Goal: Complete application form: Complete application form

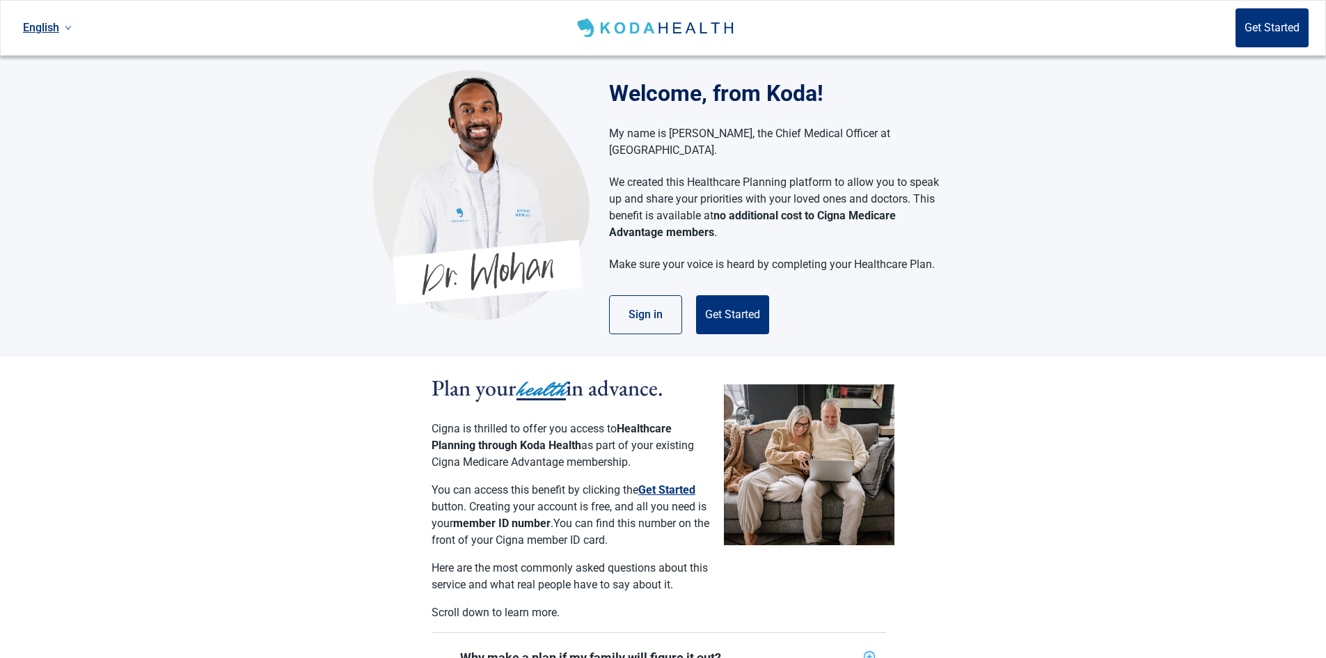
click at [752, 301] on button "Get Started" at bounding box center [732, 314] width 73 height 39
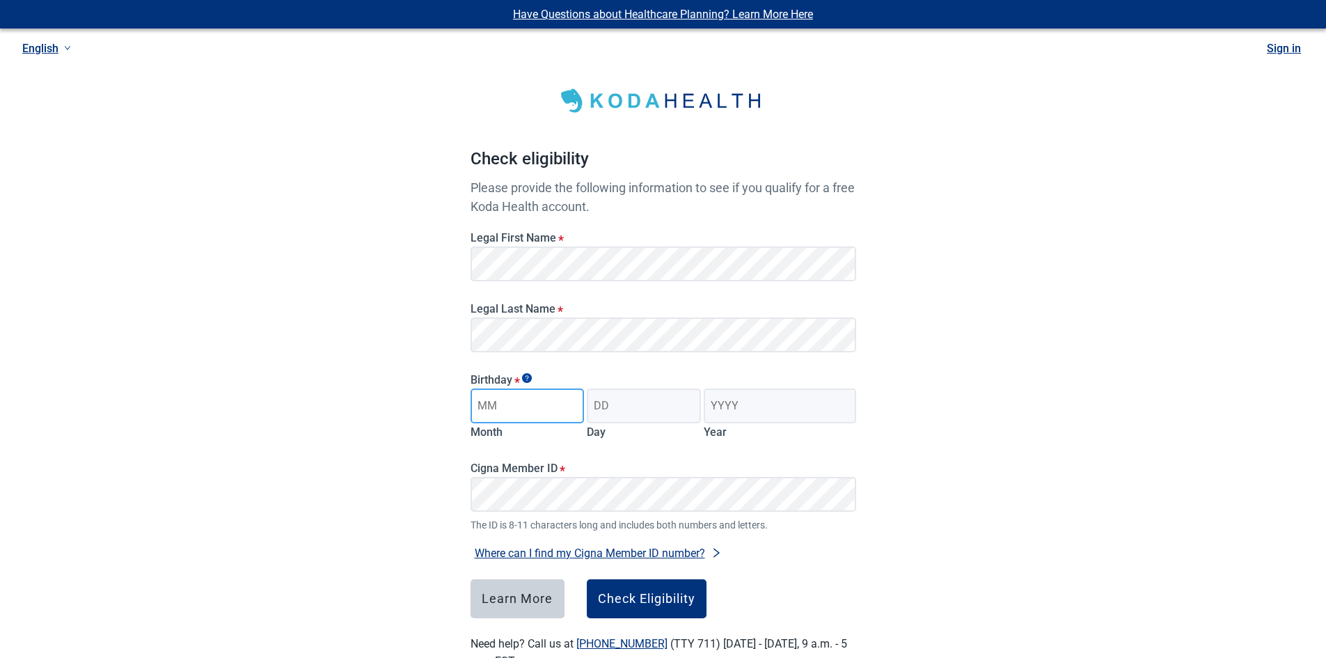
click at [506, 407] on input "Month" at bounding box center [527, 405] width 114 height 35
type input "05"
click at [621, 408] on input "Day" at bounding box center [644, 405] width 114 height 35
type input "15"
click at [743, 414] on input "Year" at bounding box center [780, 405] width 152 height 35
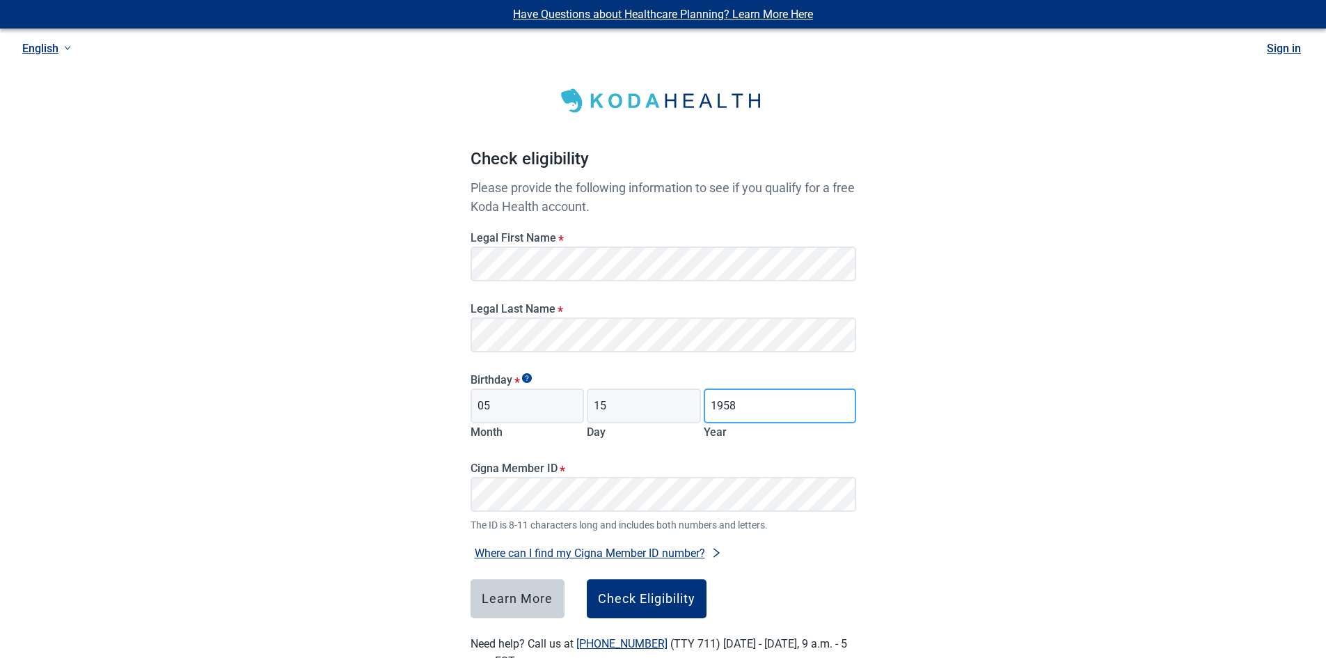
type input "1958"
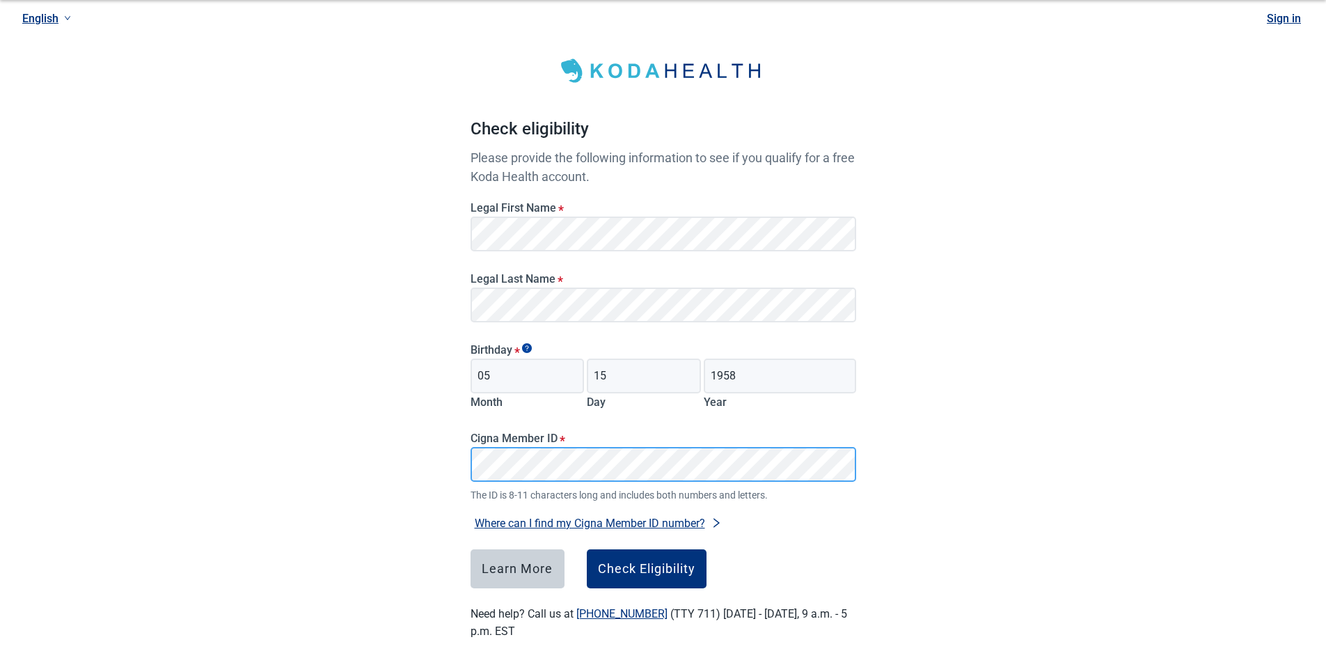
scroll to position [45, 0]
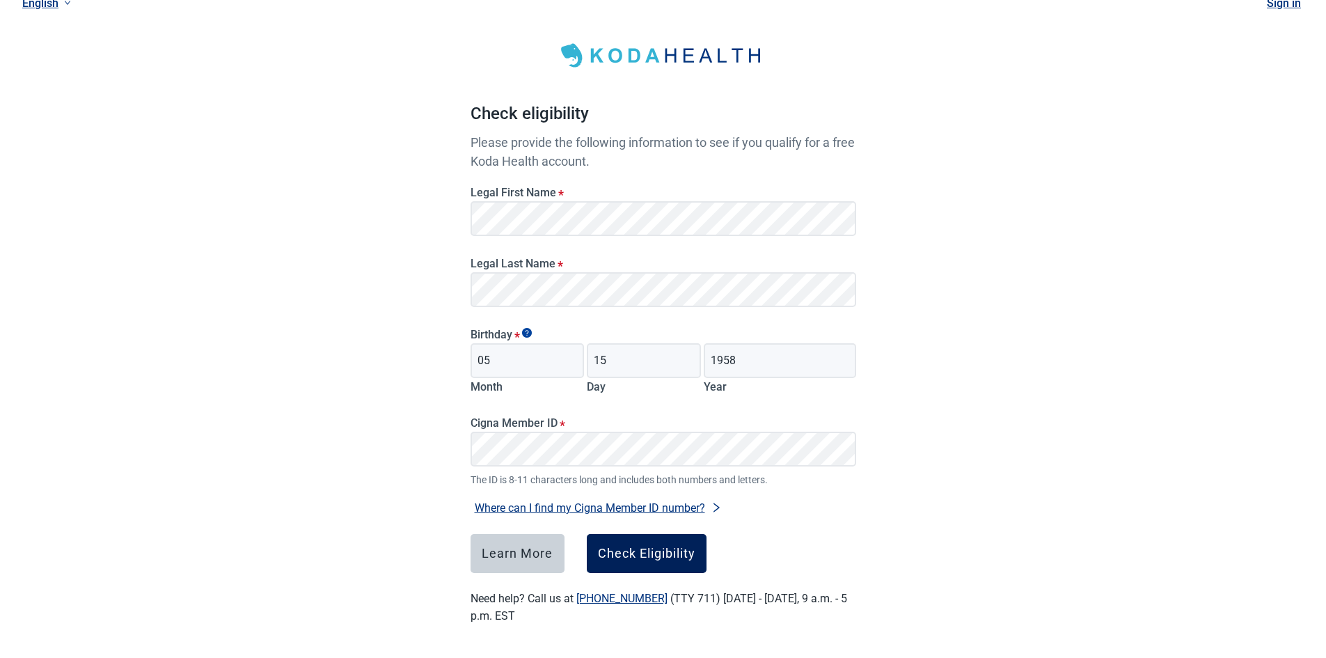
click at [672, 550] on div "Check Eligibility" at bounding box center [646, 553] width 97 height 14
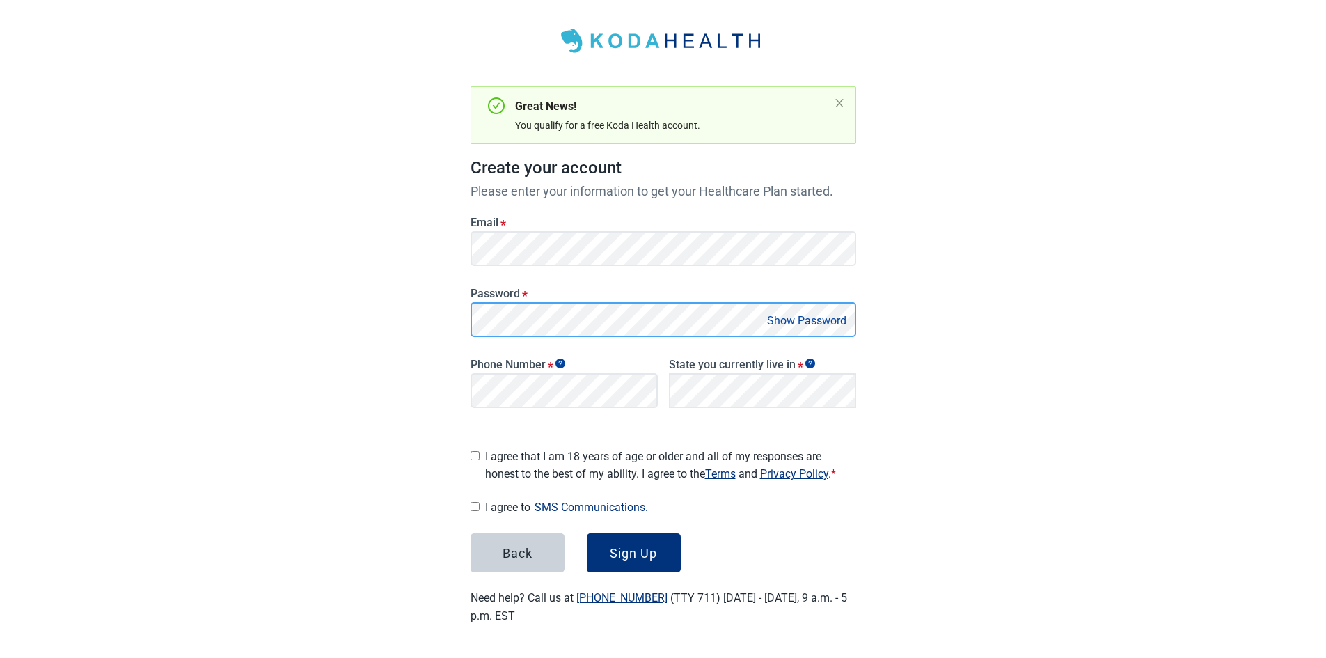
scroll to position [55, 0]
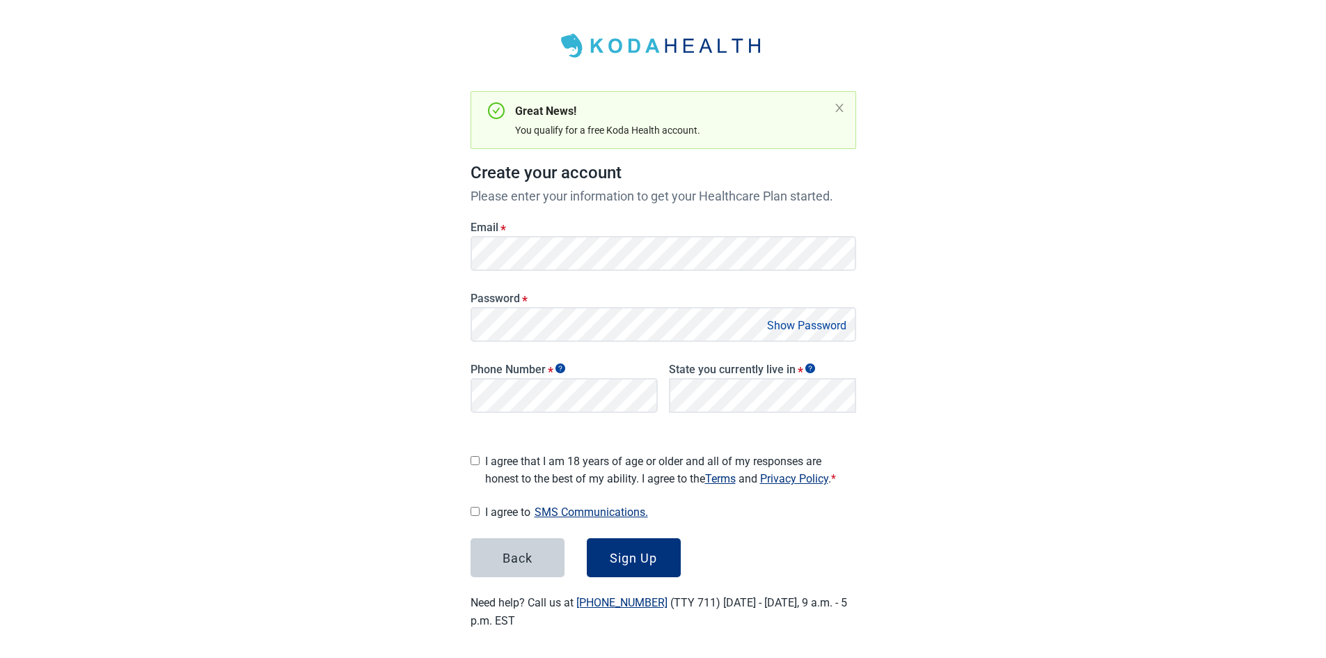
click at [778, 332] on button "Show Password" at bounding box center [807, 325] width 88 height 19
click at [924, 537] on div "Have Questions about Healthcare Planning? Learn More Here English Sign in Great…" at bounding box center [663, 303] width 1326 height 717
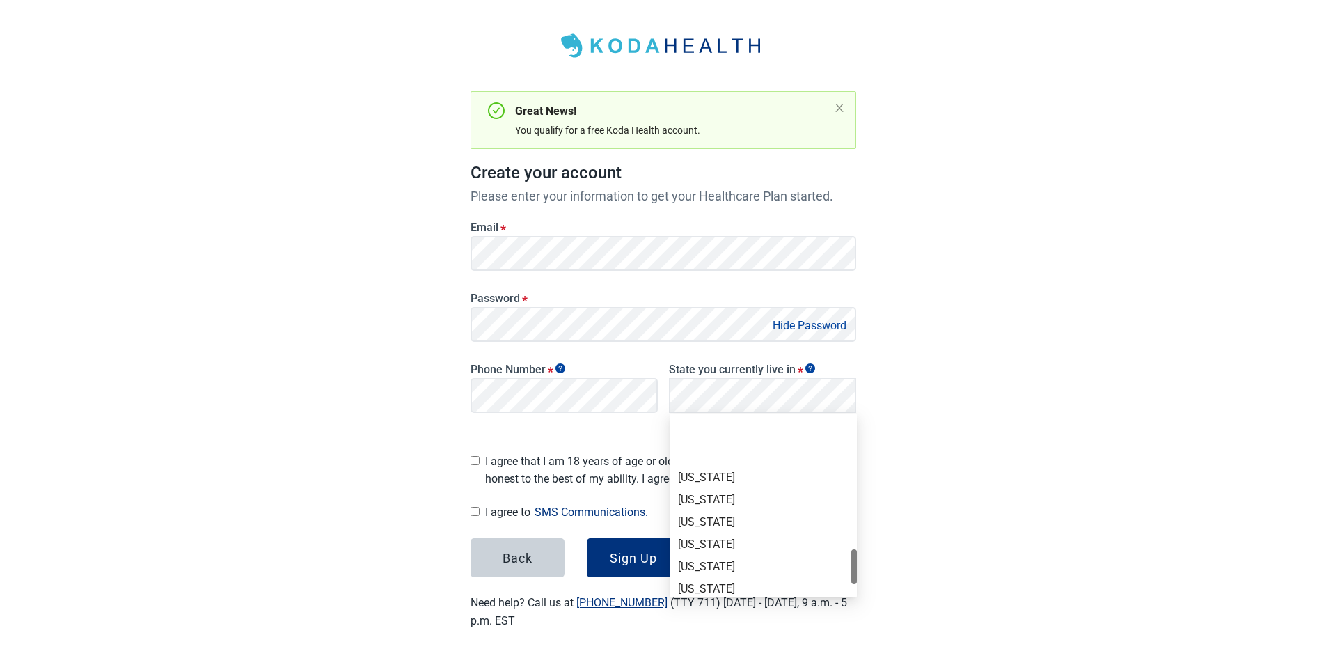
scroll to position [888, 0]
click at [749, 498] on div "[US_STATE]" at bounding box center [763, 496] width 170 height 15
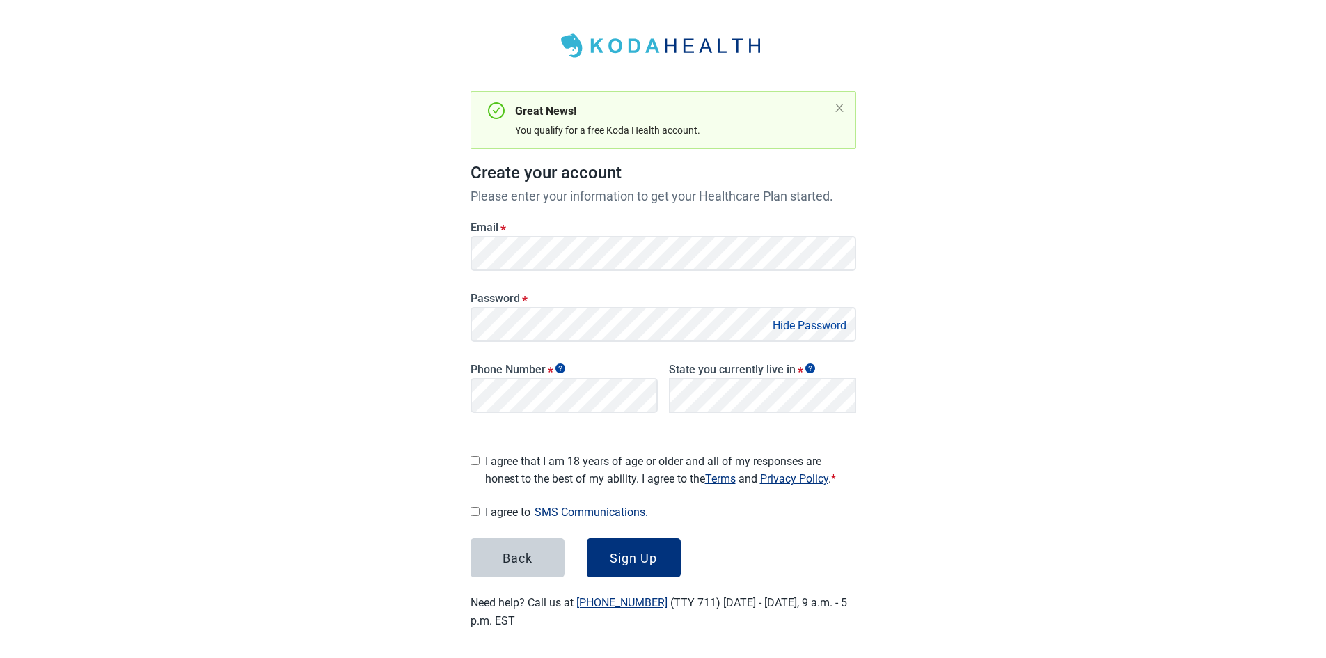
click at [479, 457] on input "I agree that I am 18 years of age or older and all of my responses are honest t…" at bounding box center [474, 460] width 9 height 9
checkbox input "true"
click at [479, 508] on input "I agree to SMS Communications." at bounding box center [474, 511] width 9 height 9
checkbox input "true"
click at [641, 562] on button "Sign Up" at bounding box center [634, 557] width 94 height 39
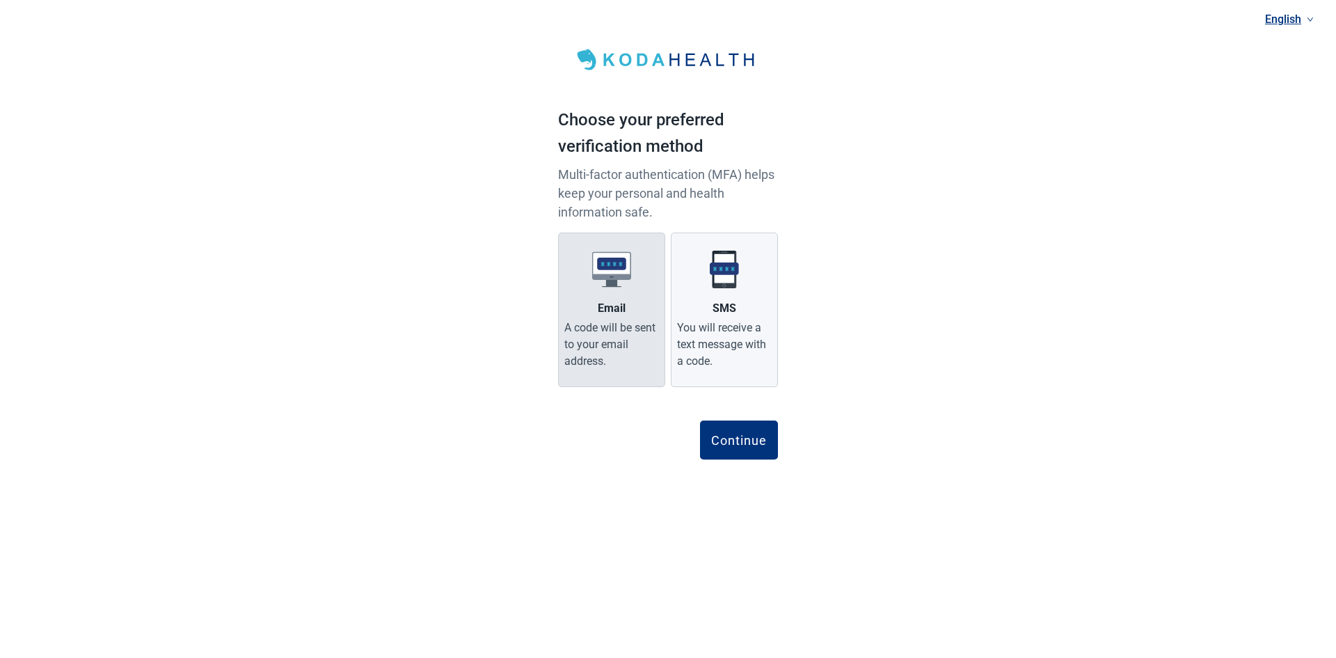
click at [613, 337] on div "A code will be sent to your email address." at bounding box center [611, 344] width 95 height 50
click at [0, 0] on input "Email A code will be sent to your email address." at bounding box center [0, 0] width 0 height 0
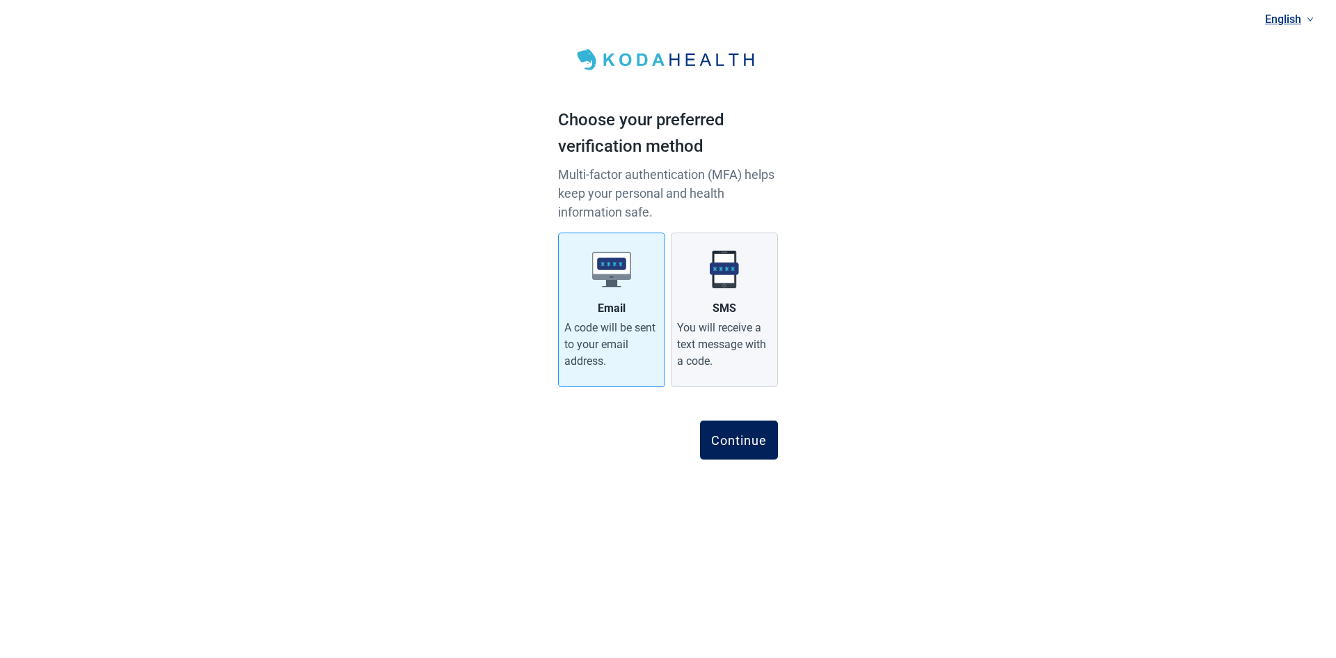
click at [733, 447] on div "Continue" at bounding box center [739, 440] width 56 height 14
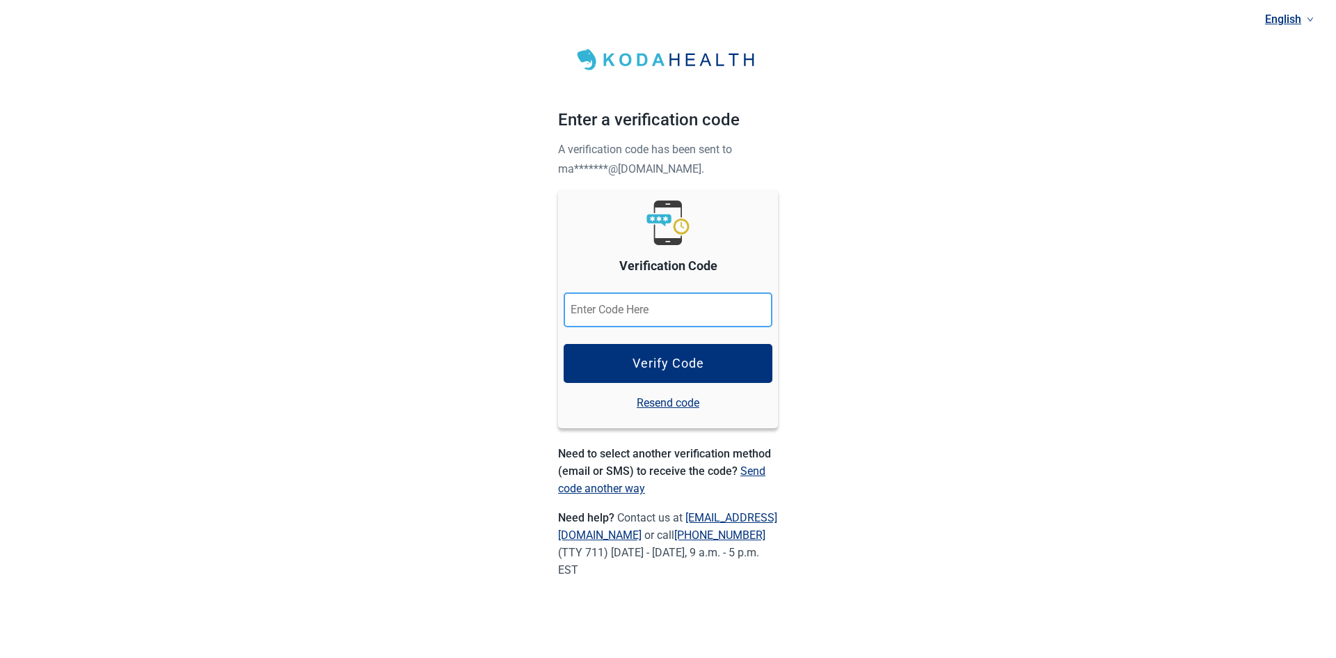
click at [650, 307] on input "Verification Code" at bounding box center [668, 309] width 209 height 35
paste input "074955"
type input "074955"
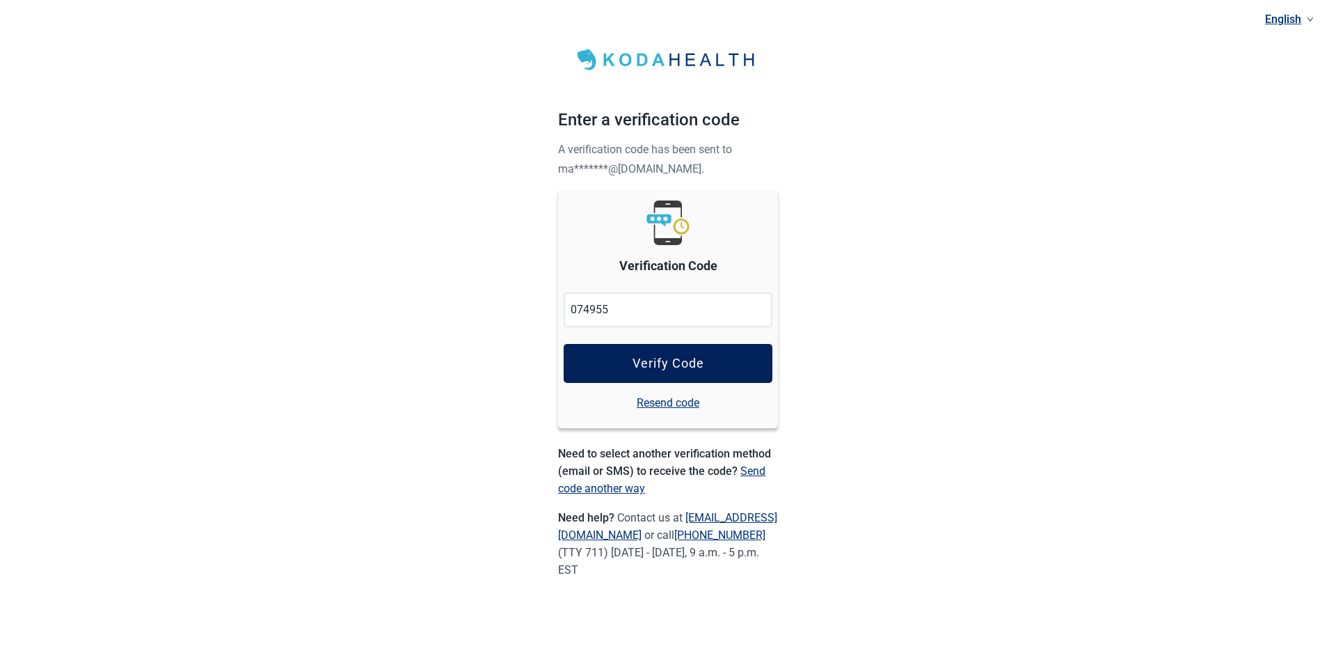
click at [667, 361] on div "Verify Code" at bounding box center [669, 363] width 72 height 14
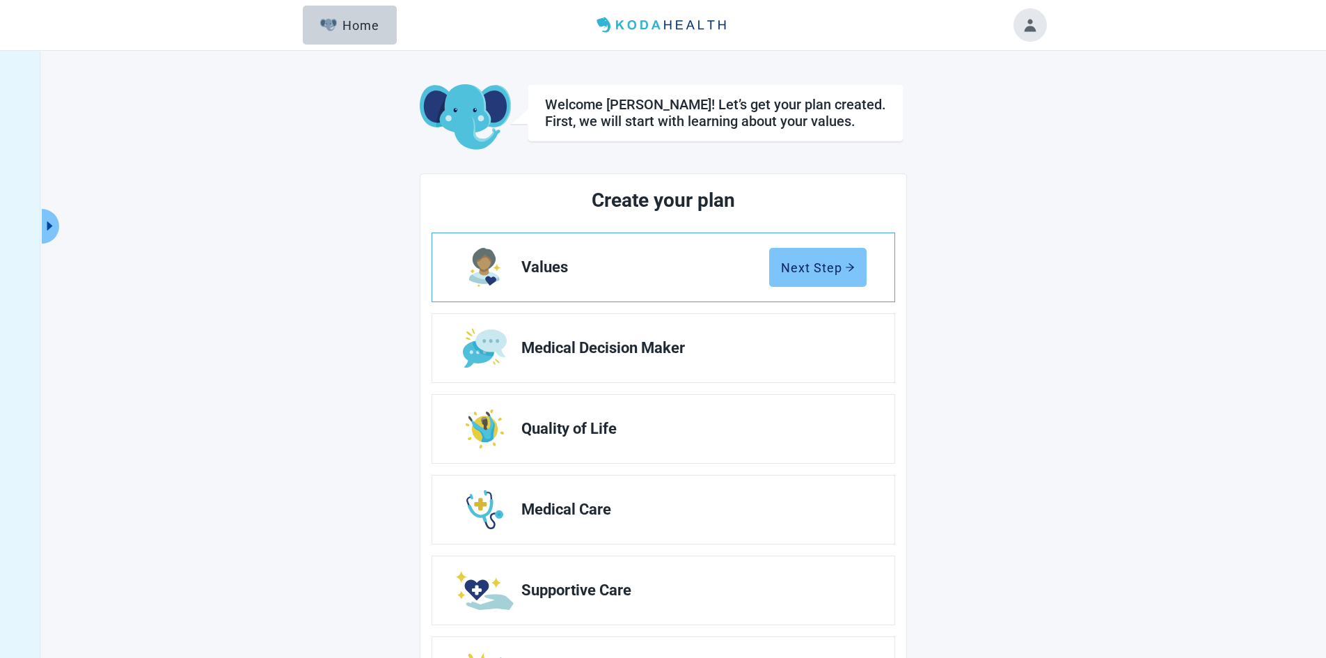
click at [820, 271] on div "Next Step" at bounding box center [818, 267] width 74 height 14
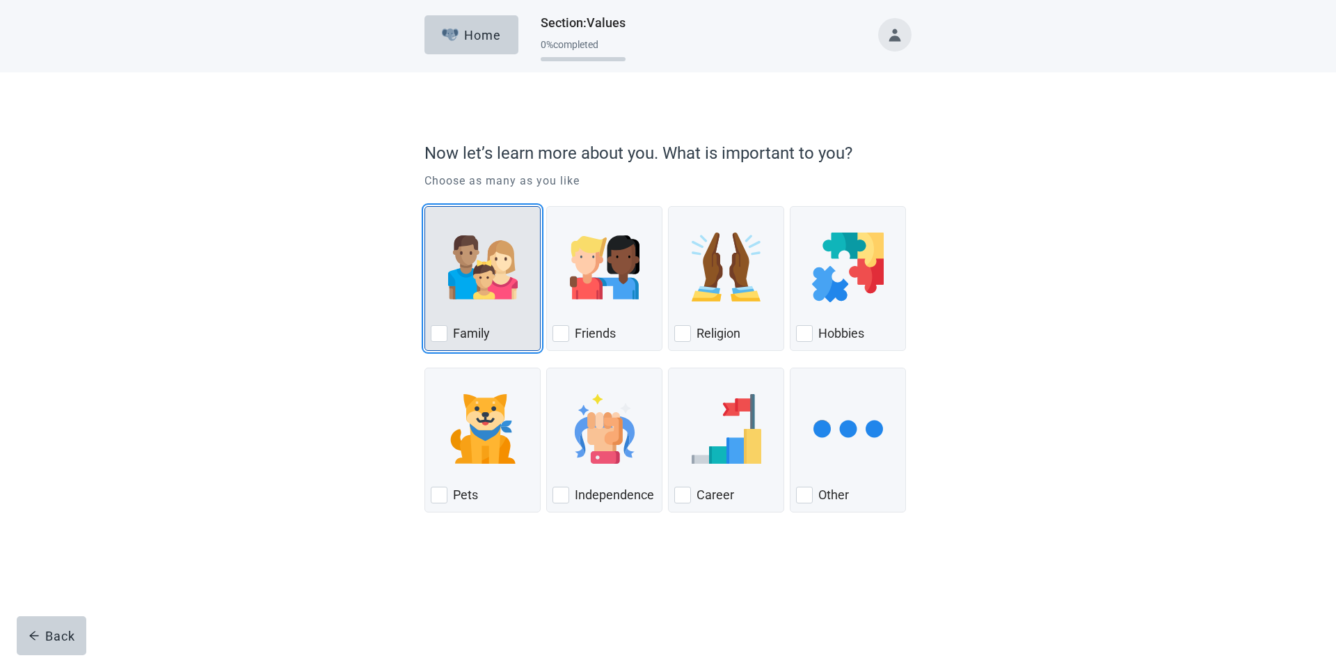
click at [443, 333] on div "Family, checkbox, not checked" at bounding box center [439, 333] width 17 height 17
click at [425, 207] on input "Family" at bounding box center [425, 206] width 1 height 1
checkbox input "true"
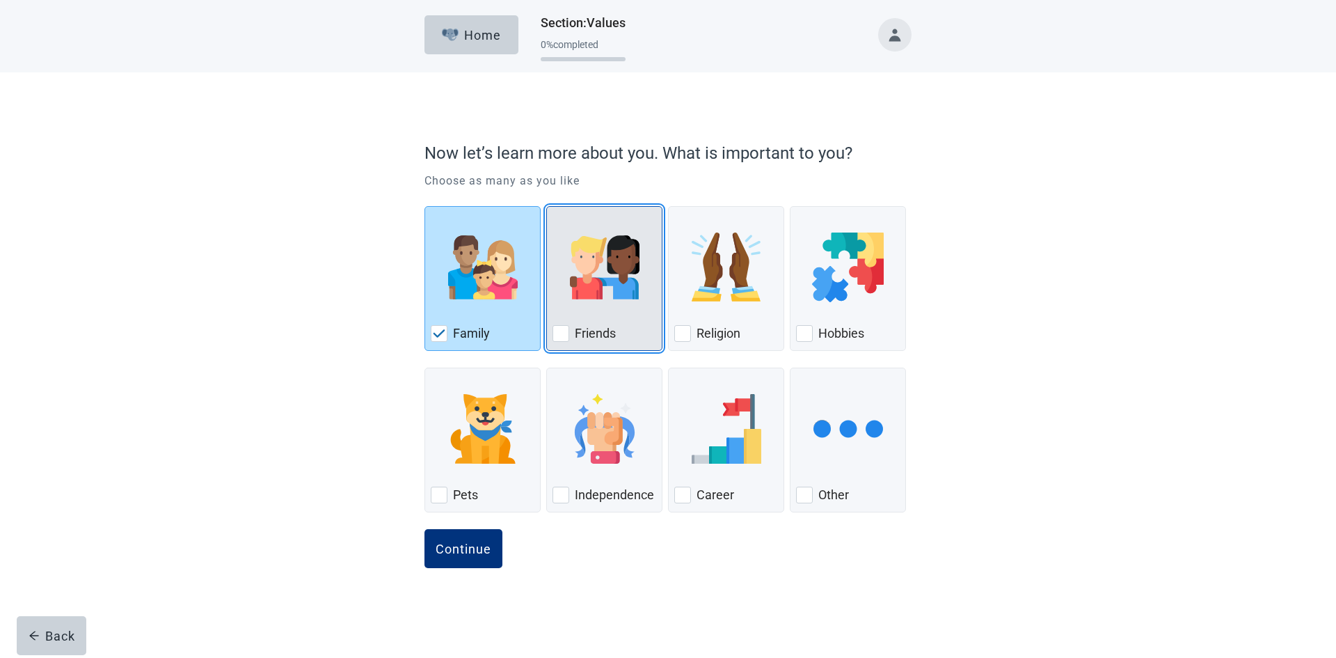
click at [569, 333] on div "Friends" at bounding box center [605, 333] width 104 height 22
click at [547, 207] on input "Friends" at bounding box center [546, 206] width 1 height 1
checkbox input "true"
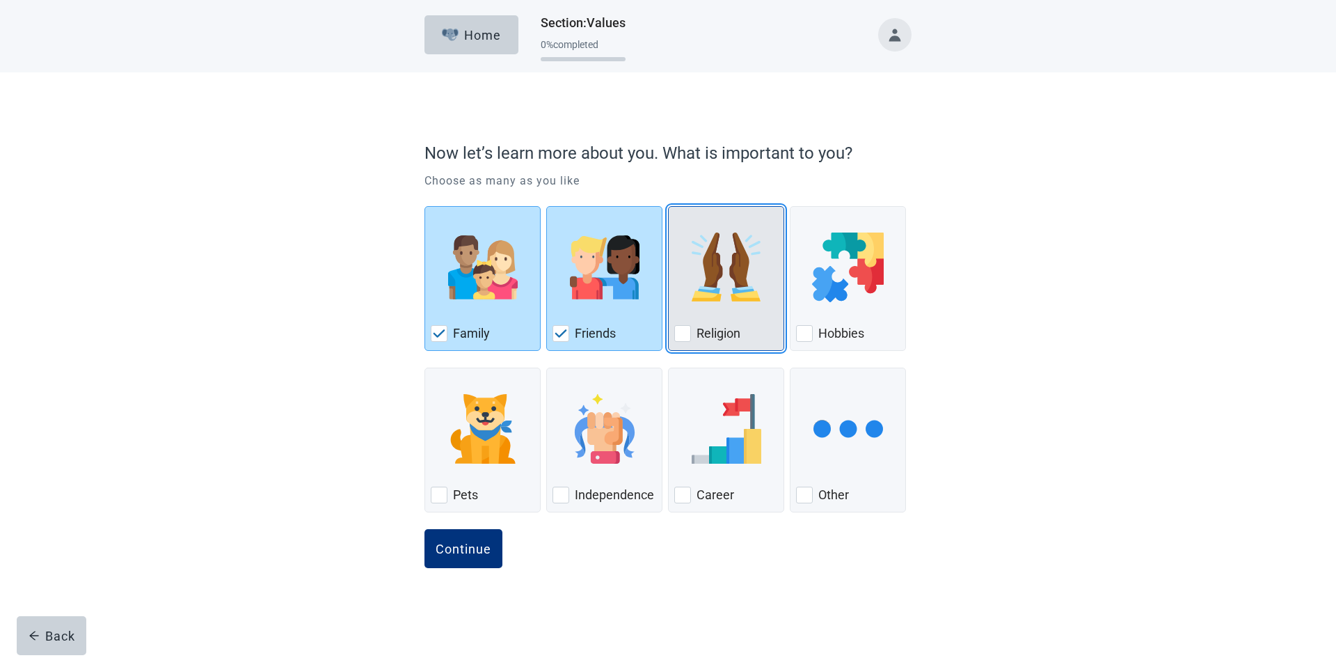
click at [679, 338] on div "Religion, checkbox, not checked" at bounding box center [682, 333] width 17 height 17
click at [669, 207] on input "Religion" at bounding box center [668, 206] width 1 height 1
checkbox input "true"
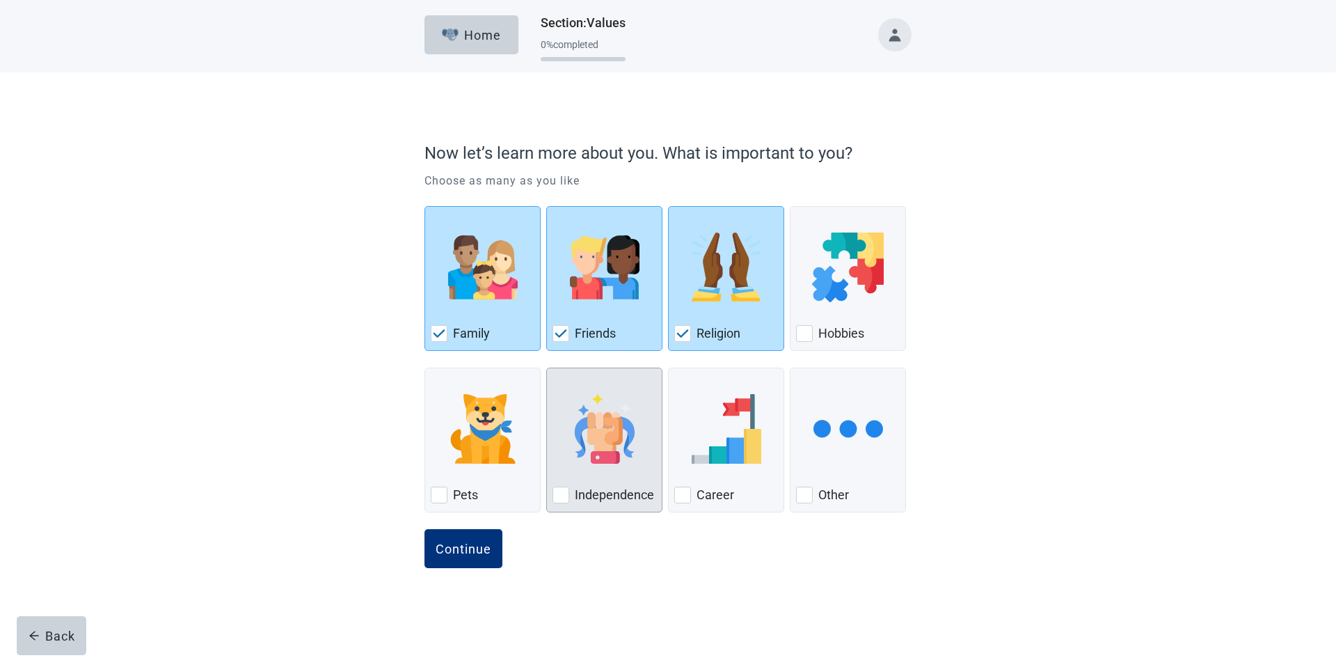
click at [560, 491] on div "Independence, checkbox, not checked" at bounding box center [561, 494] width 17 height 17
click at [547, 368] on input "Independence" at bounding box center [546, 367] width 1 height 1
checkbox input "true"
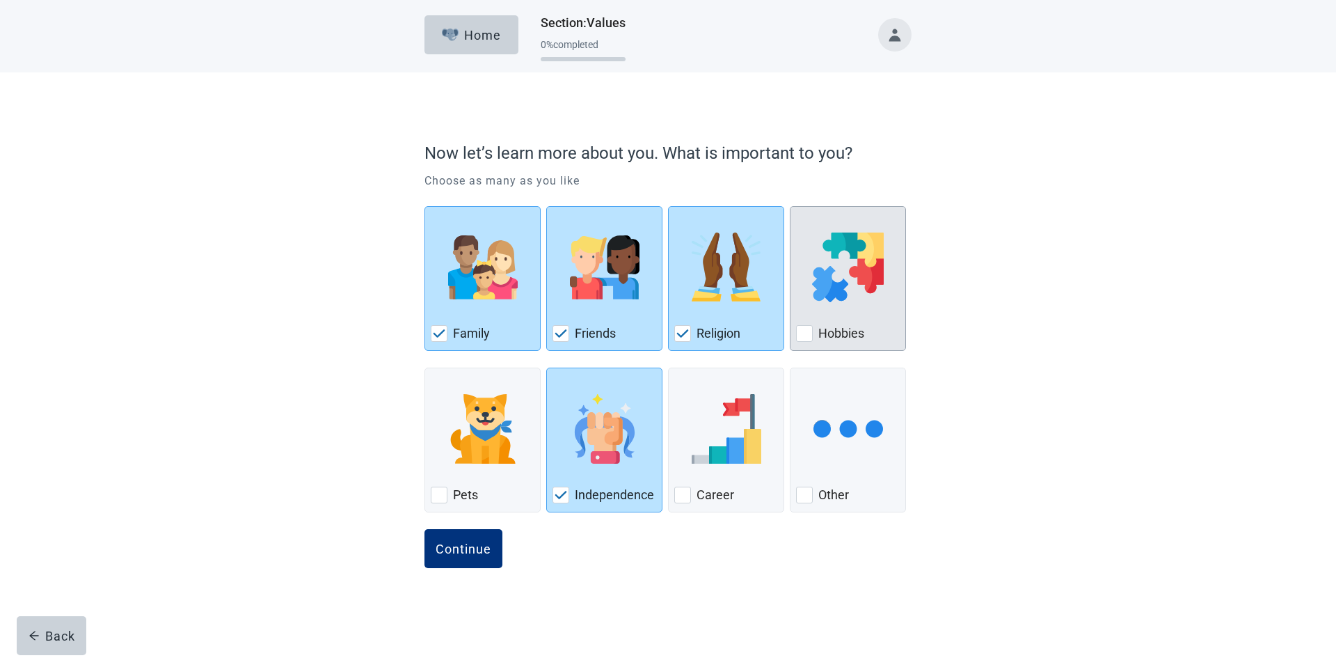
click at [807, 336] on div "Hobbies, checkbox, not checked" at bounding box center [804, 333] width 17 height 17
click at [791, 207] on input "Hobbies" at bounding box center [790, 206] width 1 height 1
checkbox input "true"
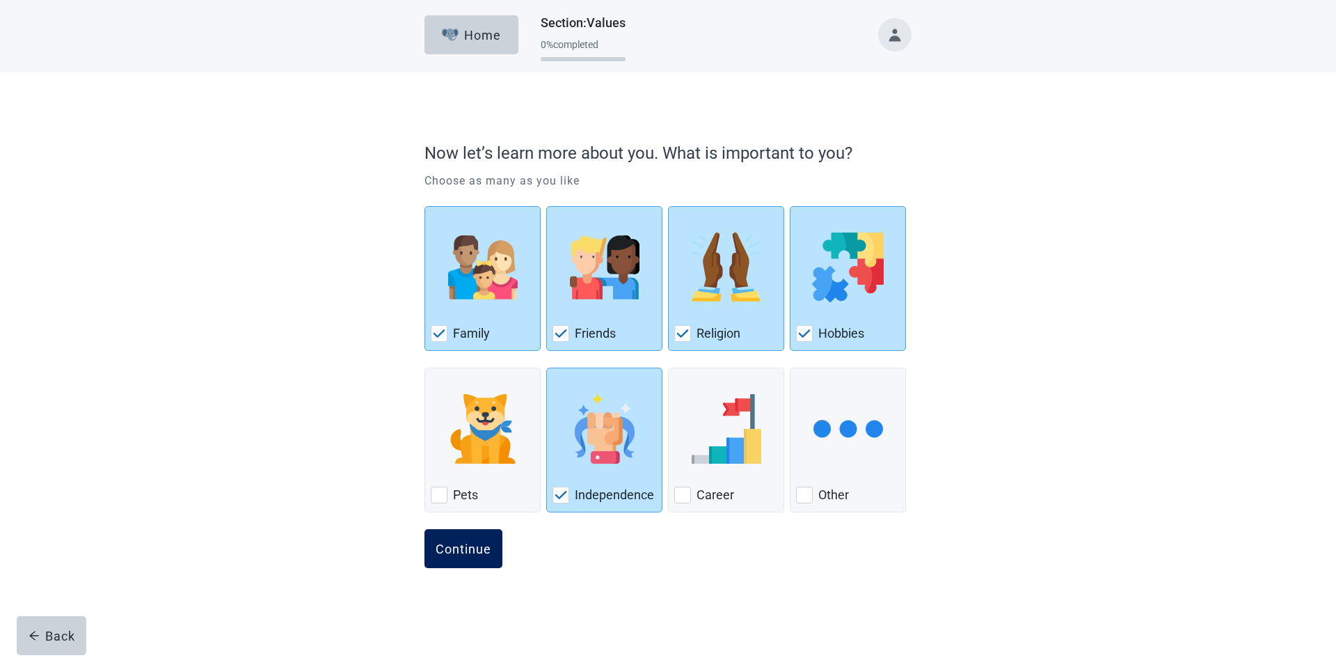
click at [480, 547] on div "Continue" at bounding box center [464, 548] width 56 height 14
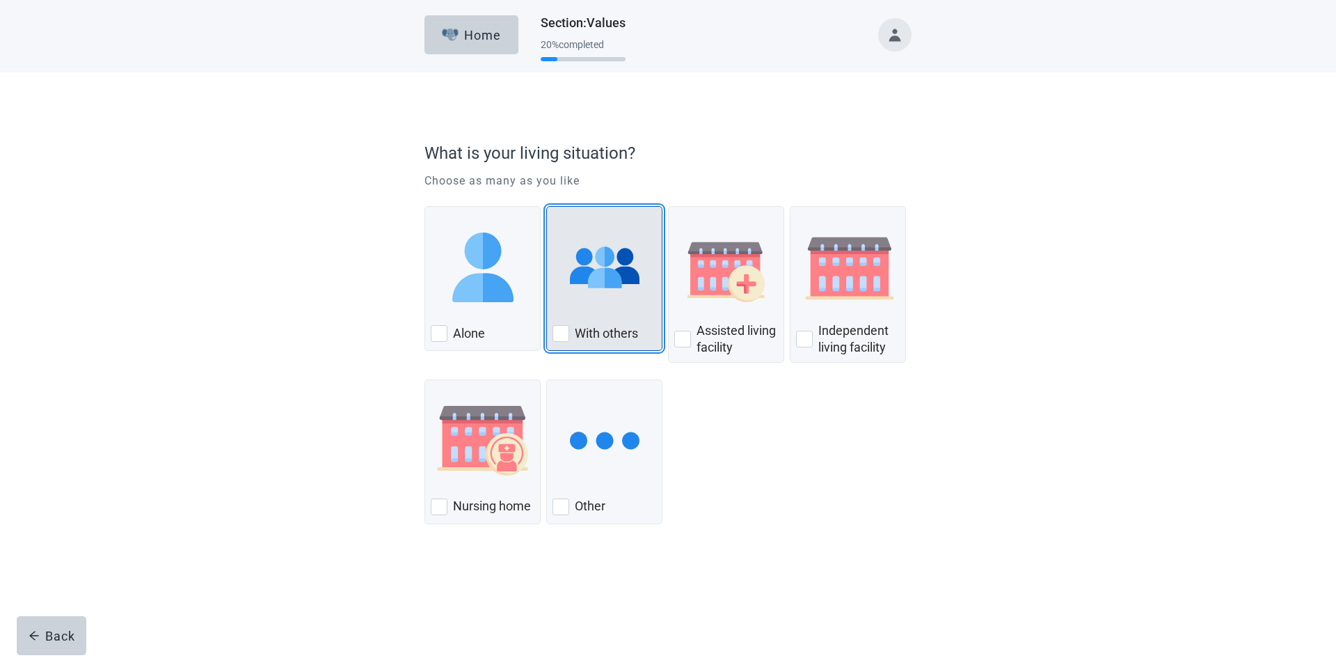
click at [562, 337] on div "With Others, checkbox, not checked" at bounding box center [561, 333] width 17 height 17
click at [547, 207] on input "With others" at bounding box center [546, 206] width 1 height 1
checkbox input "true"
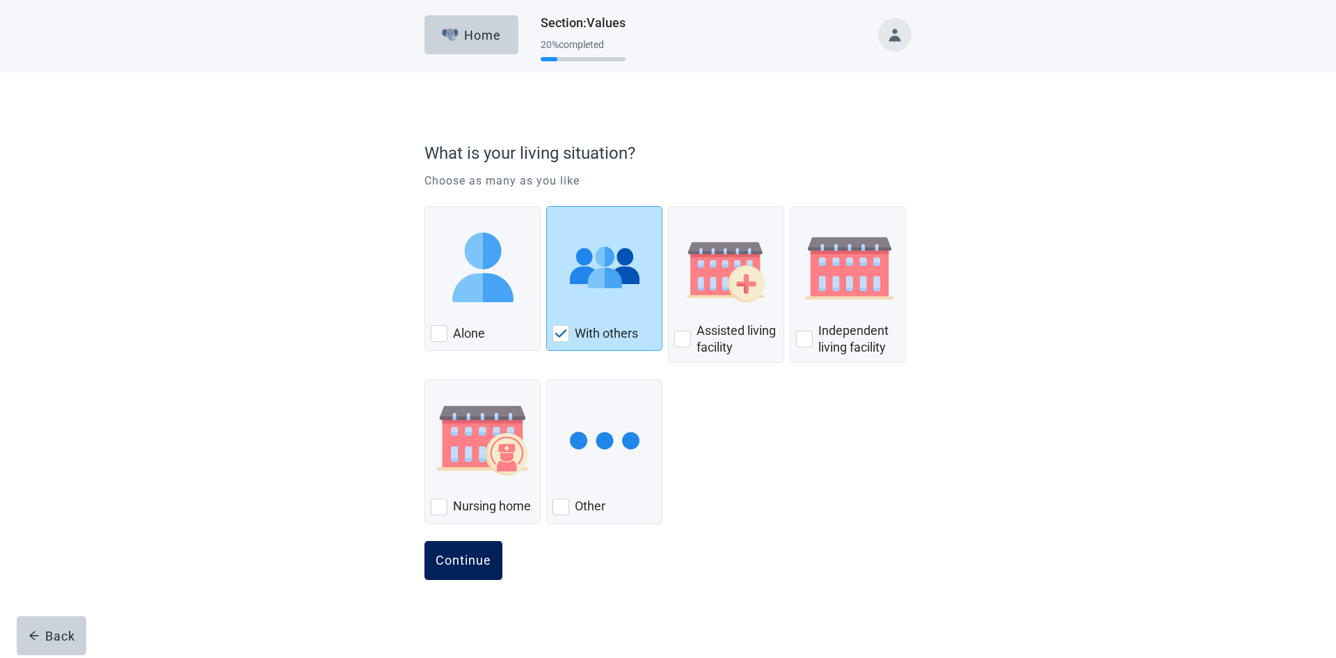
click at [480, 564] on div "Continue" at bounding box center [464, 560] width 56 height 14
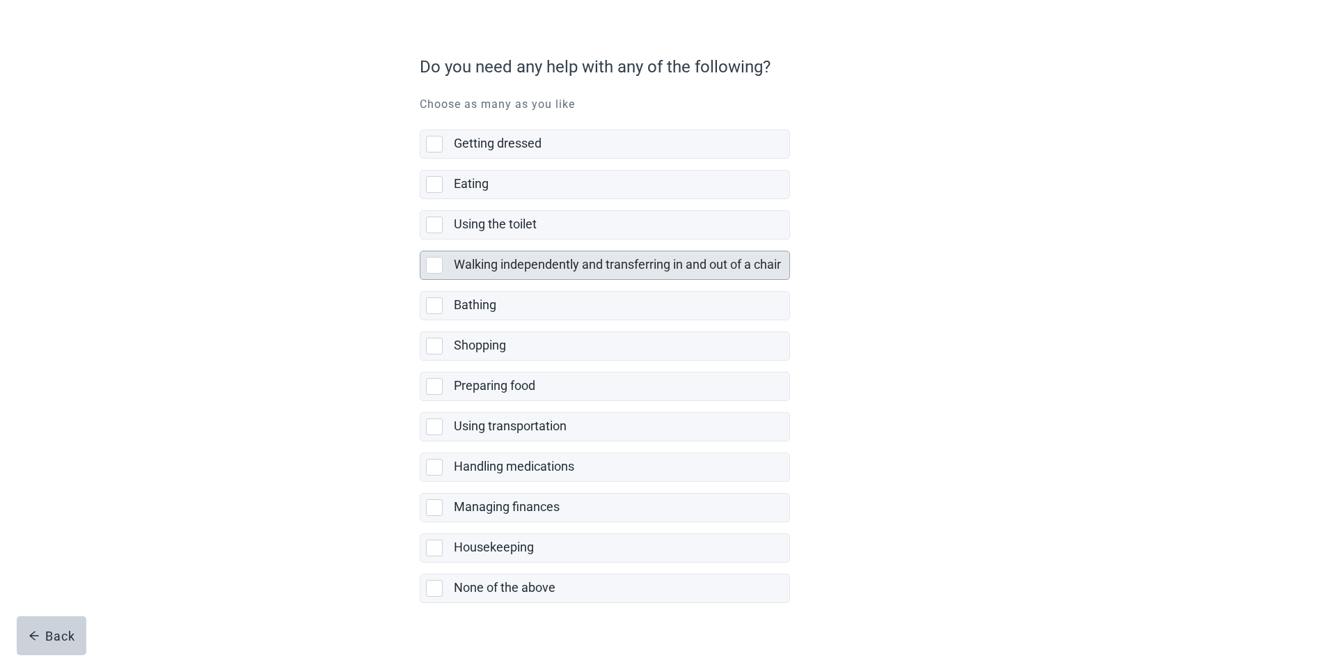
scroll to position [112, 0]
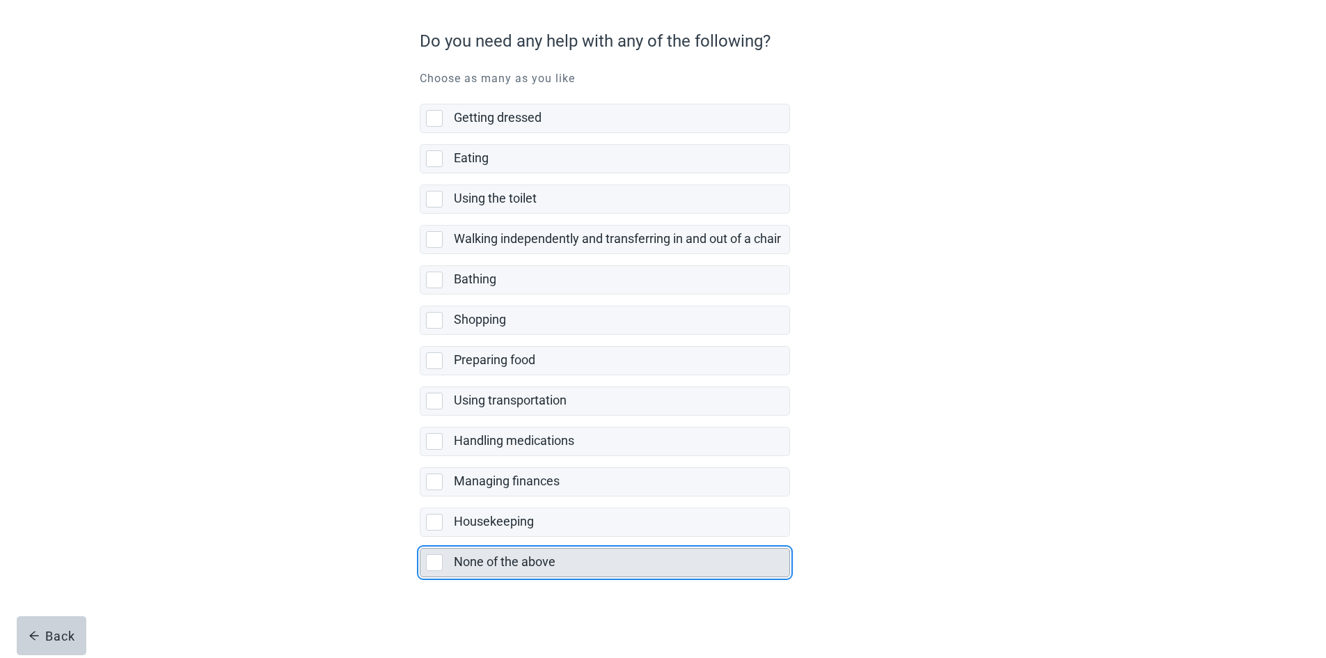
click at [431, 565] on div "None of the above, checkbox, not selected" at bounding box center [434, 562] width 17 height 17
click at [420, 537] on input "None of the above" at bounding box center [420, 537] width 1 height 1
checkbox input "true"
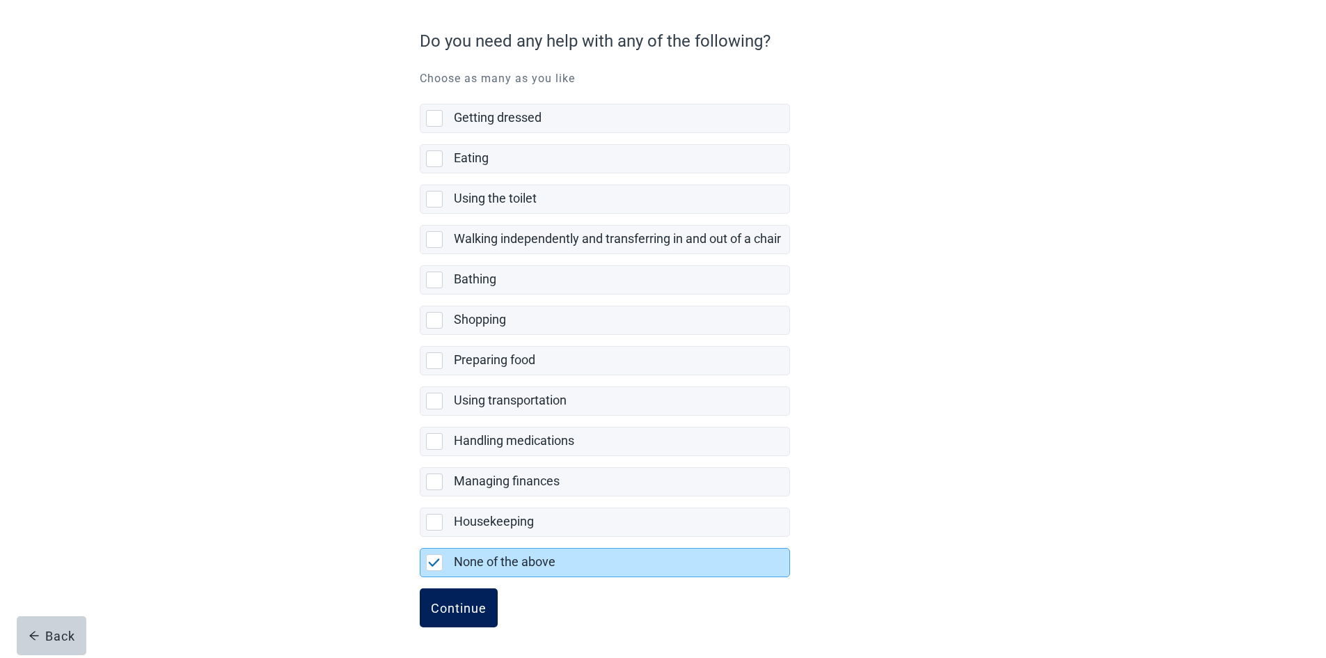
click at [464, 601] on div "Continue" at bounding box center [459, 608] width 56 height 14
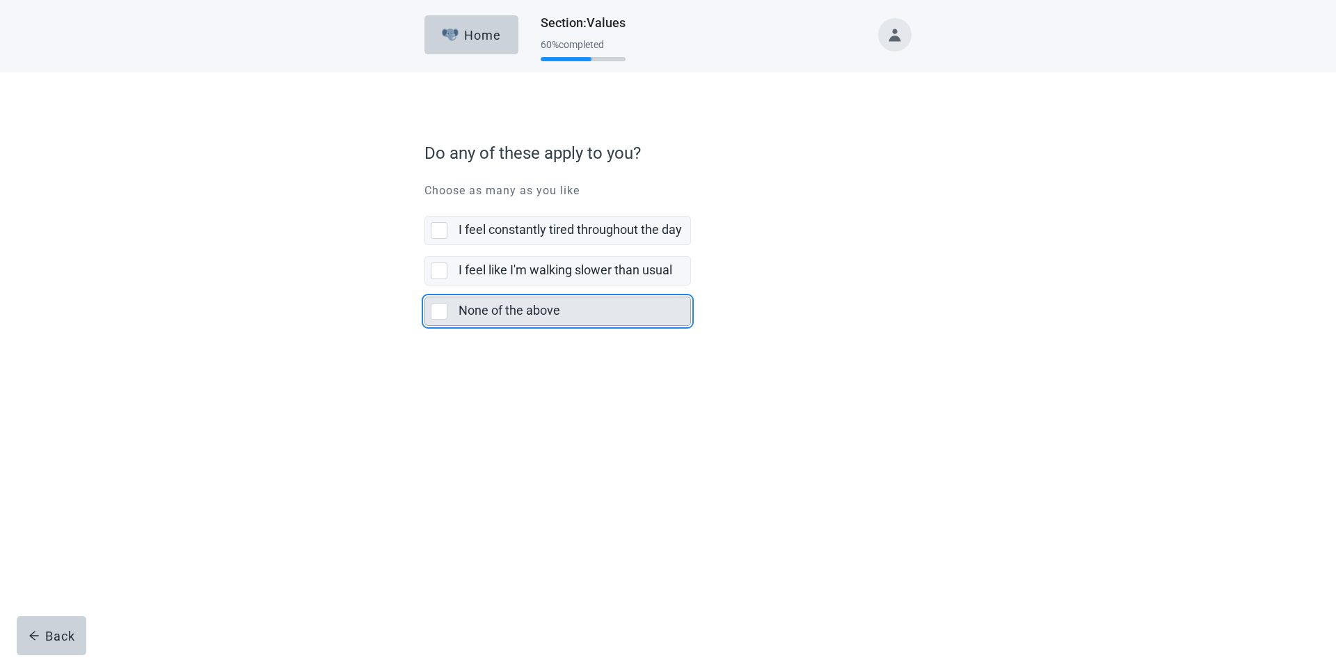
click at [443, 314] on div "None of the above, checkbox, not selected" at bounding box center [439, 311] width 17 height 17
click at [425, 286] on input "None of the above" at bounding box center [425, 285] width 1 height 1
checkbox input "true"
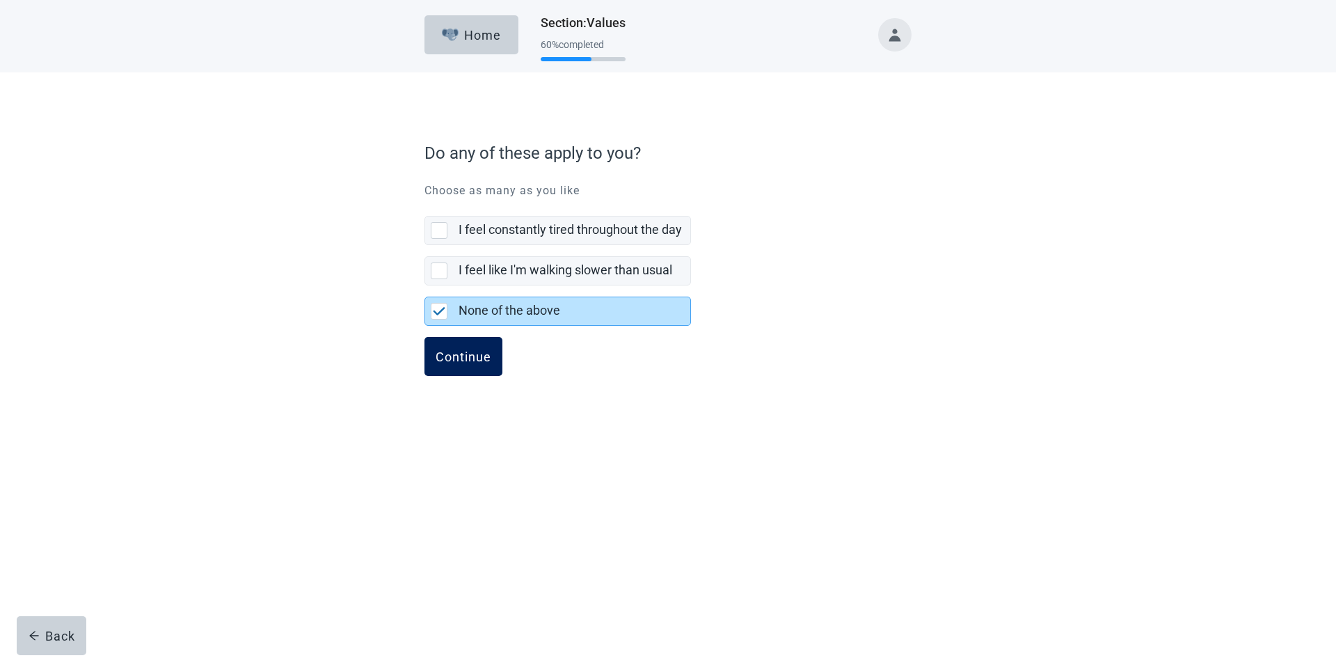
click at [463, 356] on div "Continue" at bounding box center [464, 356] width 56 height 14
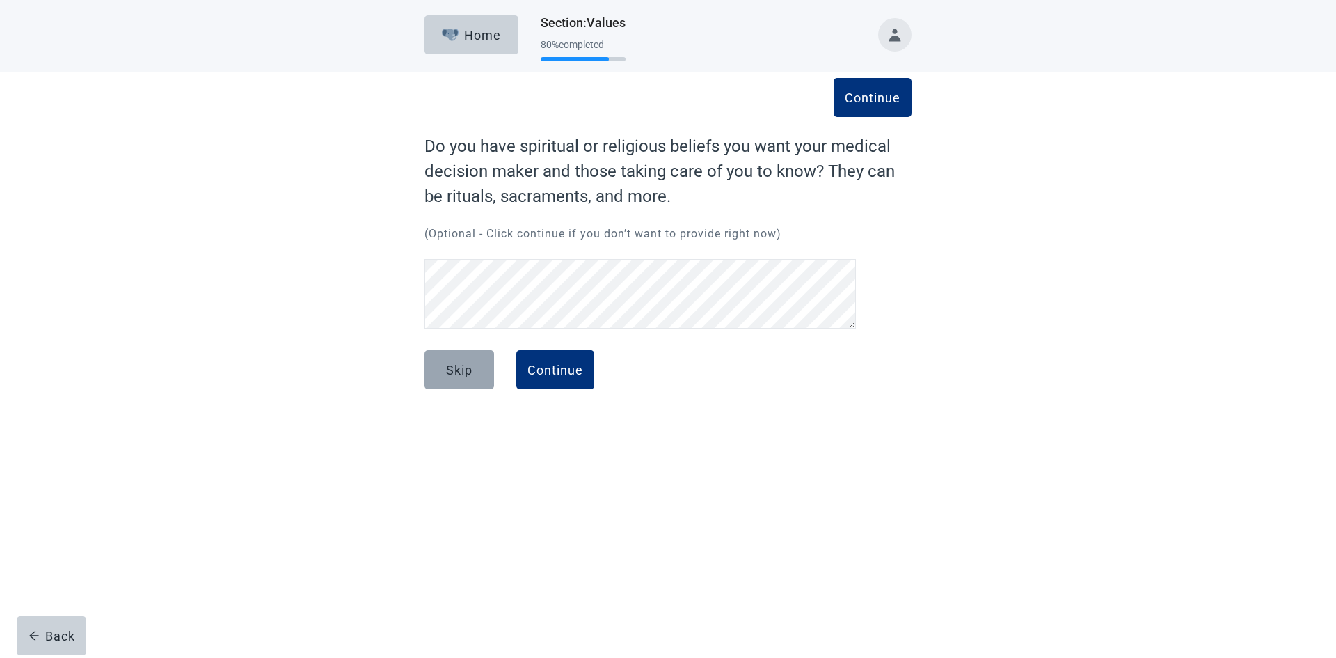
click at [461, 379] on button "Skip" at bounding box center [460, 369] width 70 height 39
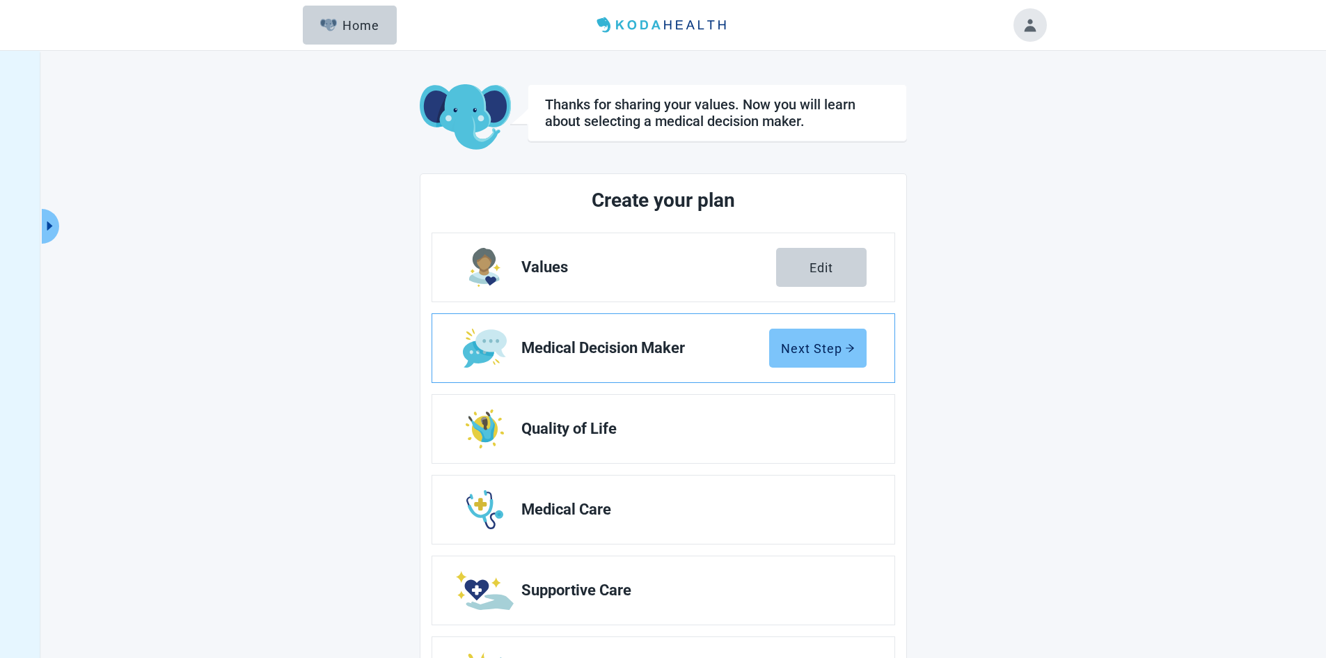
click at [798, 355] on div "Next Step" at bounding box center [818, 348] width 74 height 14
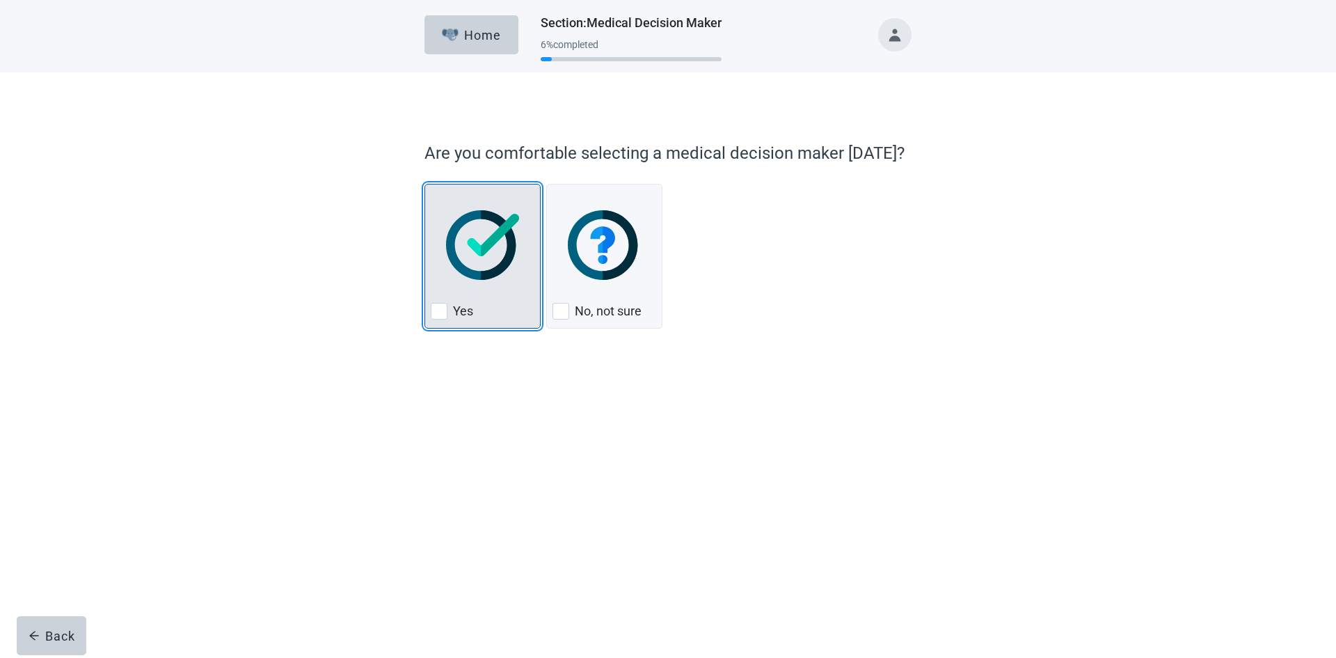
click at [437, 315] on div "Yes, checkbox, not checked" at bounding box center [439, 311] width 17 height 17
click at [425, 184] on input "Yes" at bounding box center [425, 184] width 1 height 1
checkbox input "true"
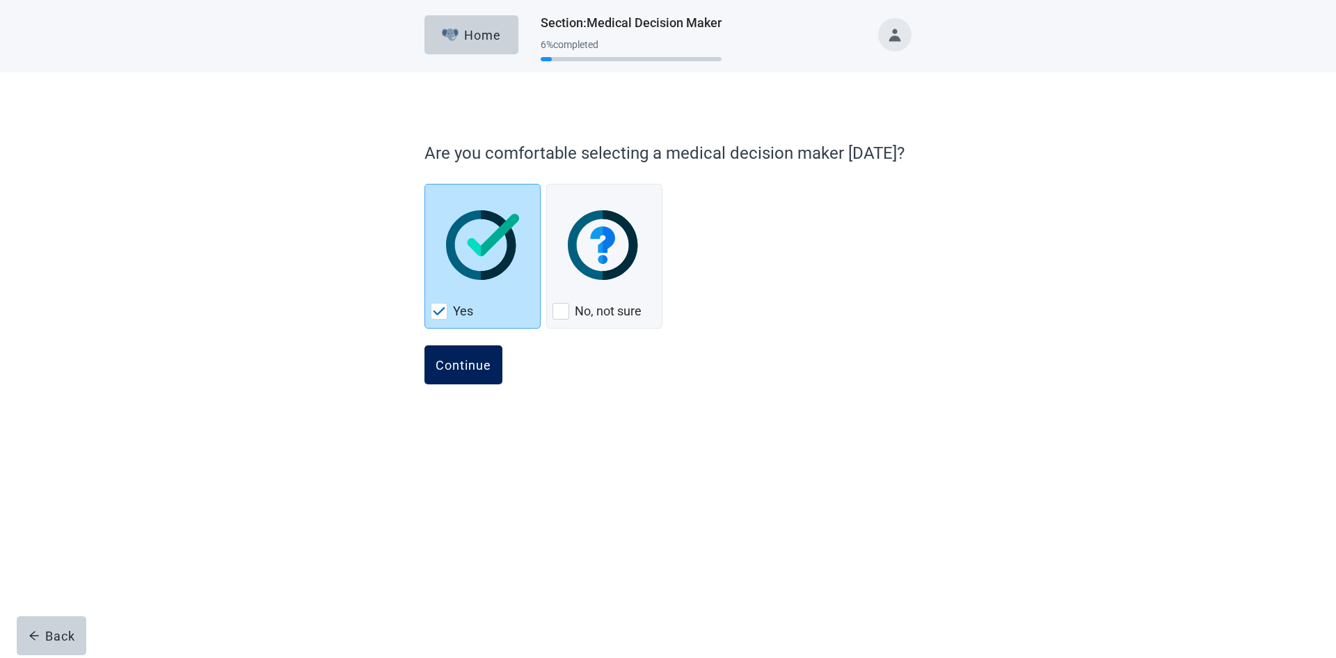
click at [474, 367] on div "Continue" at bounding box center [464, 365] width 56 height 14
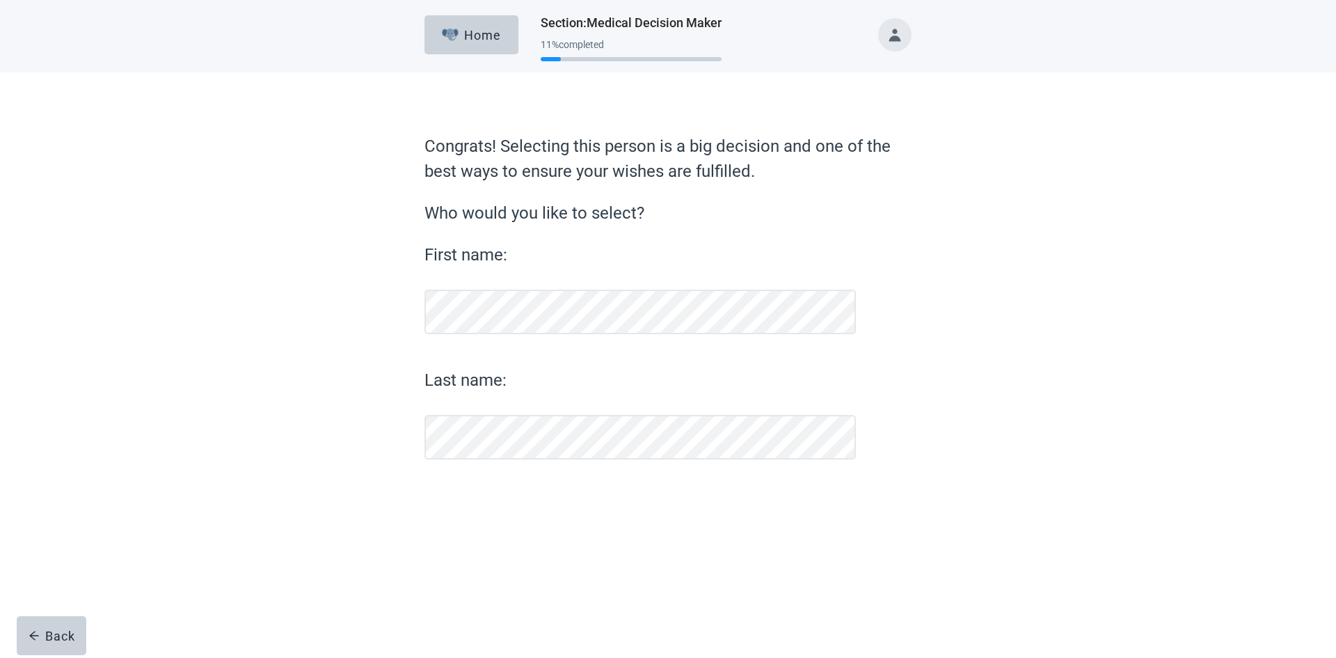
click at [474, 367] on form "Congrats! Selecting this person is a big decision and one of the best ways to e…" at bounding box center [668, 340] width 487 height 412
click at [486, 486] on button "Continue" at bounding box center [464, 495] width 78 height 39
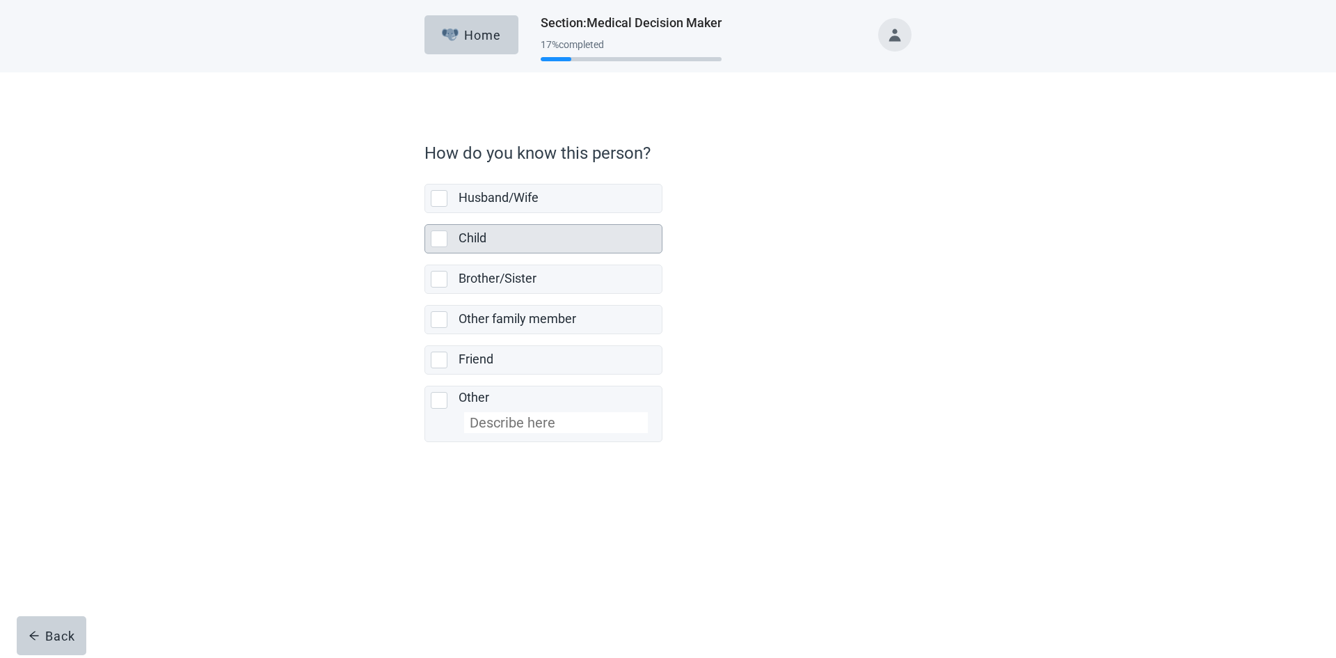
click at [443, 240] on div "Child, checkbox, not selected" at bounding box center [439, 238] width 17 height 17
click at [425, 214] on input "Child" at bounding box center [425, 213] width 1 height 1
checkbox input "true"
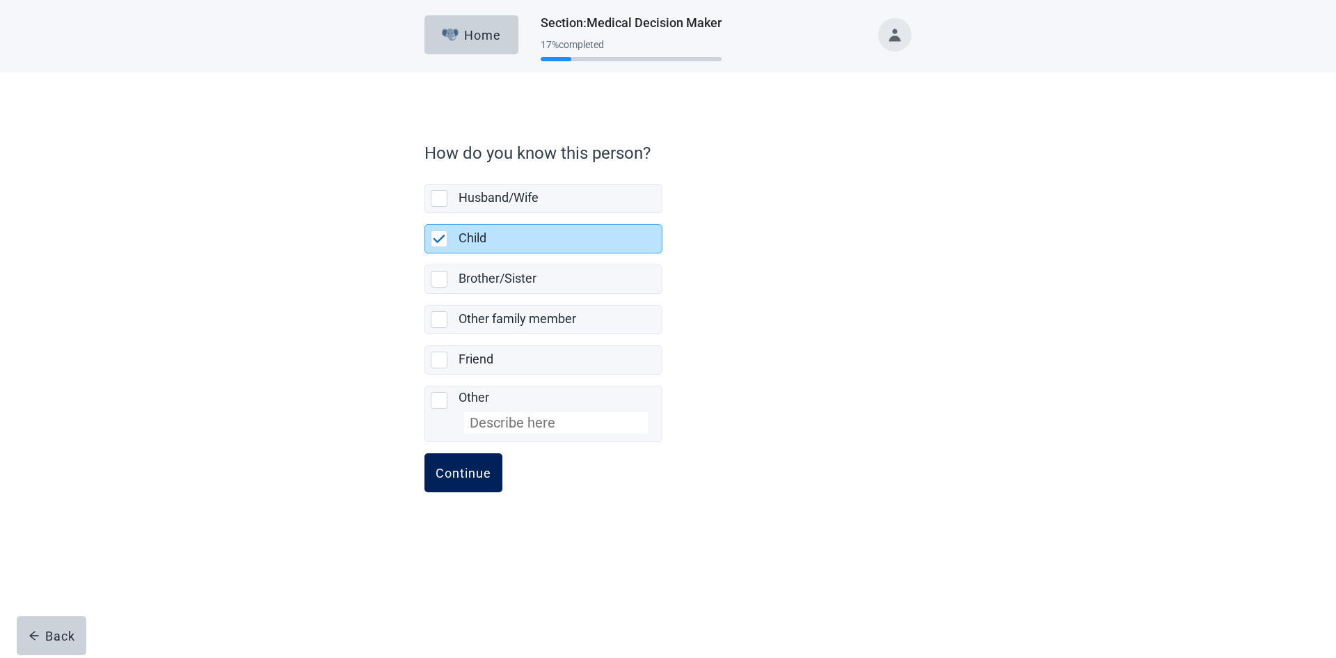
click at [454, 470] on div "Continue" at bounding box center [464, 473] width 56 height 14
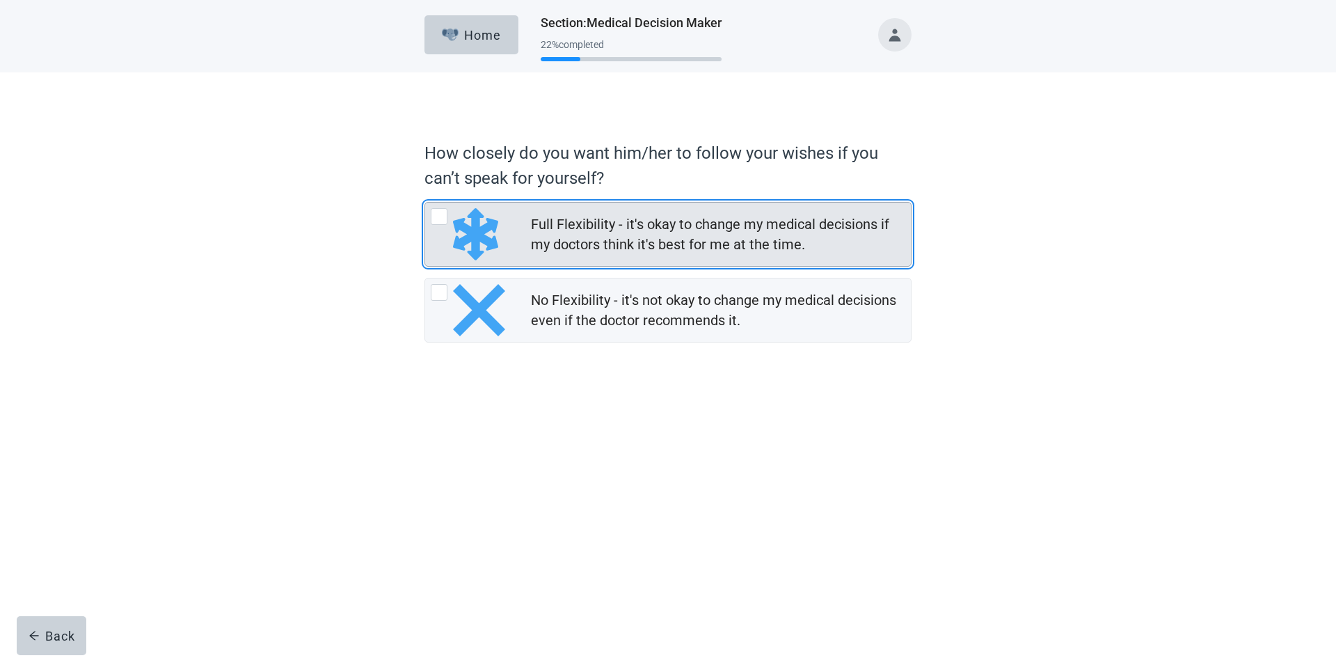
click at [446, 219] on div "Full Flexibility - it's okay to change my medical decisions if my doctors think…" at bounding box center [439, 216] width 17 height 17
click at [425, 203] on input "Full Flexibility - it's okay to change my medical decisions if my doctors think…" at bounding box center [425, 202] width 1 height 1
radio input "true"
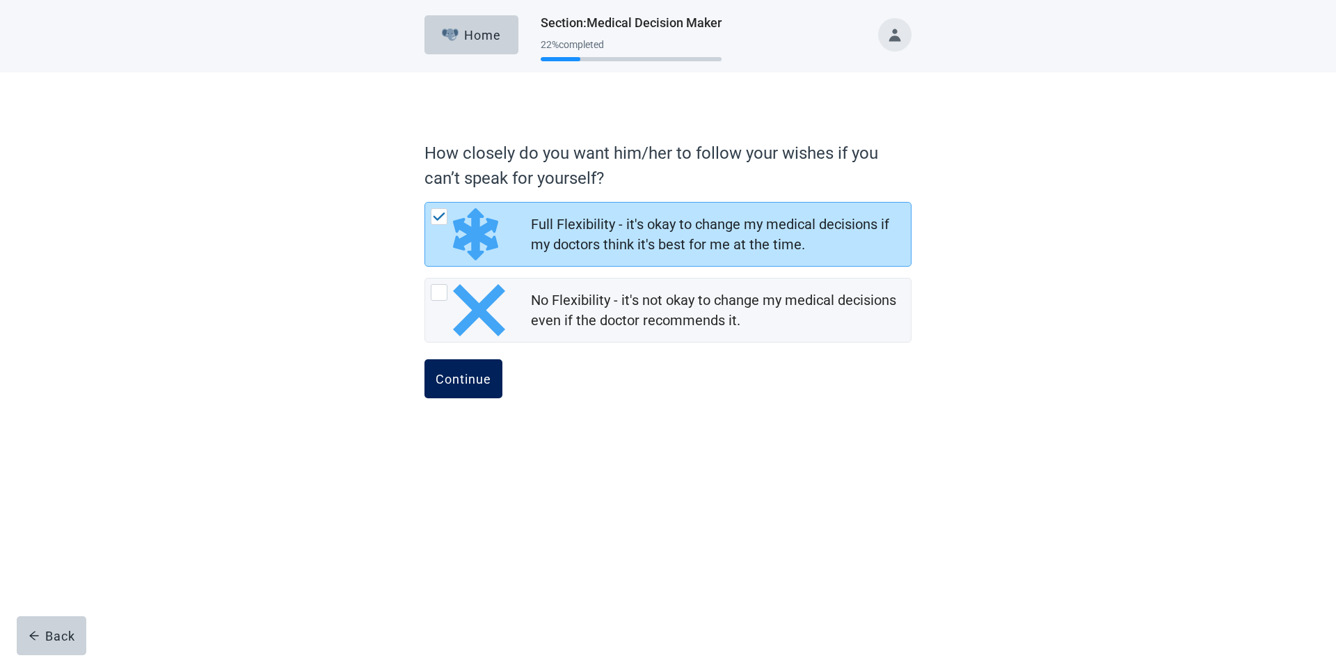
click at [467, 375] on div "Continue" at bounding box center [464, 379] width 56 height 14
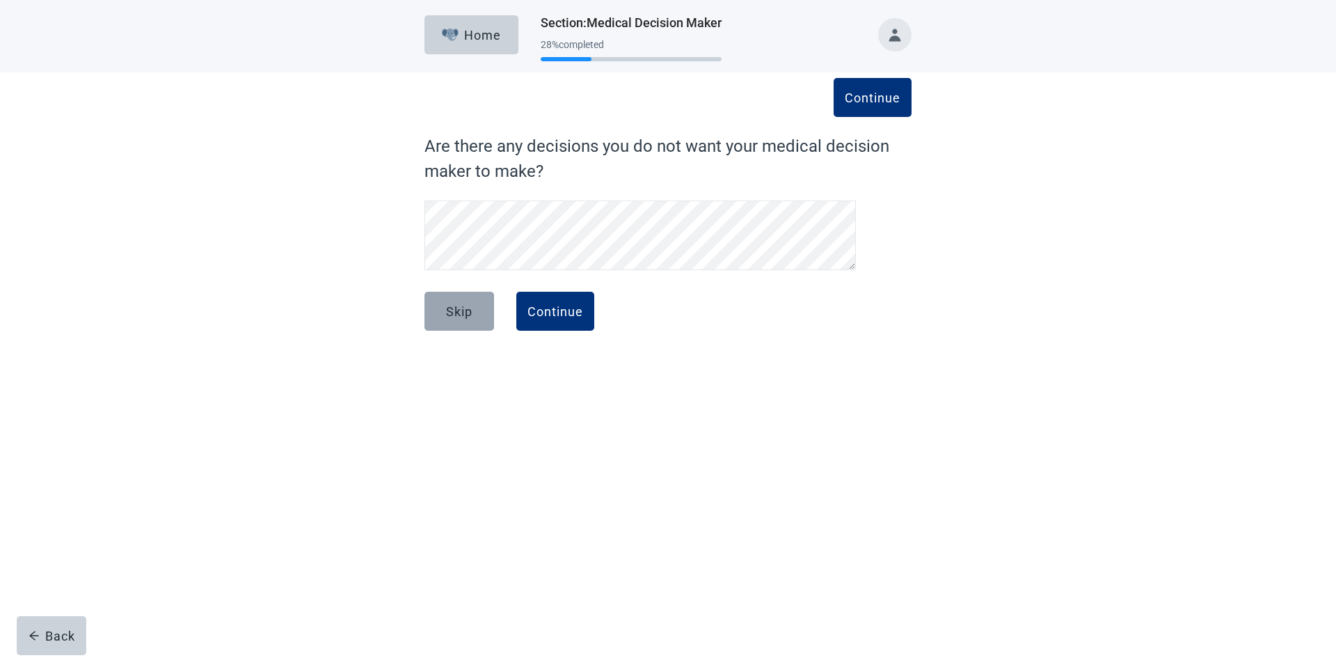
click at [472, 319] on button "Skip" at bounding box center [460, 311] width 70 height 39
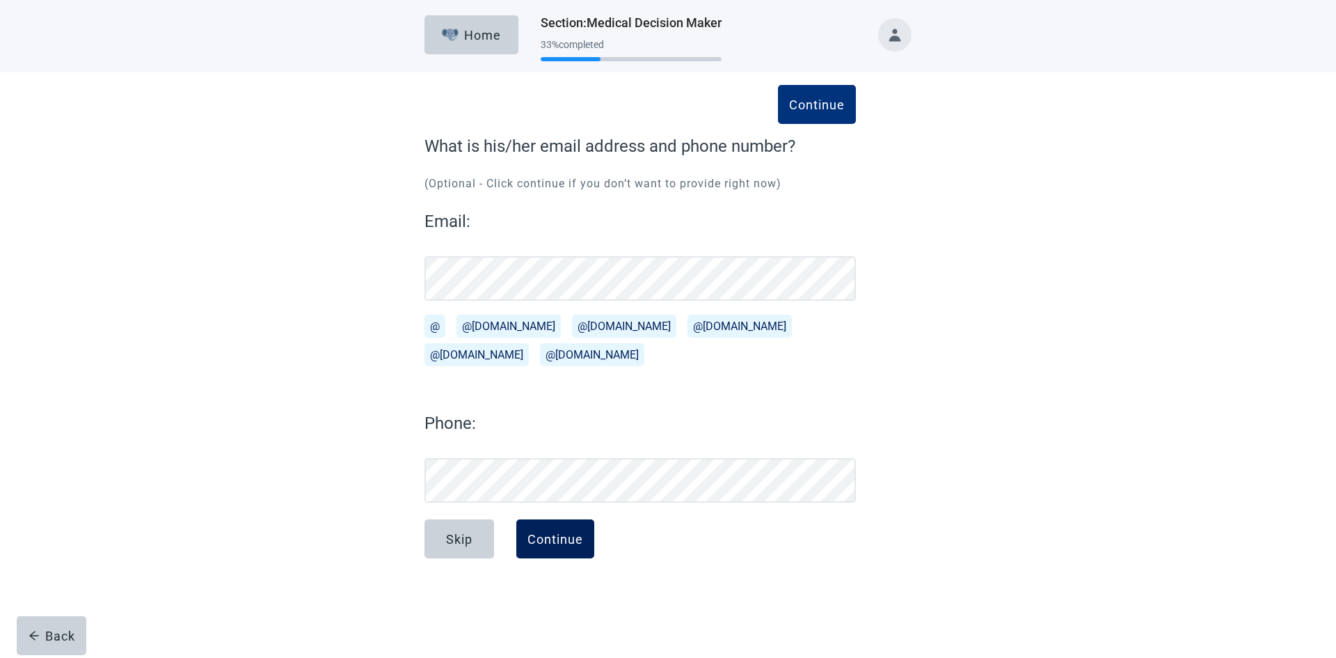
click at [536, 532] on div "Continue" at bounding box center [555, 539] width 56 height 14
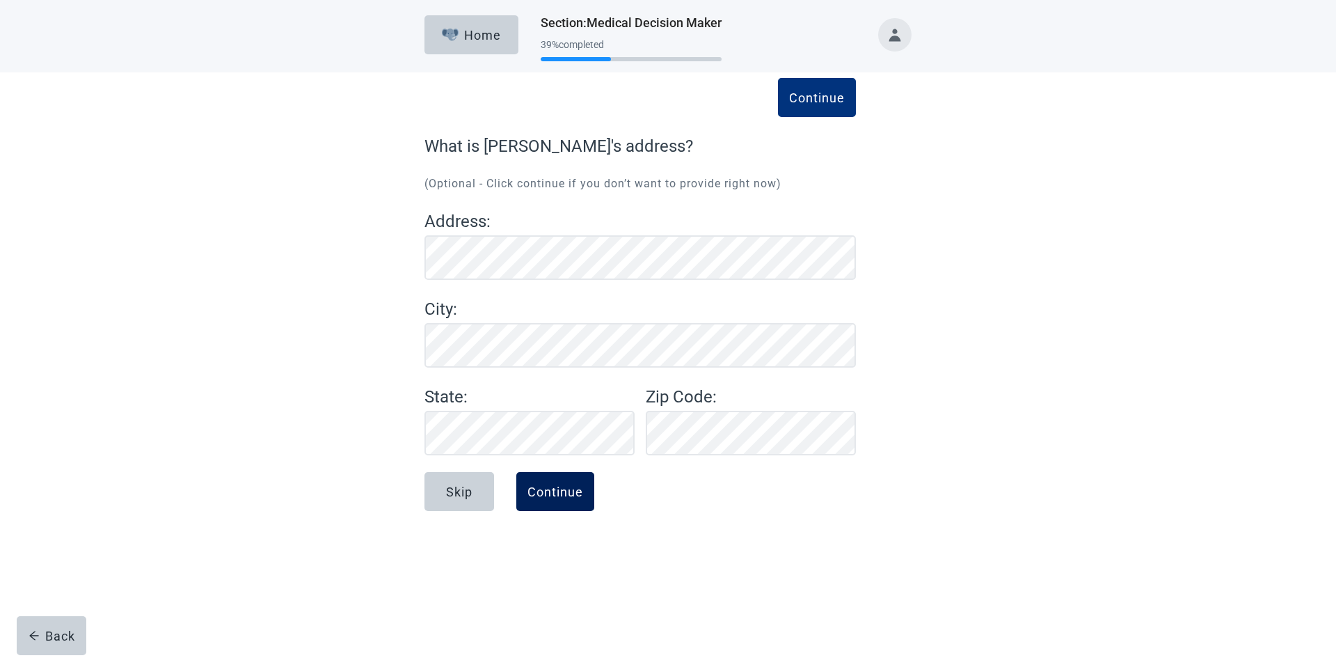
click at [553, 491] on div "Continue" at bounding box center [555, 491] width 56 height 14
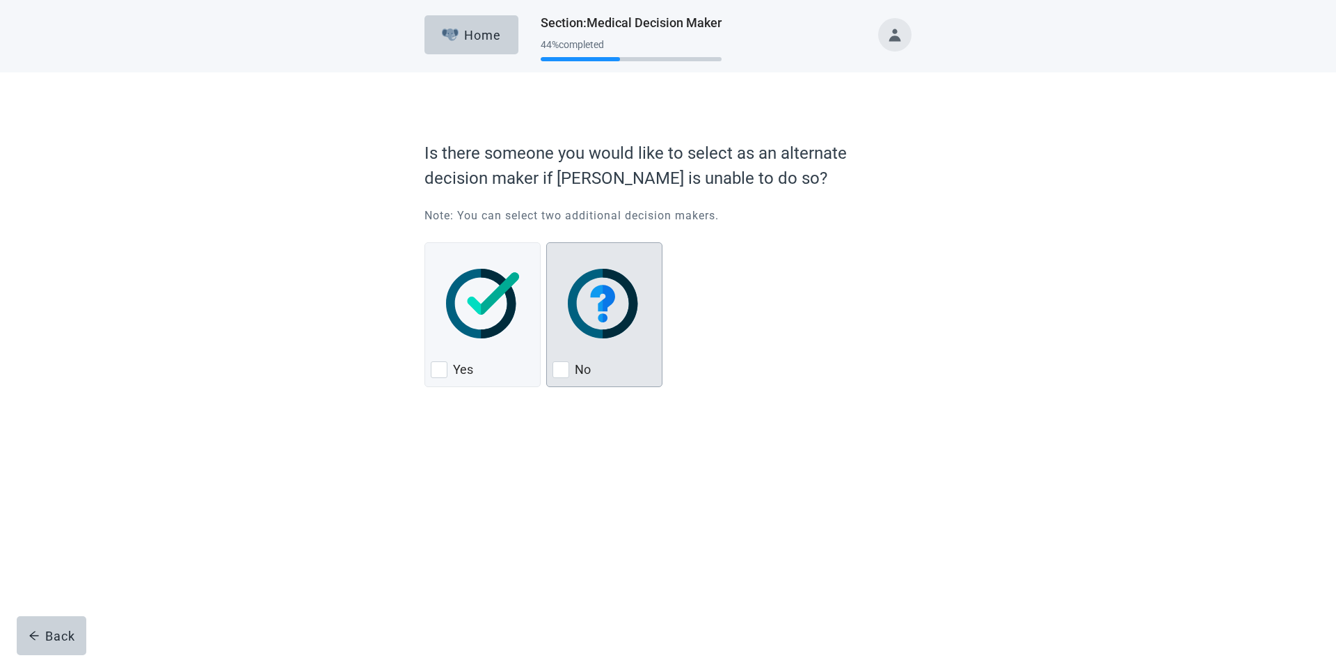
click at [565, 372] on div "No, checkbox, not checked" at bounding box center [561, 369] width 17 height 17
click at [547, 243] on input "No" at bounding box center [546, 242] width 1 height 1
checkbox input "true"
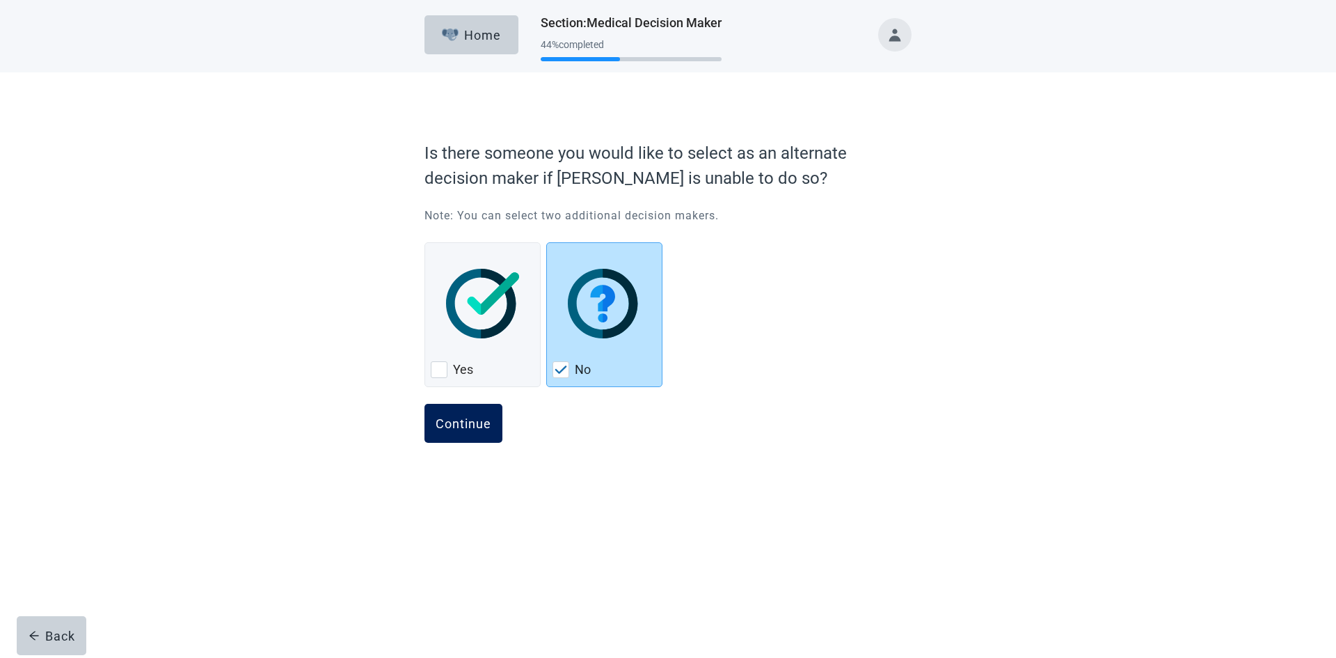
click at [495, 424] on button "Continue" at bounding box center [464, 423] width 78 height 39
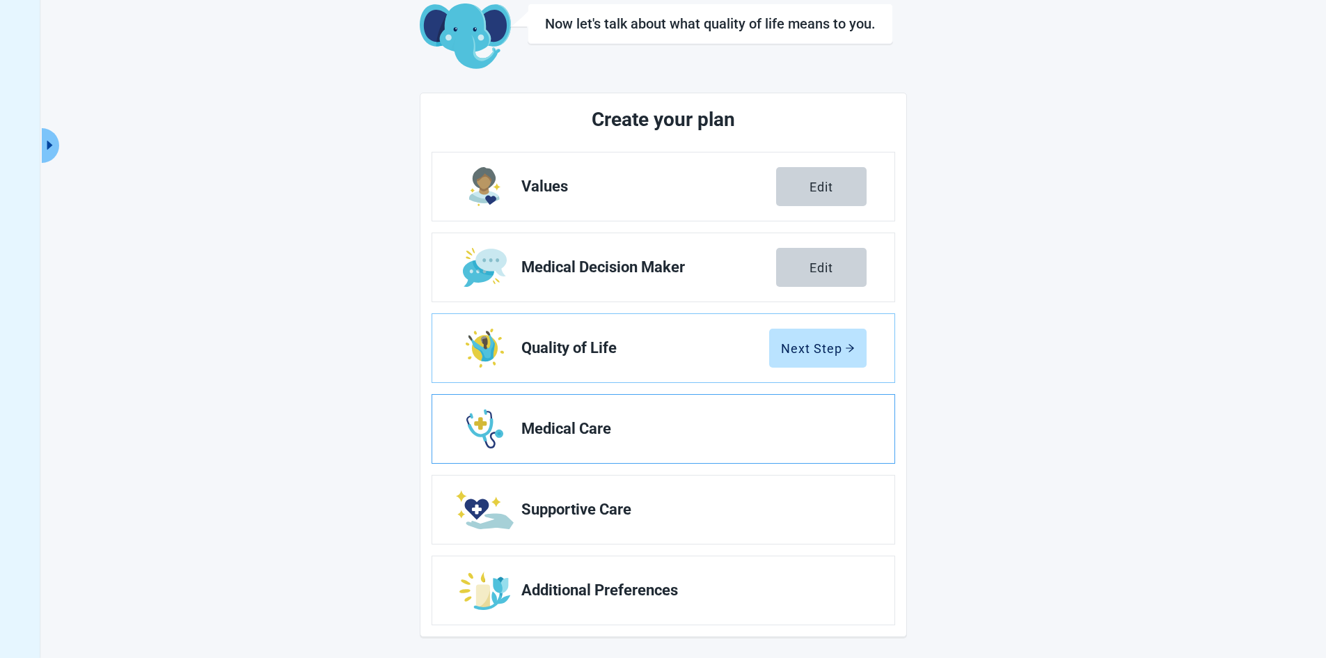
scroll to position [82, 0]
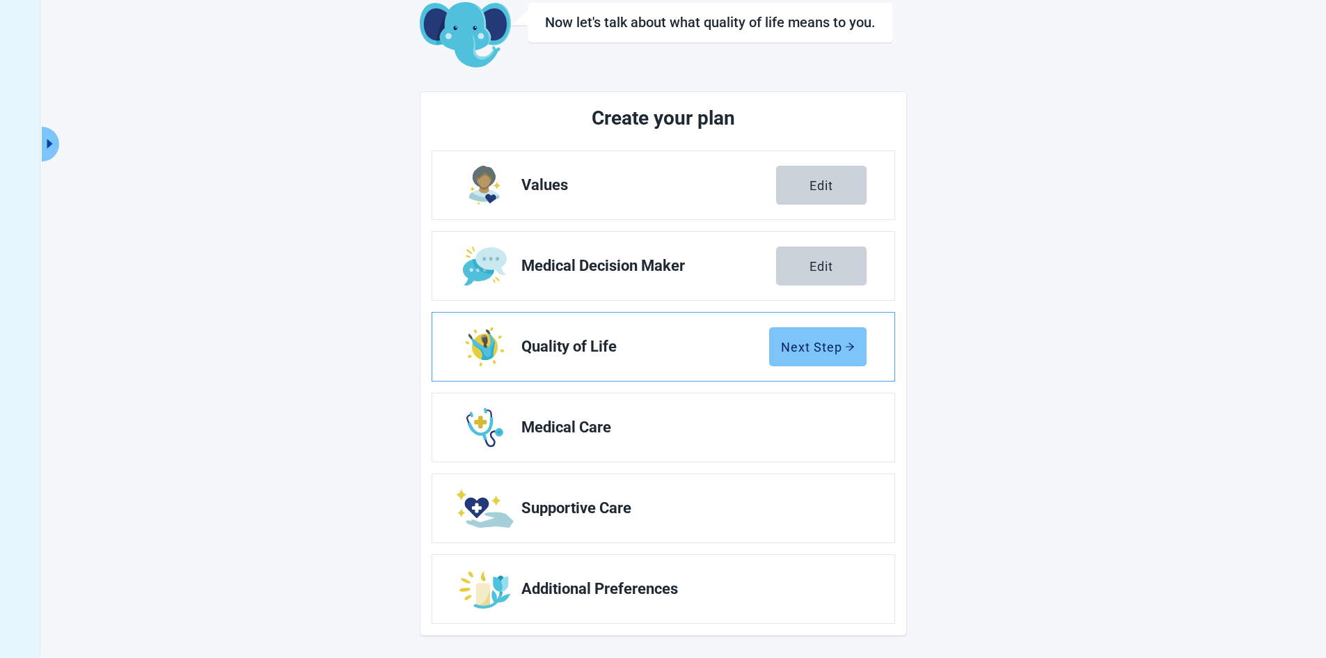
click at [782, 355] on button "Next Step" at bounding box center [817, 346] width 97 height 39
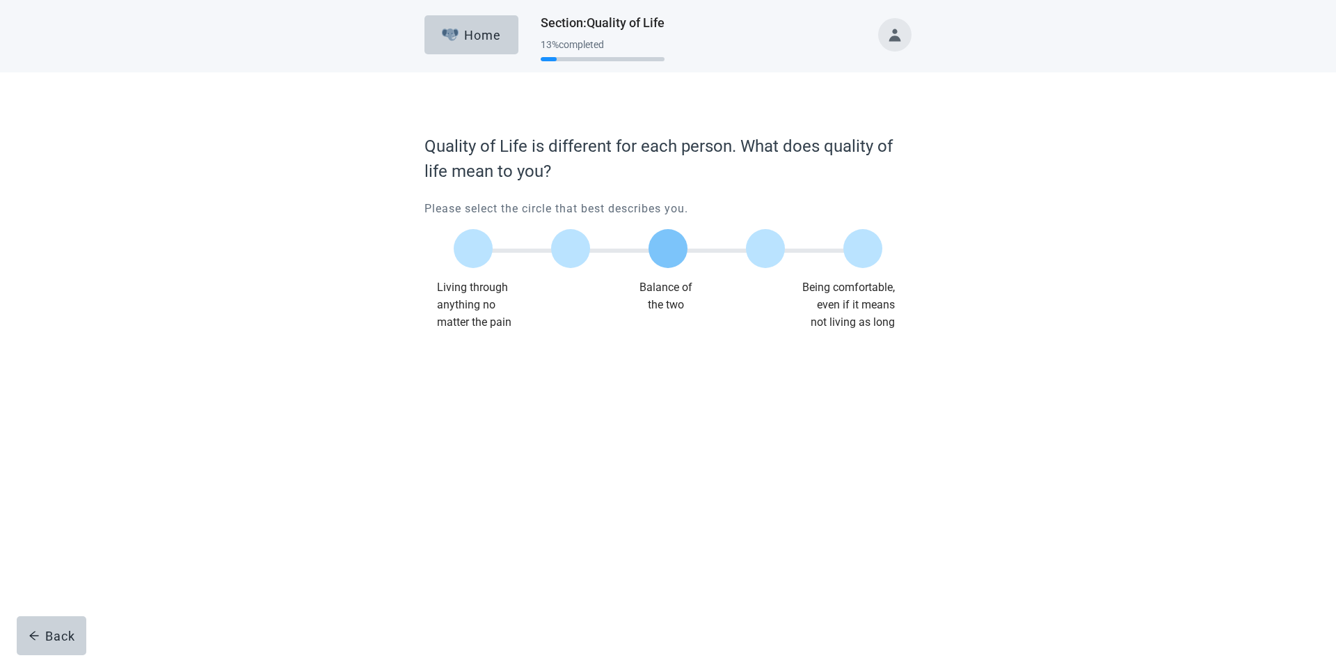
click at [664, 255] on label "Main content" at bounding box center [668, 248] width 39 height 39
click at [668, 248] on input "Quality of life scale: 50 out of 100. Balance of the two" at bounding box center [668, 248] width 0 height 0
click at [489, 356] on div "Continue" at bounding box center [464, 359] width 56 height 14
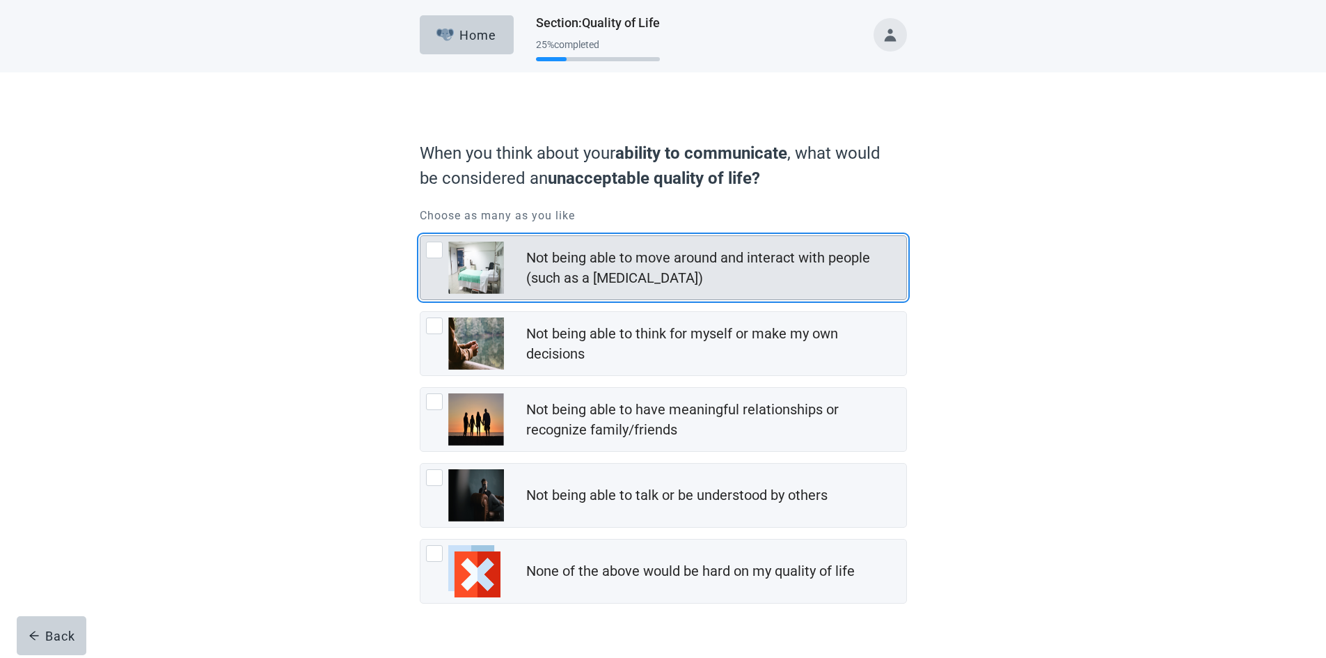
click at [431, 251] on div "Not being able to move around and interact with people (such as a coma), checkb…" at bounding box center [434, 249] width 17 height 17
click at [420, 236] on input "Not being able to move around and interact with people (such as a [MEDICAL_DATA…" at bounding box center [420, 235] width 1 height 1
checkbox input "true"
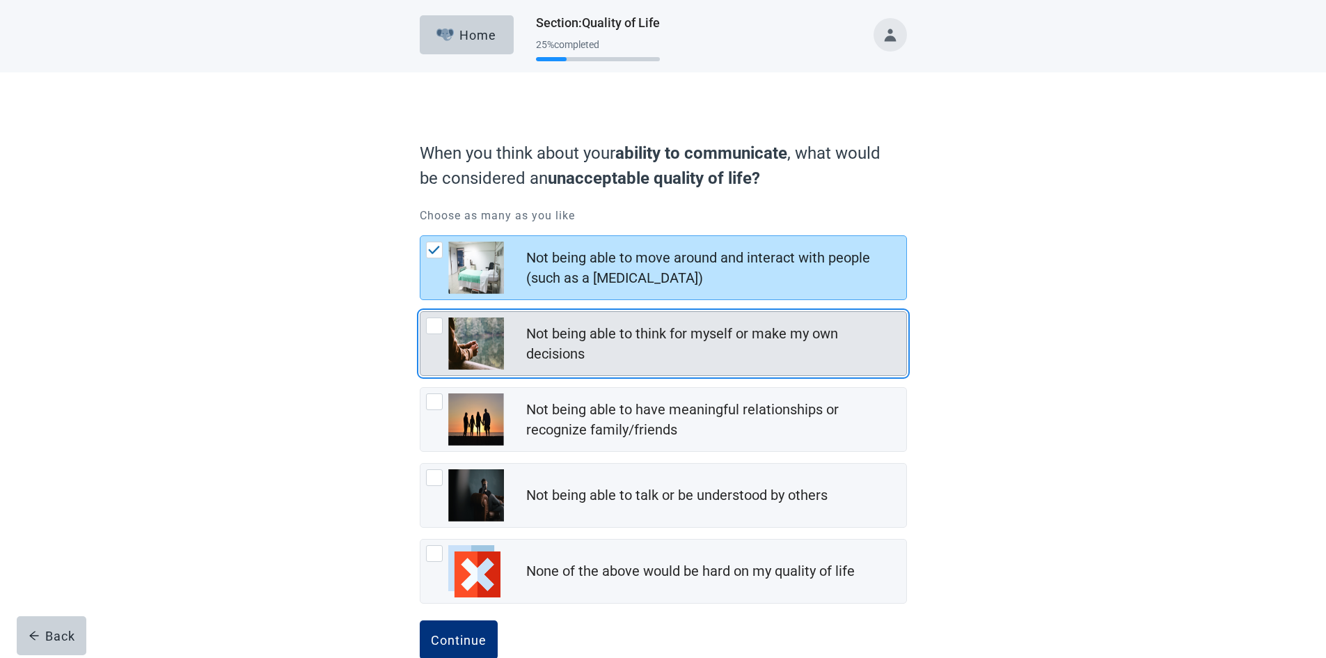
click at [438, 332] on div "Not being able to think for myself or make my own decisions, checkbox, not chec…" at bounding box center [434, 325] width 17 height 17
click at [420, 312] on input "Not being able to think for myself or make my own decisions" at bounding box center [420, 311] width 1 height 1
checkbox input "true"
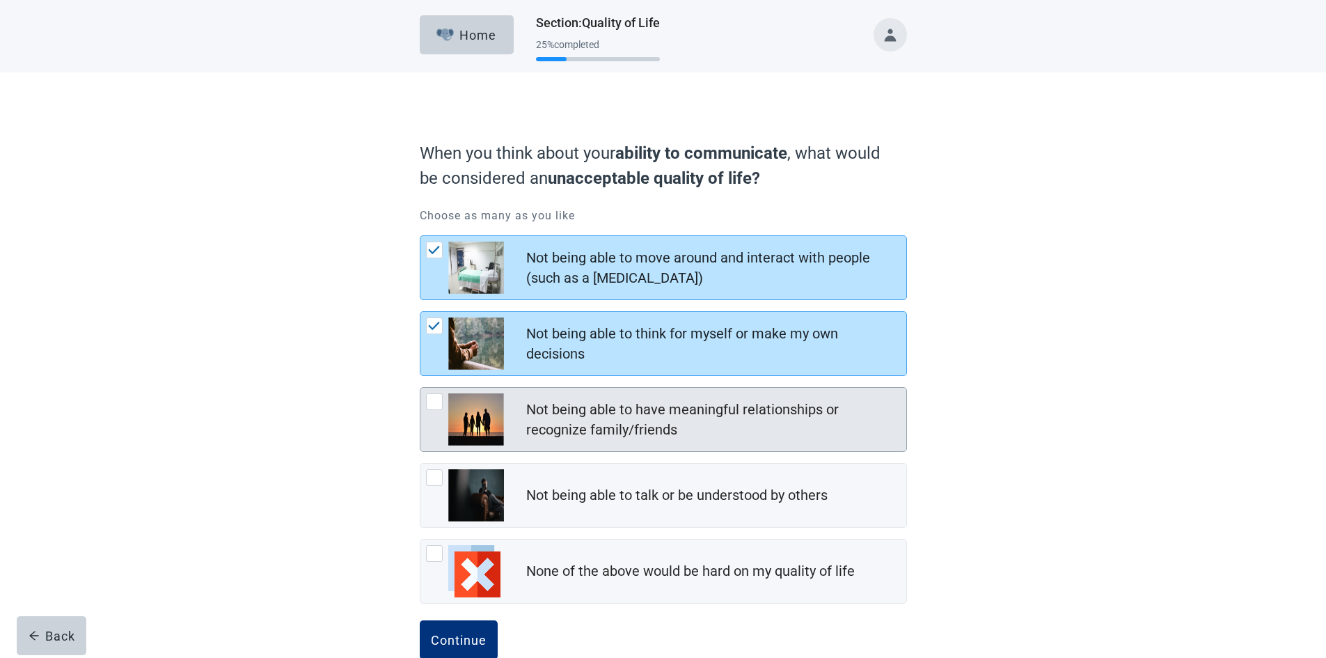
scroll to position [32, 0]
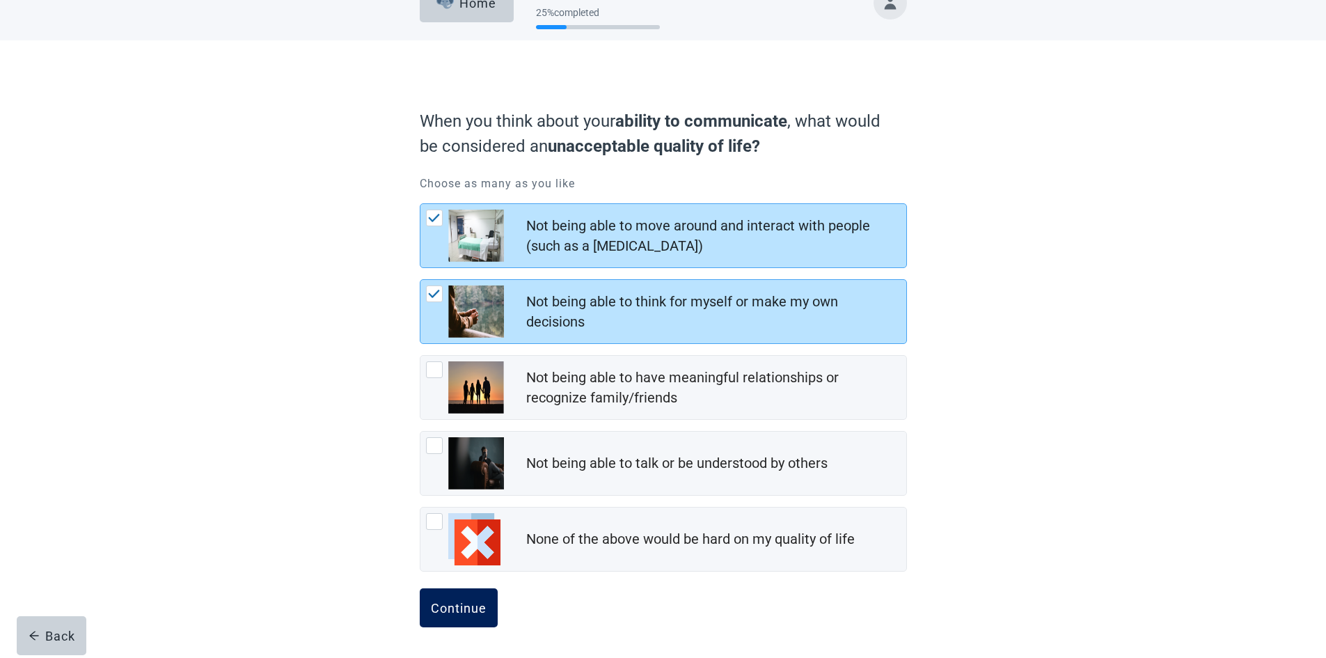
click at [462, 602] on div "Continue" at bounding box center [459, 608] width 56 height 14
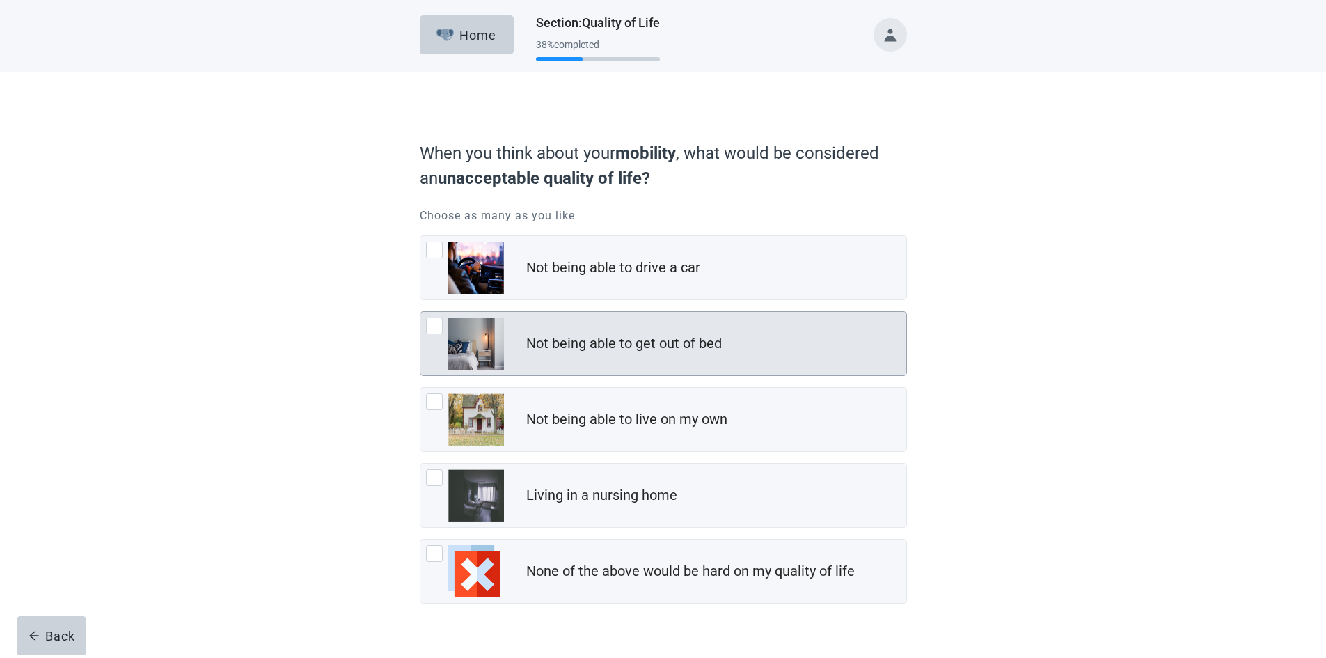
click at [434, 326] on div "Not being able to get out of bed, checkbox, not checked" at bounding box center [434, 325] width 17 height 17
click at [420, 312] on input "Not being able to get out of bed" at bounding box center [420, 311] width 1 height 1
checkbox input "true"
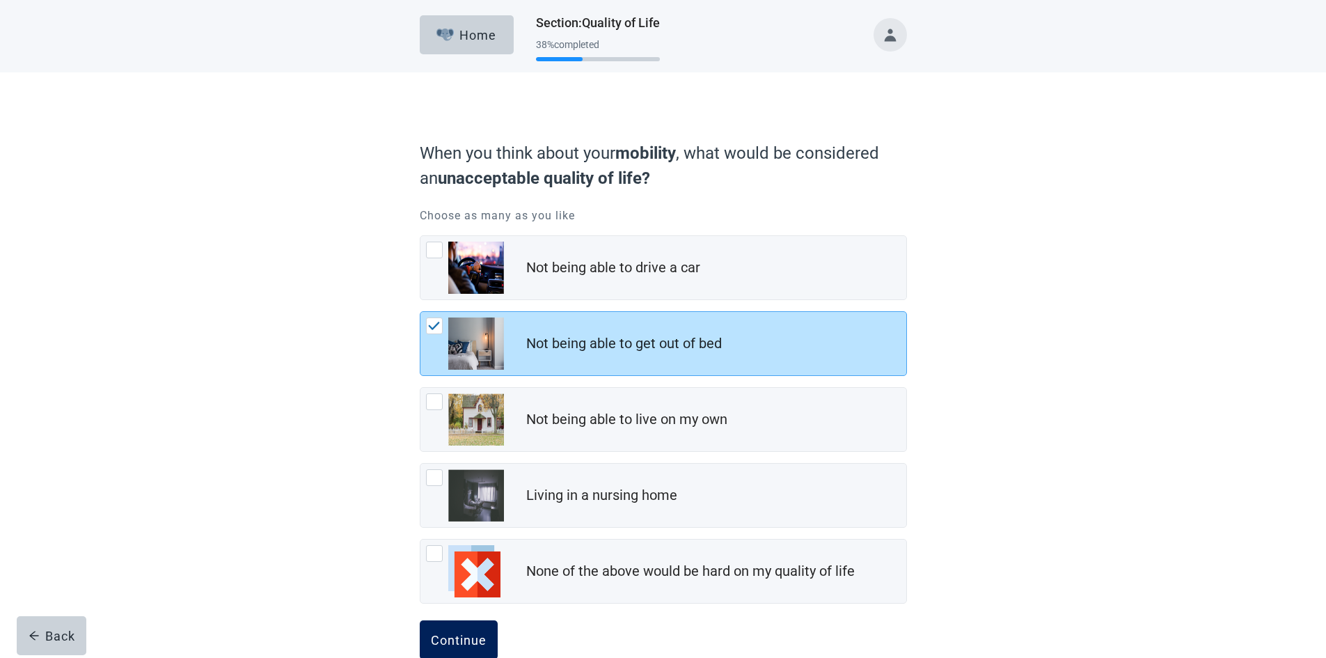
click at [459, 638] on div "Continue" at bounding box center [459, 640] width 56 height 14
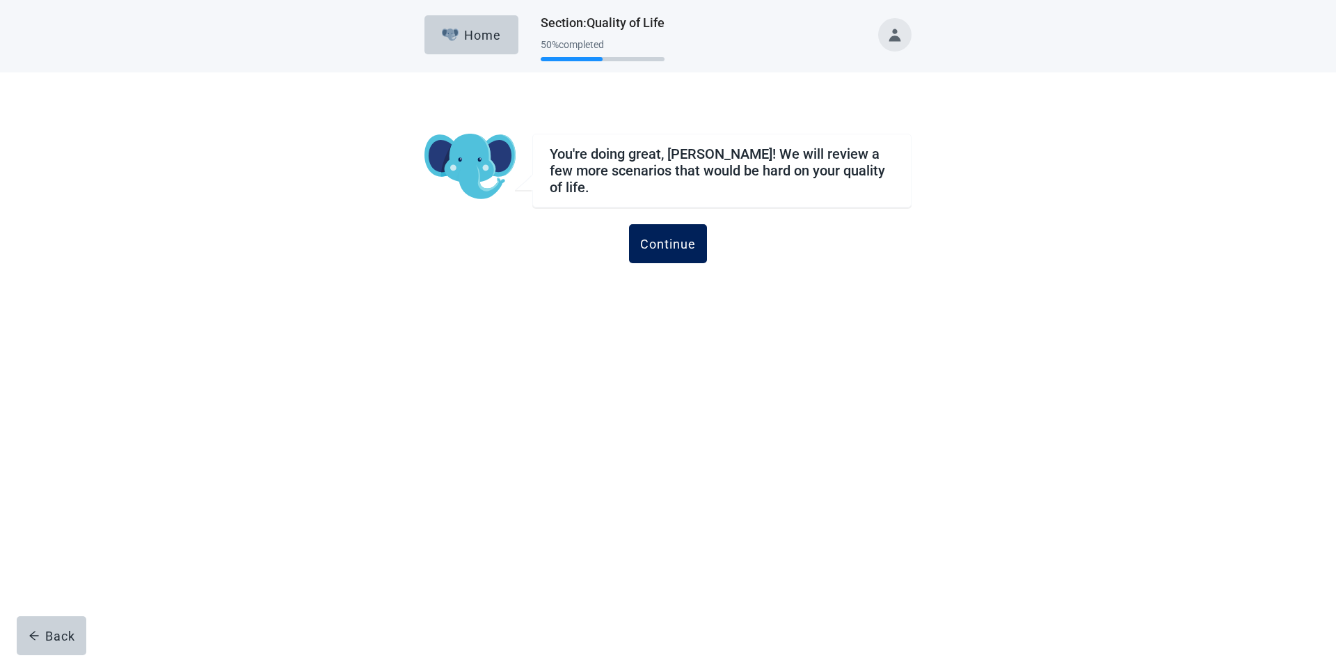
click at [683, 237] on div "Continue" at bounding box center [668, 244] width 56 height 14
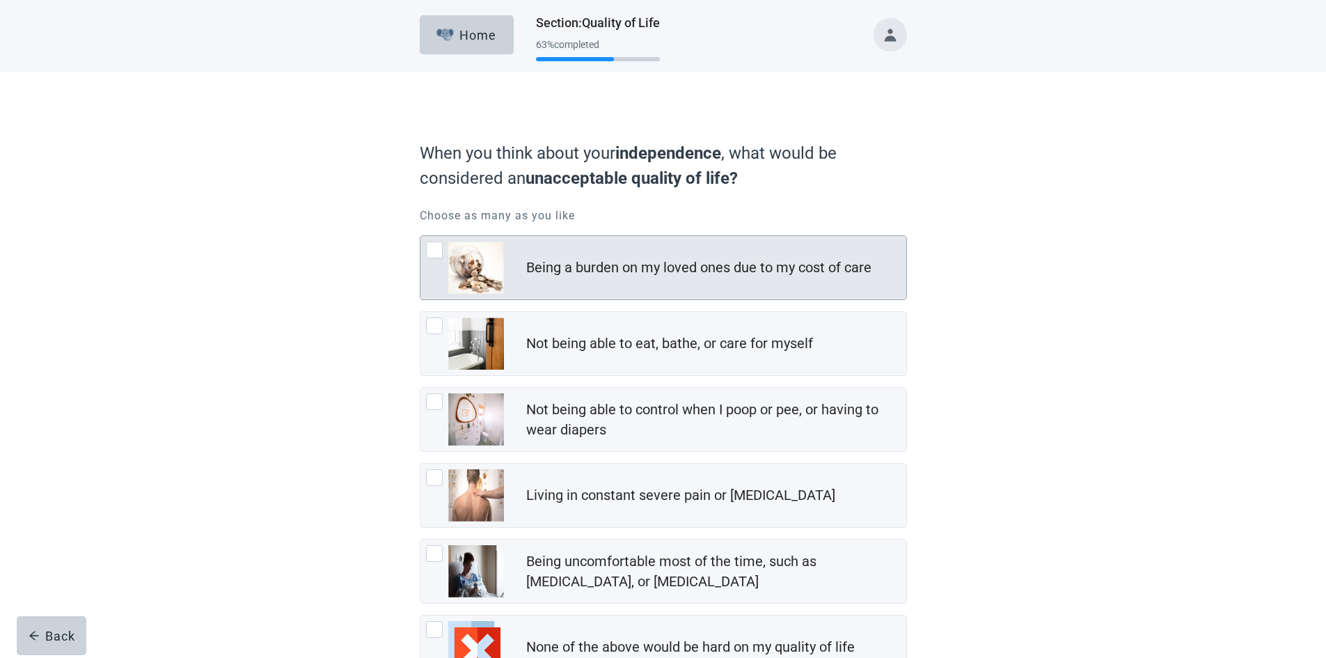
click at [432, 251] on div "Being a burden on my loved ones due to my cost of care, checkbox, not checked" at bounding box center [434, 249] width 17 height 17
click at [420, 236] on input "Being a burden on my loved ones due to my cost of care" at bounding box center [420, 235] width 1 height 1
checkbox input "true"
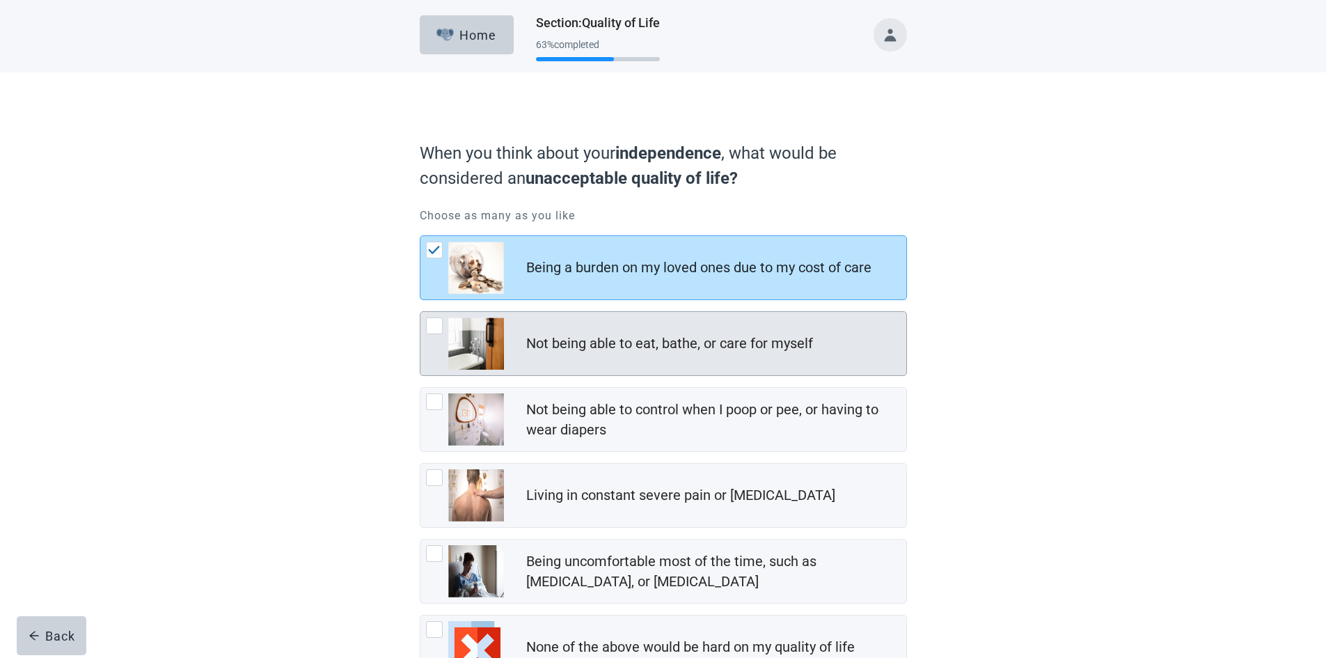
click at [436, 332] on div "Not being able to eat, bathe, or care for myself, checkbox, not checked" at bounding box center [434, 325] width 17 height 17
click at [420, 312] on input "Not being able to eat, bathe, or care for myself" at bounding box center [420, 311] width 1 height 1
checkbox input "true"
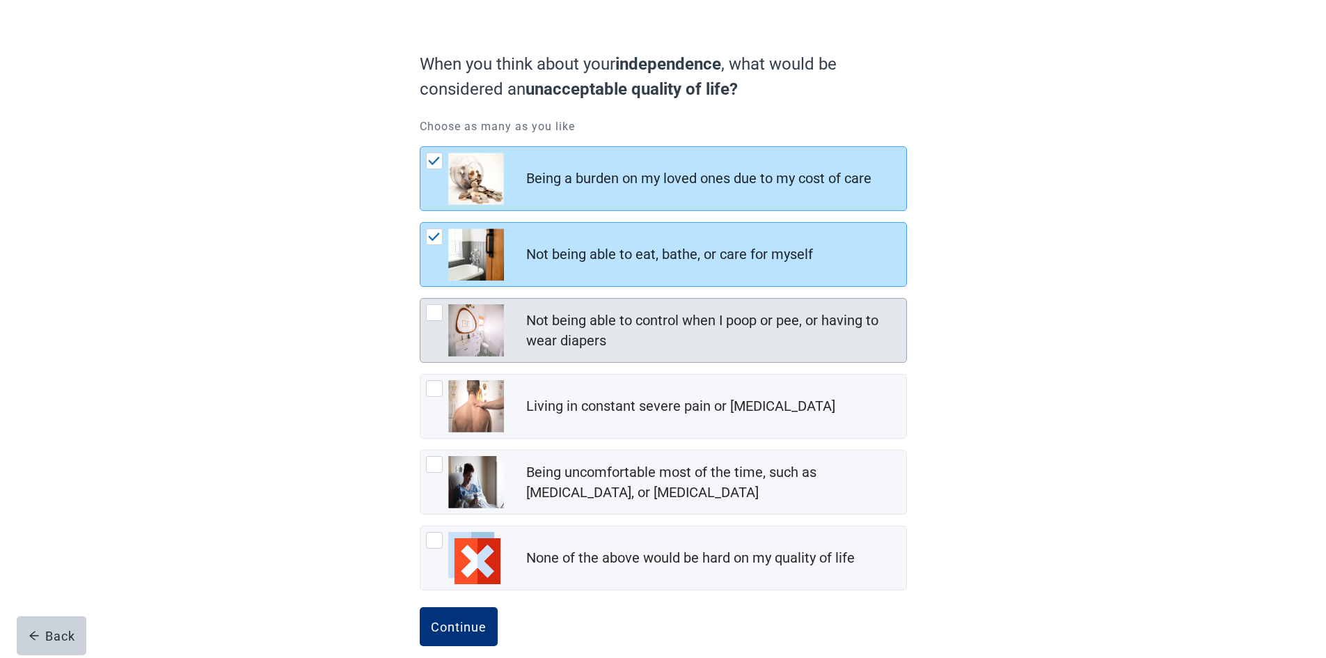
scroll to position [108, 0]
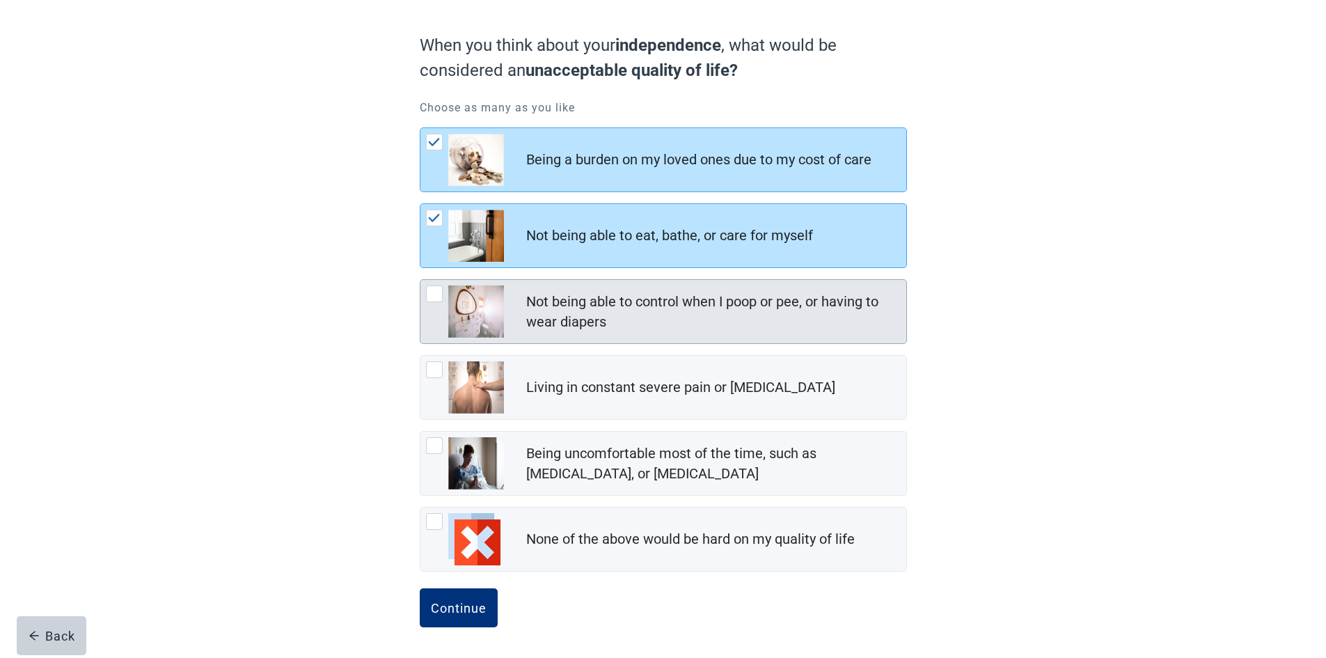
click at [437, 294] on div "Not being able to control when I poop or pee, or having to wear diapers, checkb…" at bounding box center [434, 293] width 17 height 17
click at [420, 280] on input "Not being able to control when I poop or pee, or having to wear diapers" at bounding box center [420, 279] width 1 height 1
checkbox input "true"
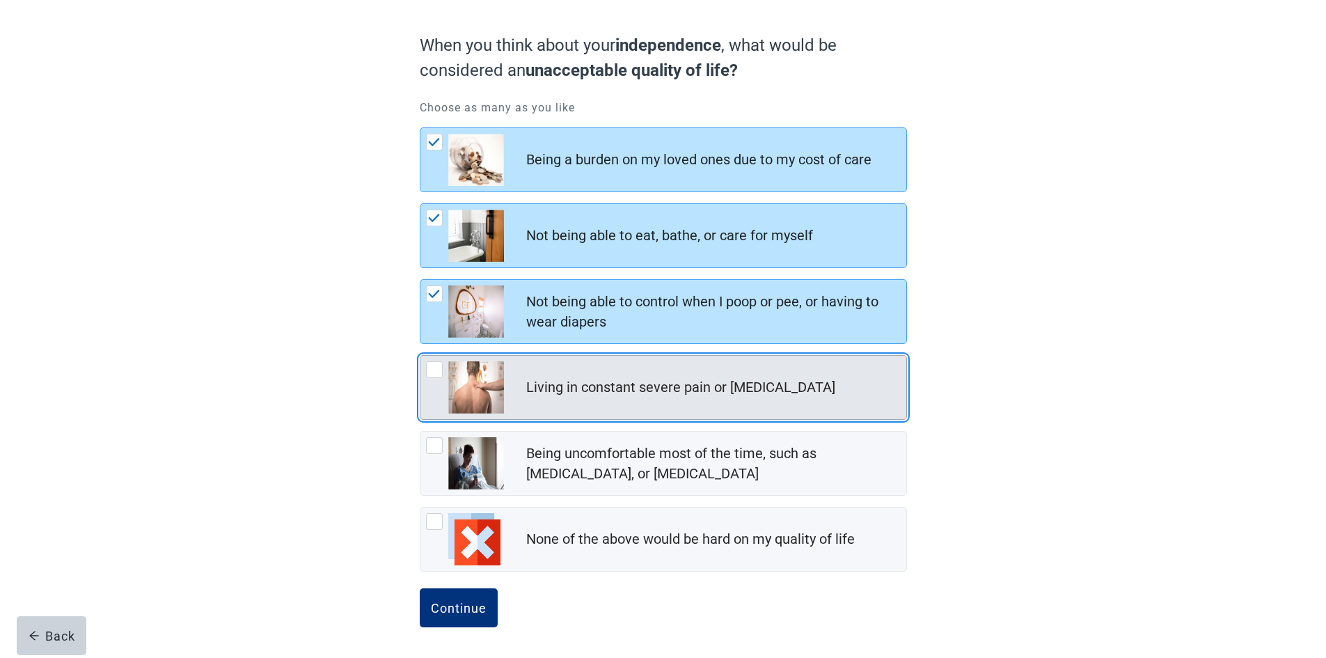
click at [437, 373] on div "Living in constant severe pain or shortness of breath, checkbox, not checked" at bounding box center [434, 369] width 17 height 17
click at [420, 356] on input "Living in constant severe pain or [MEDICAL_DATA]" at bounding box center [420, 355] width 1 height 1
checkbox input "true"
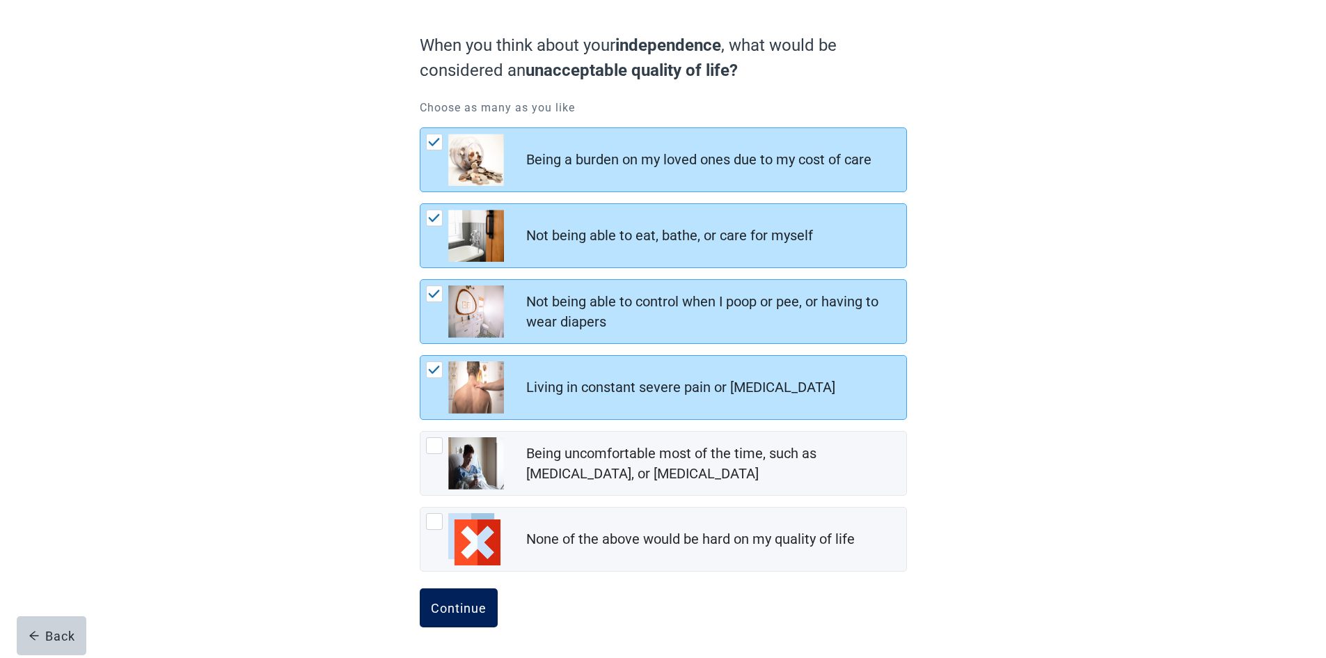
click at [457, 606] on div "Continue" at bounding box center [459, 608] width 56 height 14
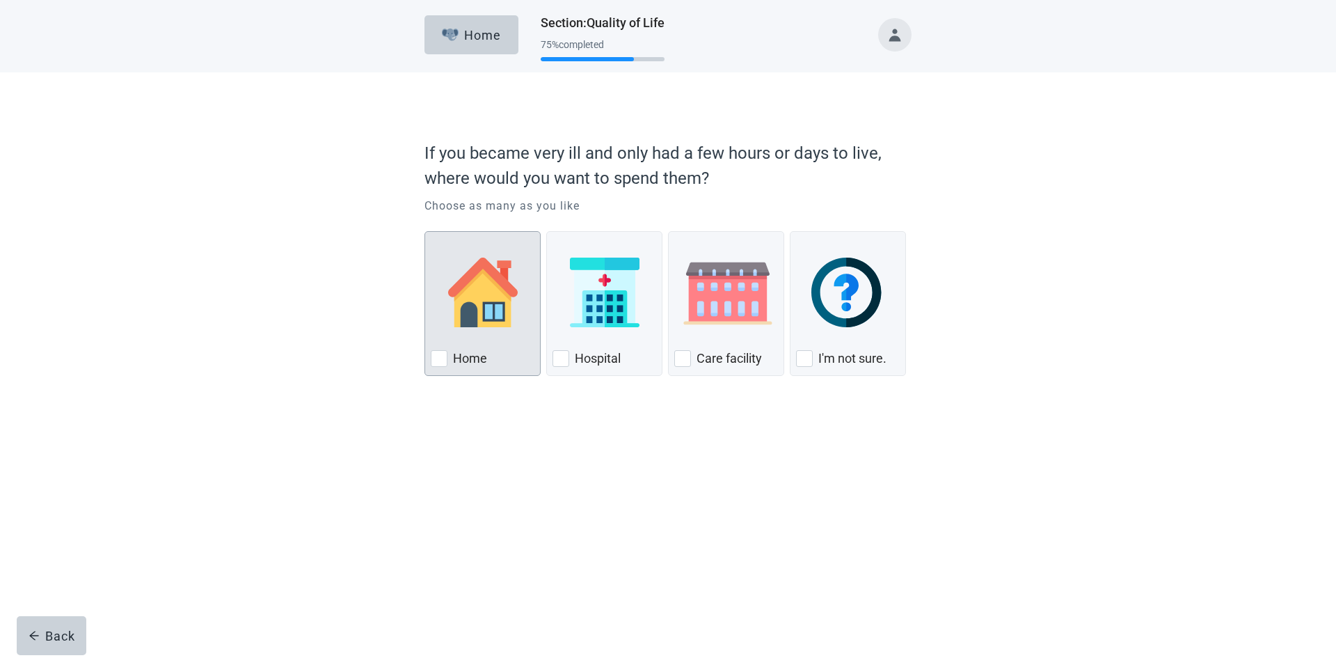
click at [438, 363] on div "Home, checkbox, not checked" at bounding box center [439, 358] width 17 height 17
click at [425, 232] on input "Home" at bounding box center [425, 231] width 1 height 1
checkbox input "true"
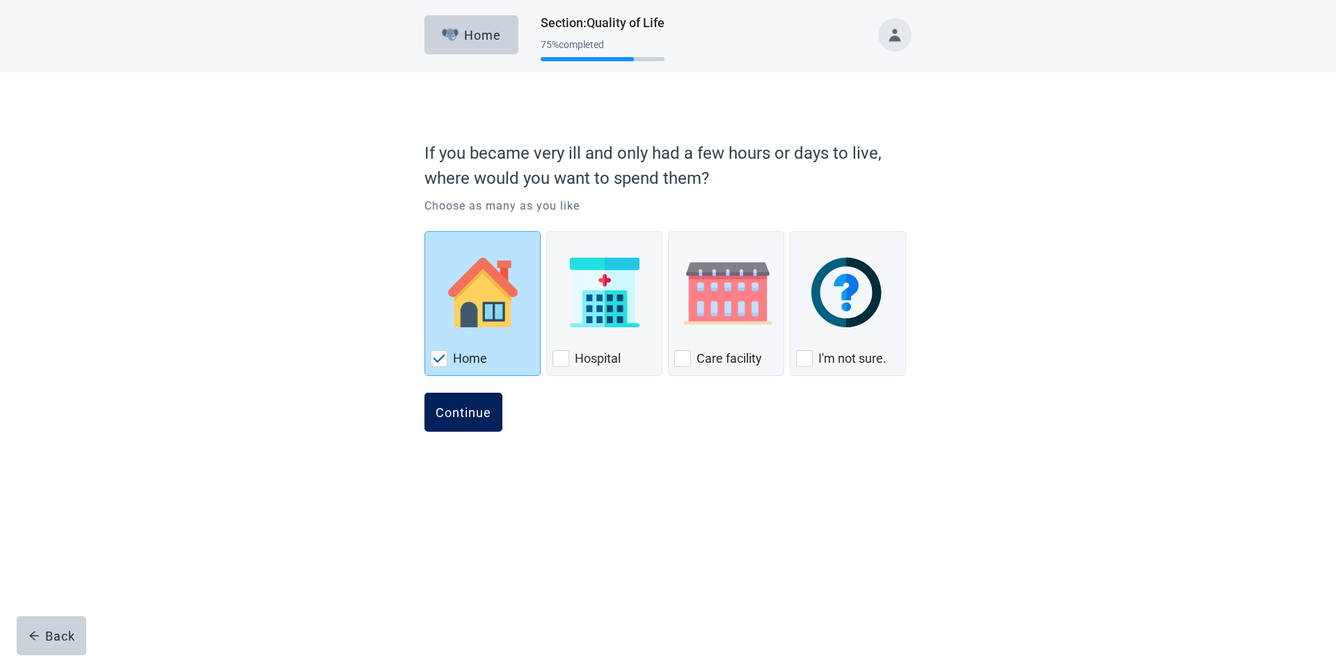
click at [477, 406] on div "Continue" at bounding box center [464, 412] width 56 height 14
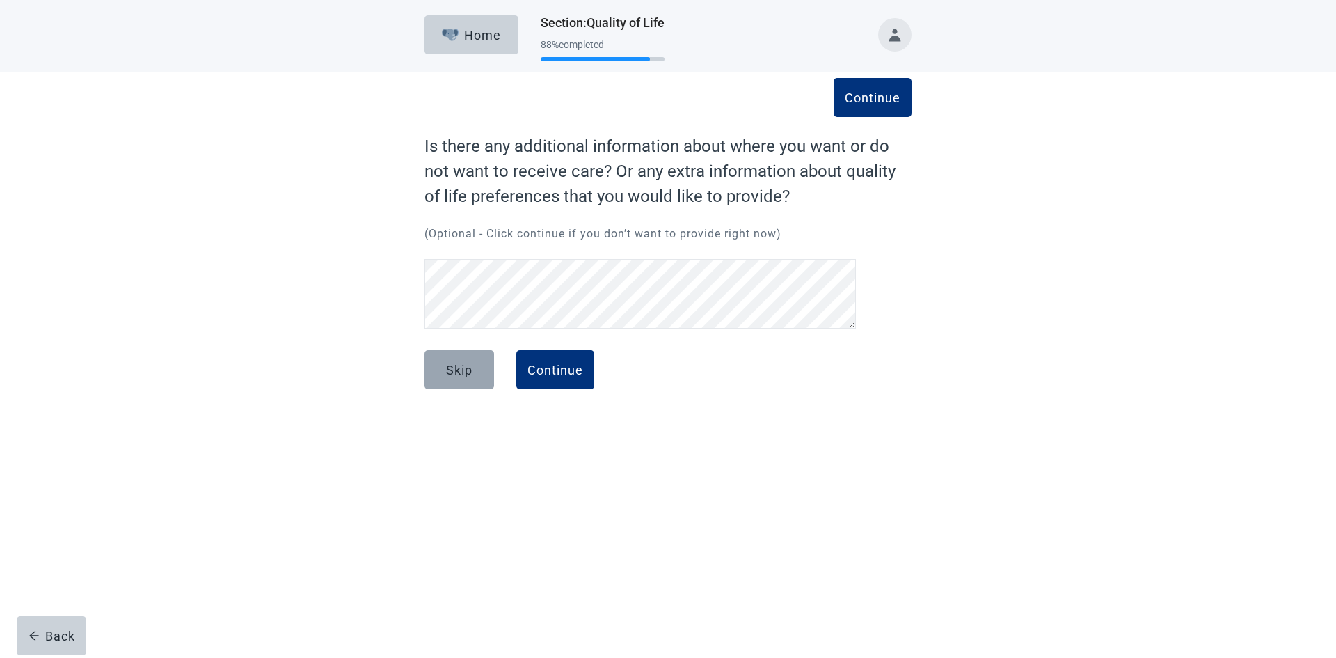
click at [478, 364] on button "Skip" at bounding box center [460, 369] width 70 height 39
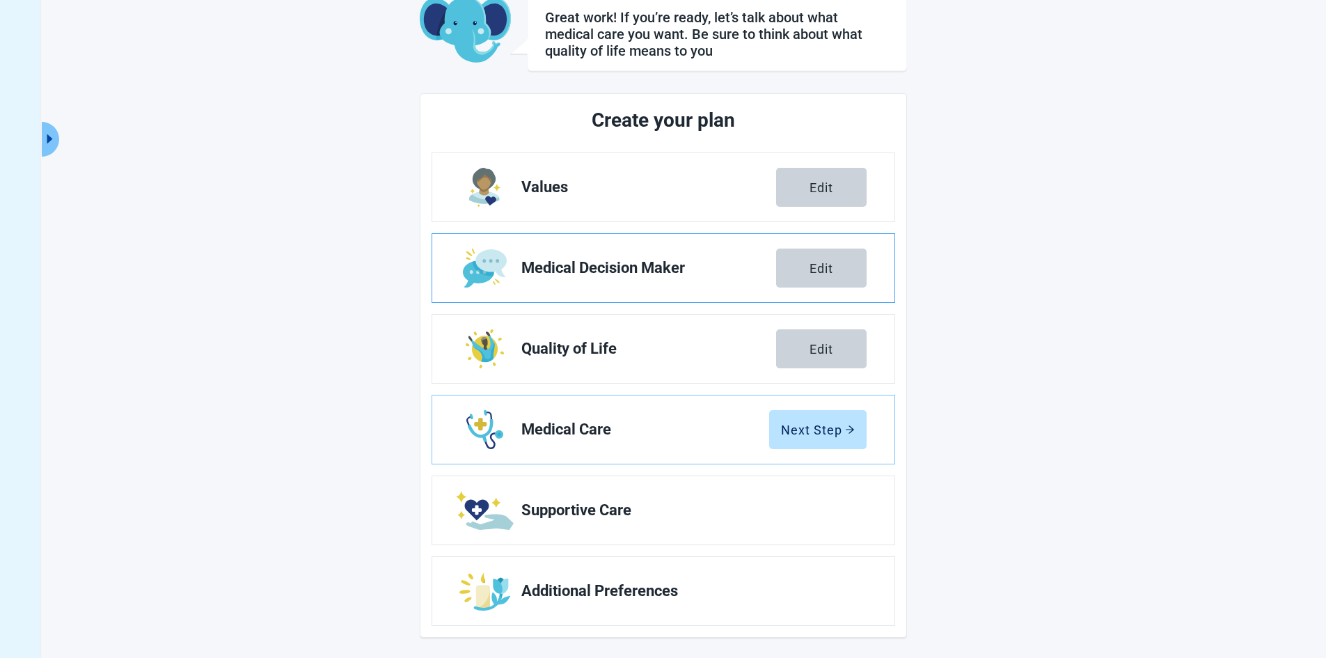
scroll to position [89, 0]
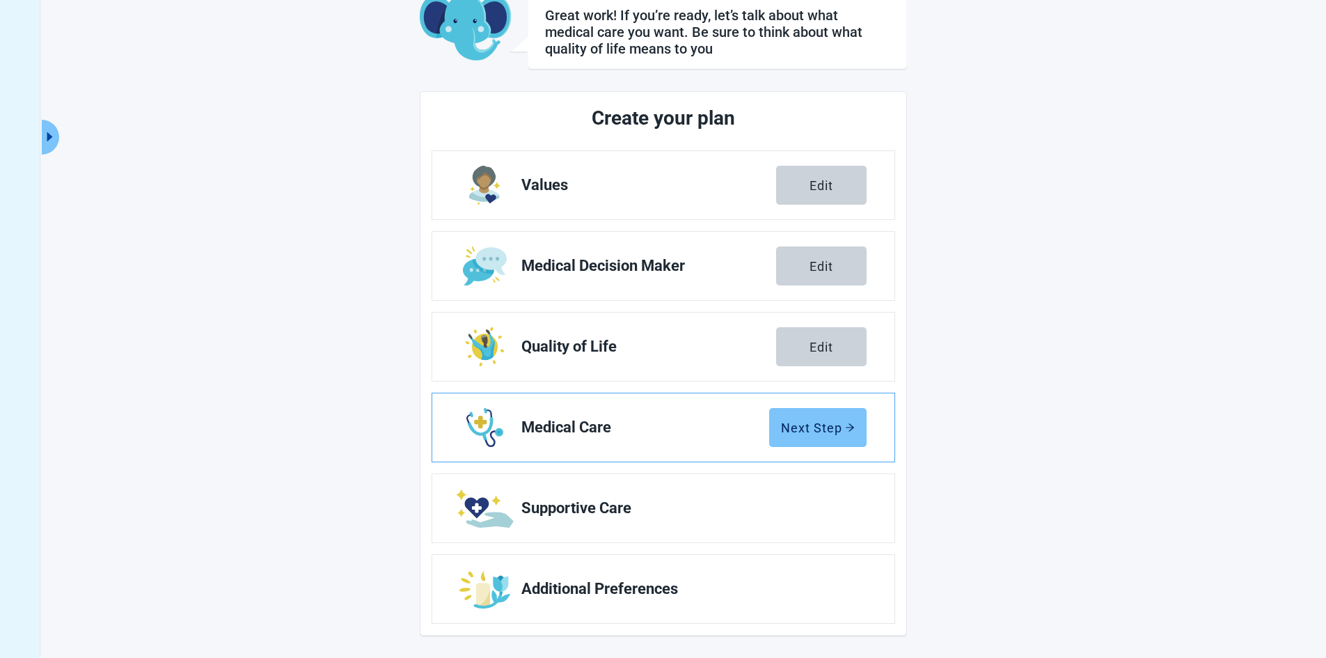
click at [823, 431] on div "Next Step" at bounding box center [818, 427] width 74 height 14
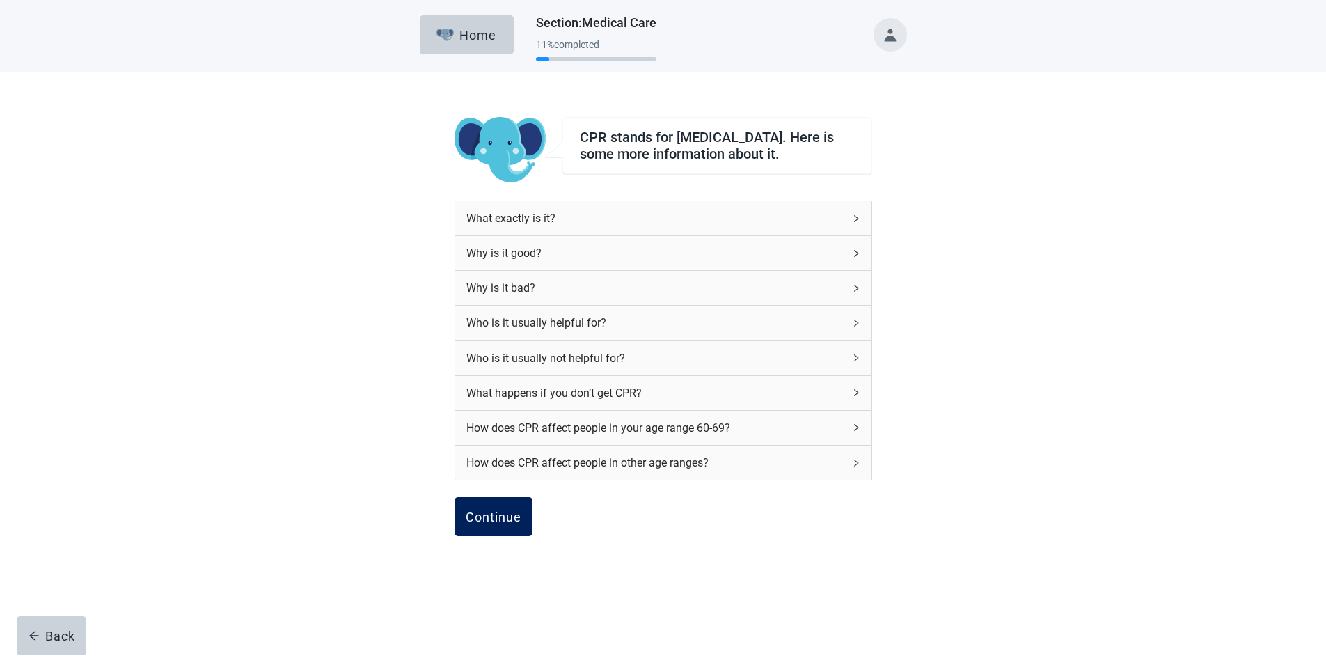
click at [505, 518] on div "Continue" at bounding box center [494, 516] width 56 height 14
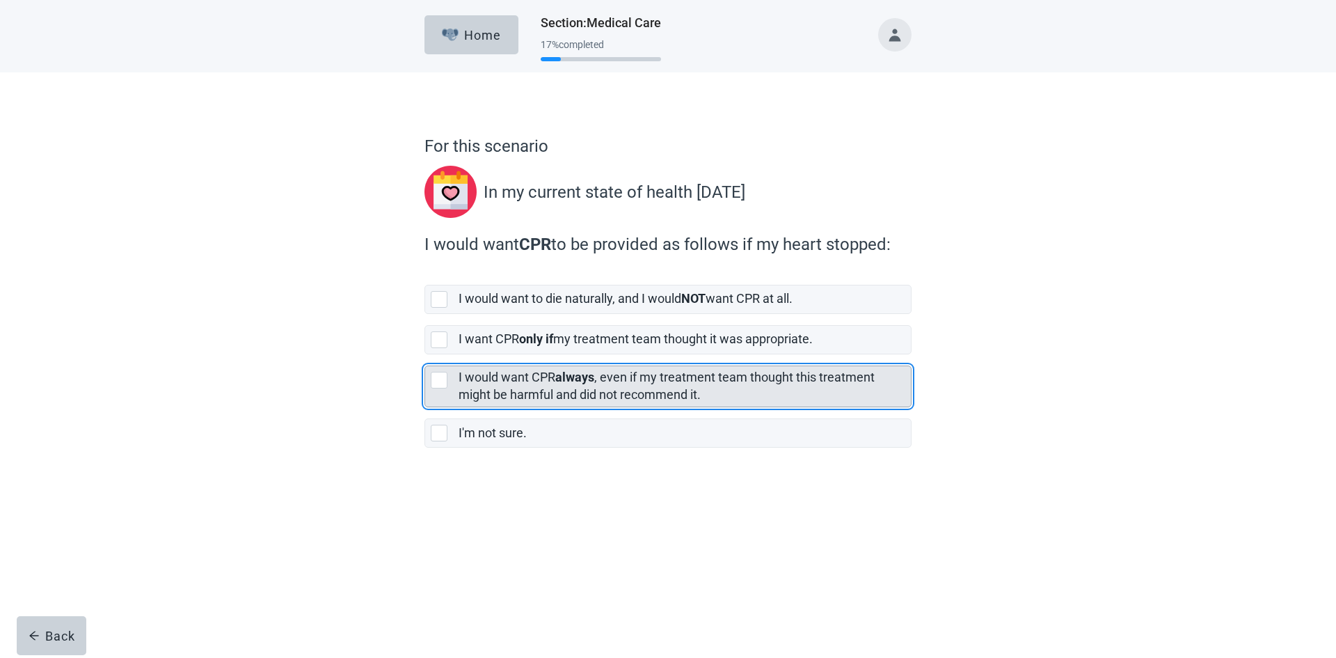
click at [444, 379] on div "[object Object], checkbox, not selected" at bounding box center [439, 380] width 17 height 17
click at [425, 355] on input "I would want CPR always , even if my treatment team thought this treatment migh…" at bounding box center [425, 354] width 1 height 1
checkbox input "true"
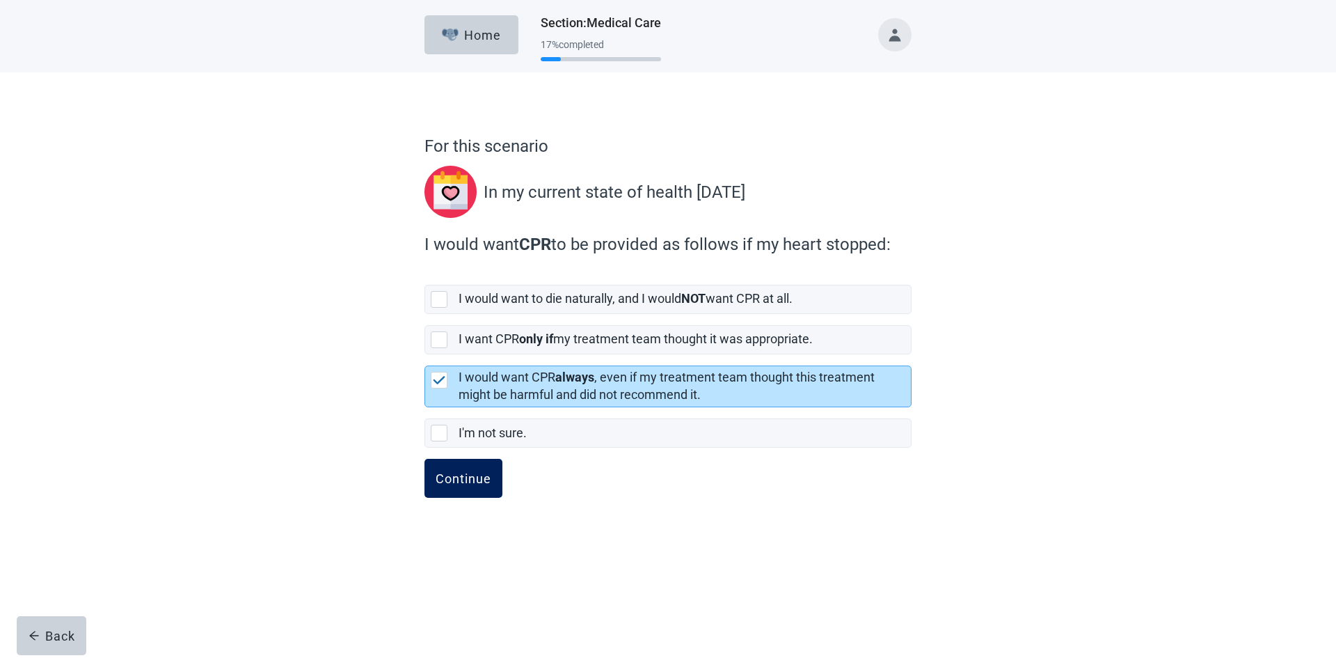
click at [470, 489] on button "Continue" at bounding box center [464, 478] width 78 height 39
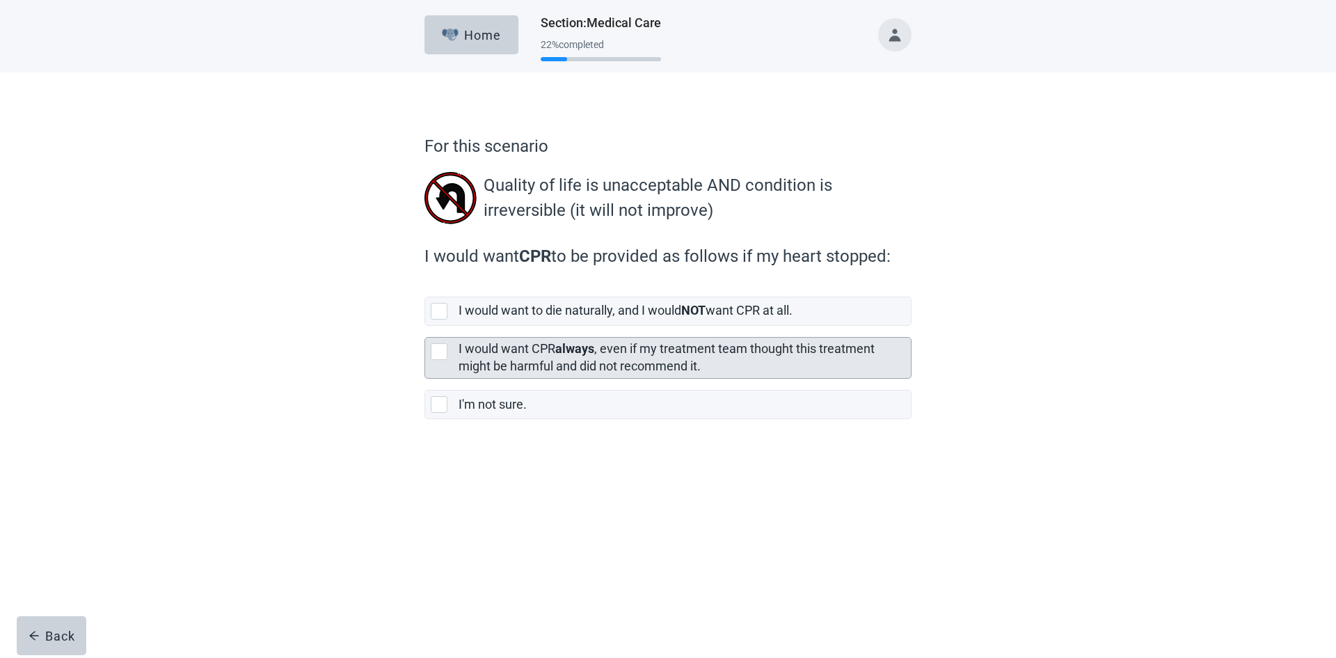
click at [437, 354] on div "[object Object], checkbox, not selected" at bounding box center [439, 351] width 17 height 17
click at [425, 326] on input "I would want CPR always , even if my treatment team thought this treatment migh…" at bounding box center [425, 326] width 1 height 1
checkbox input "true"
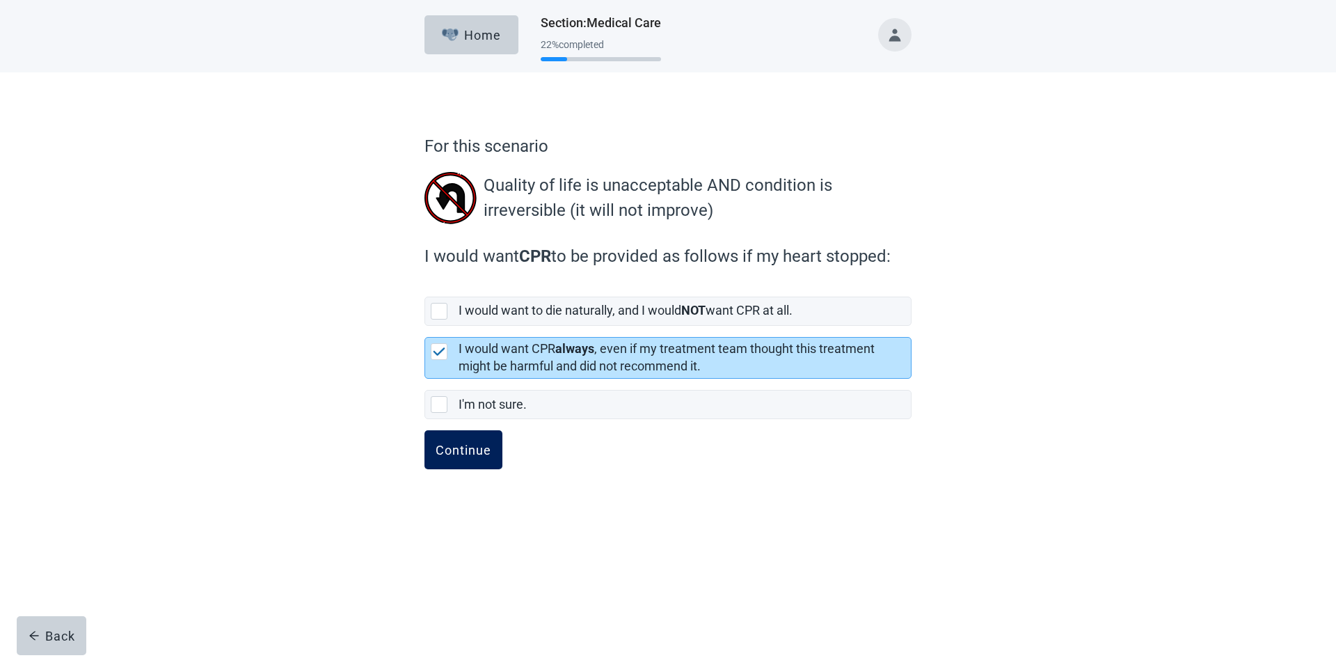
click at [461, 449] on div "Continue" at bounding box center [464, 450] width 56 height 14
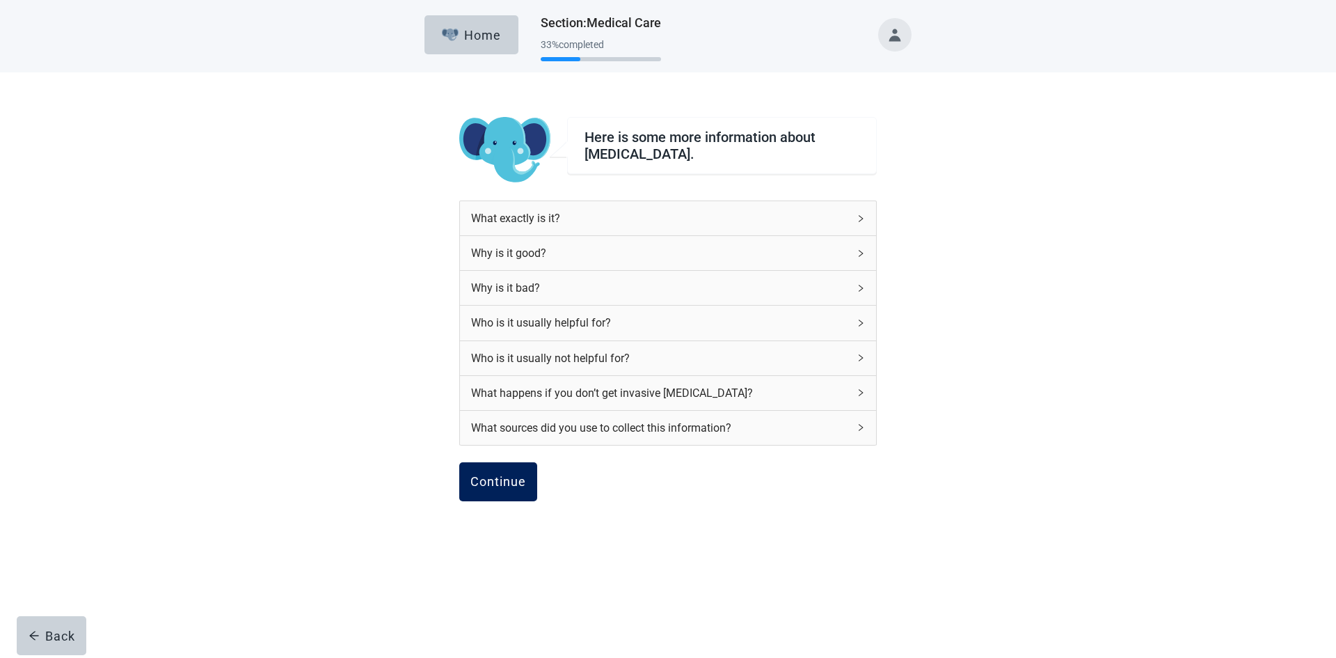
click at [510, 482] on div "Continue" at bounding box center [498, 482] width 56 height 14
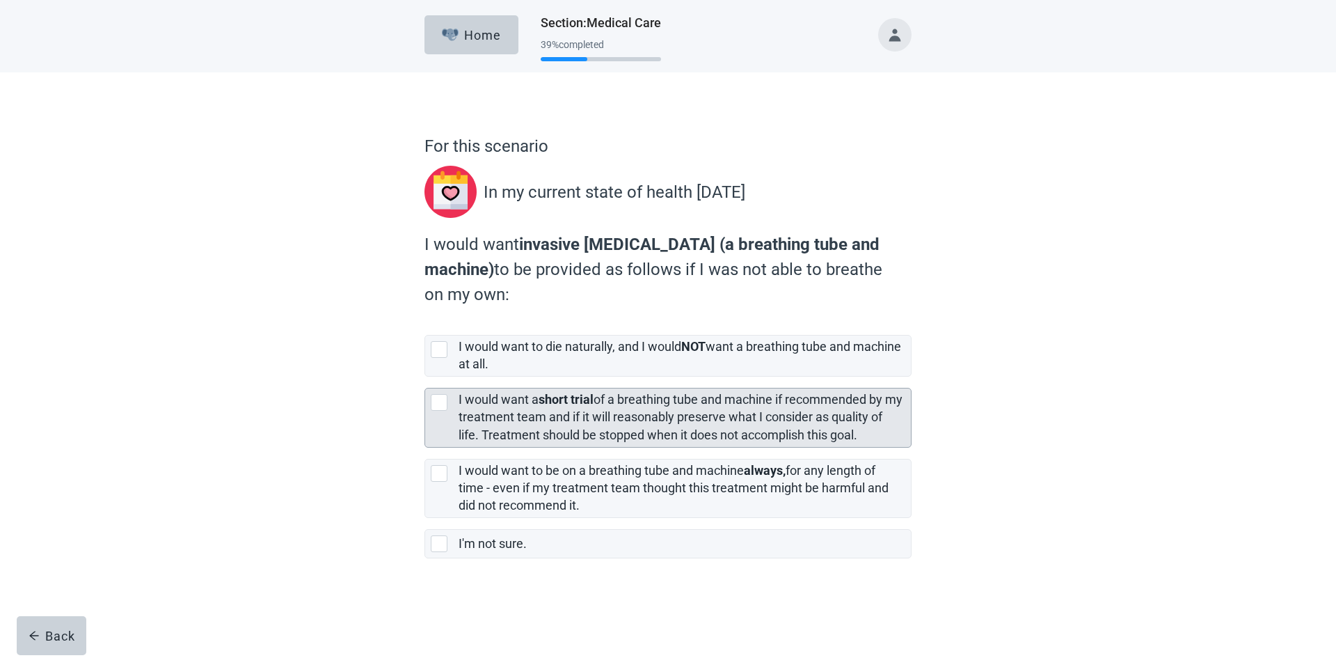
click at [438, 398] on div "[object Object], checkbox, not selected" at bounding box center [439, 402] width 17 height 17
click at [425, 377] on input "I would want a short trial of a breathing tube and machine if recommended by my…" at bounding box center [425, 376] width 1 height 1
checkbox input "true"
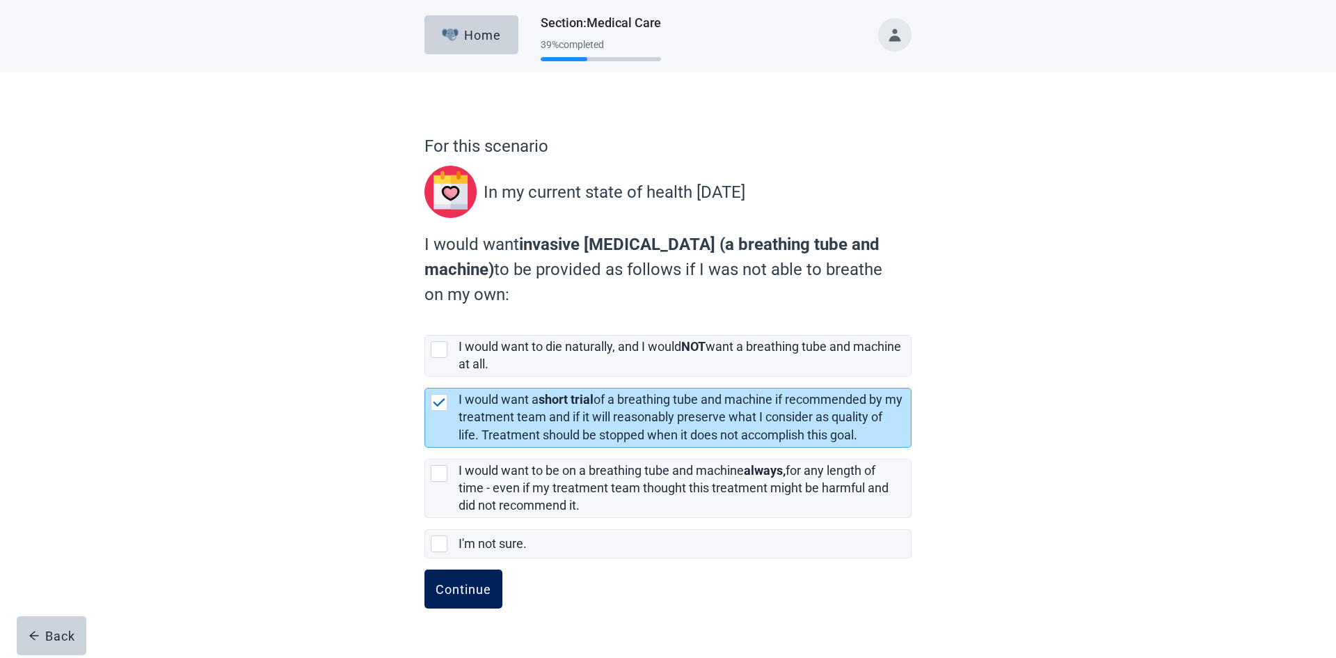
click at [465, 585] on div "Continue" at bounding box center [464, 589] width 56 height 14
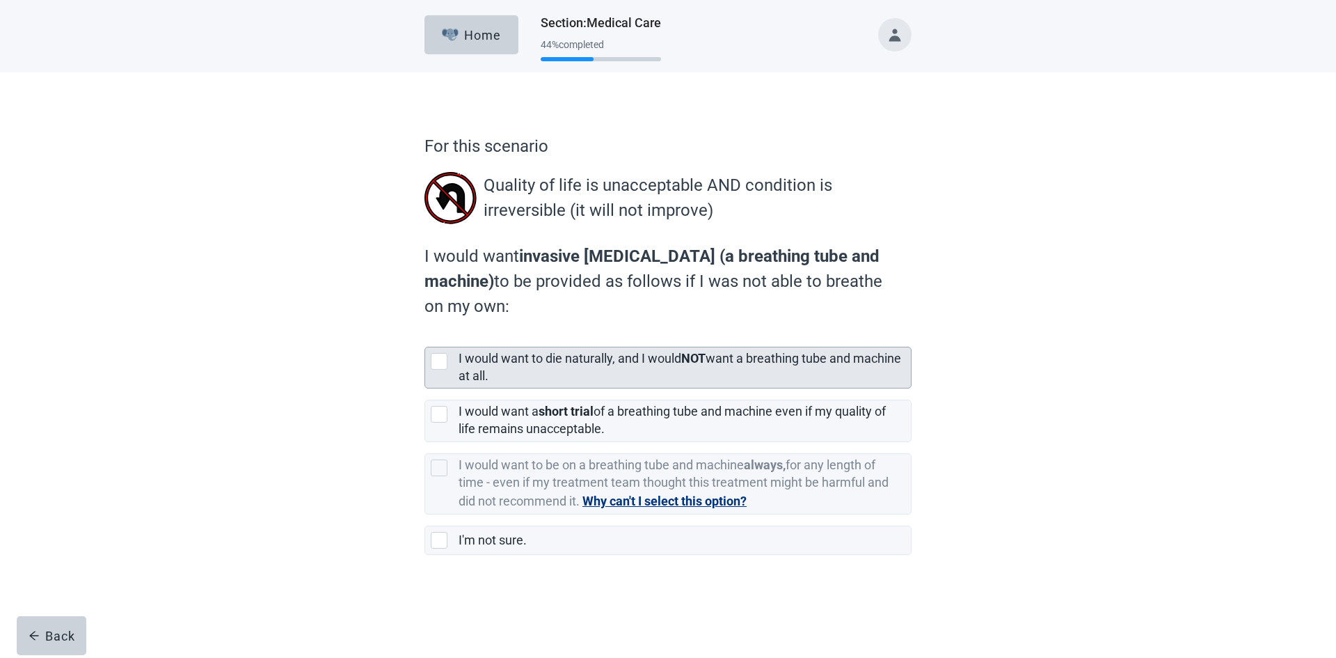
click at [444, 363] on div "[object Object], checkbox, not selected" at bounding box center [439, 361] width 17 height 17
click at [425, 336] on input "I would want to die naturally, and I would NOT want a breathing tube and machin…" at bounding box center [425, 335] width 1 height 1
checkbox input "true"
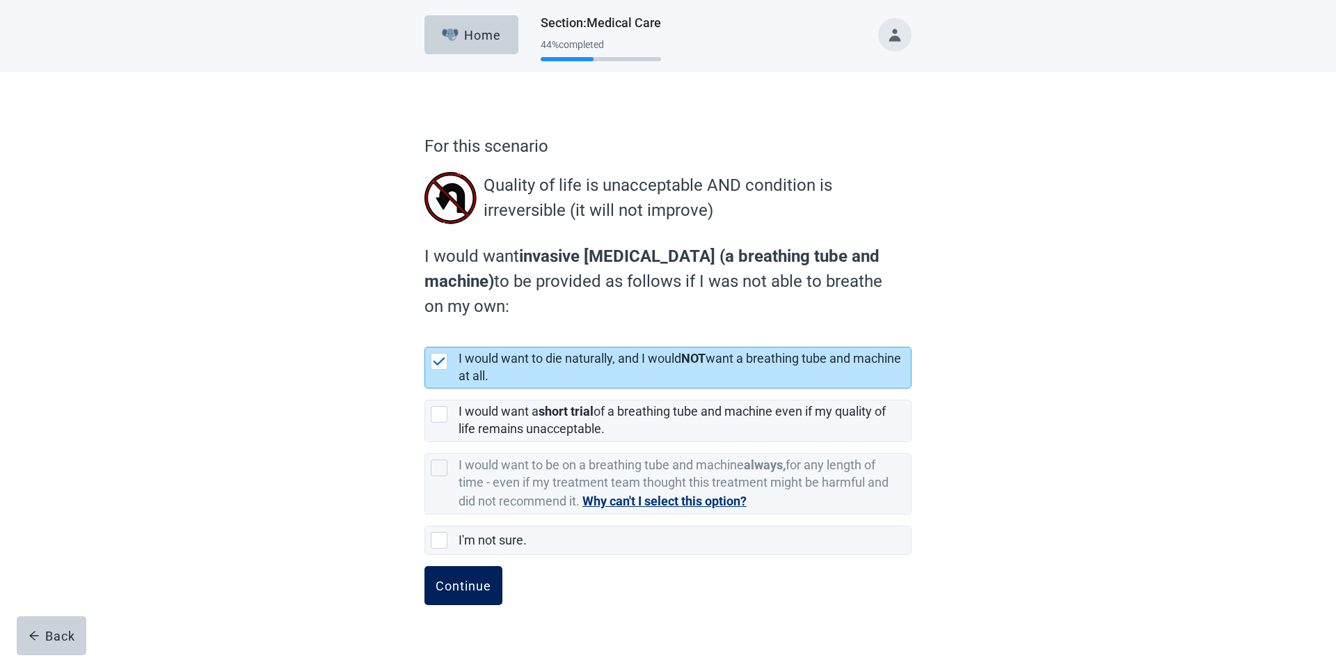
click at [465, 580] on div "Continue" at bounding box center [464, 585] width 56 height 14
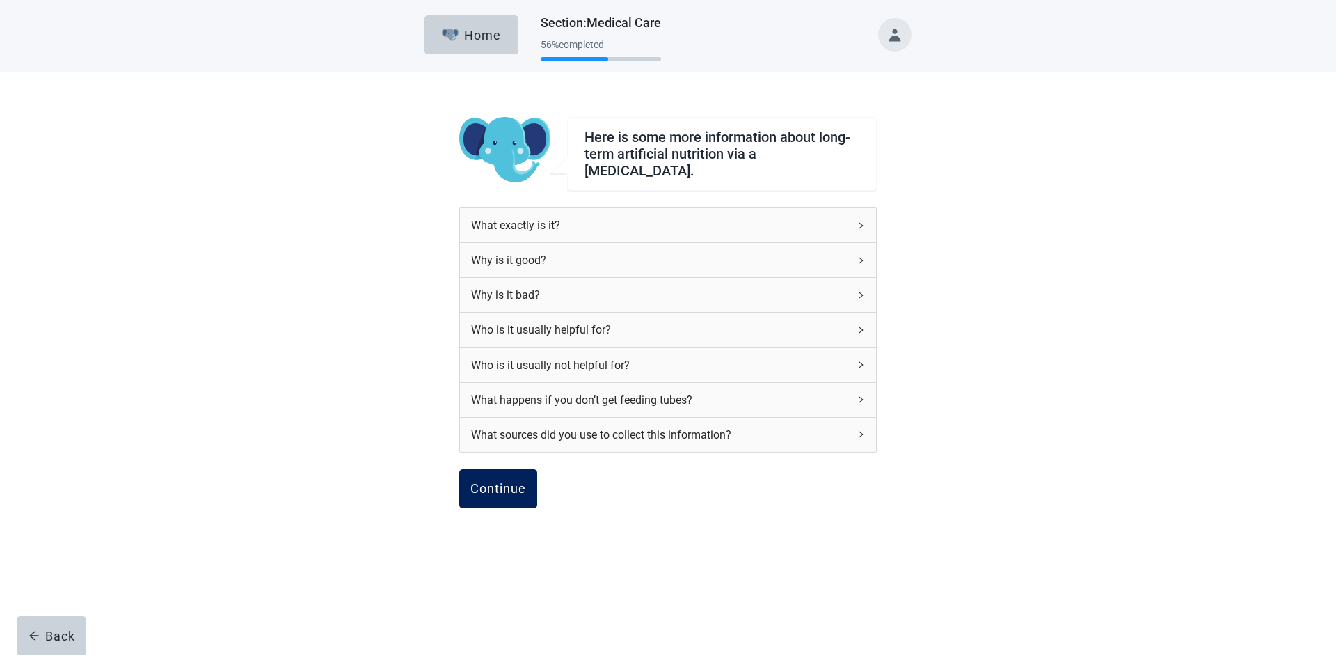
click at [509, 482] on div "Continue" at bounding box center [498, 489] width 56 height 14
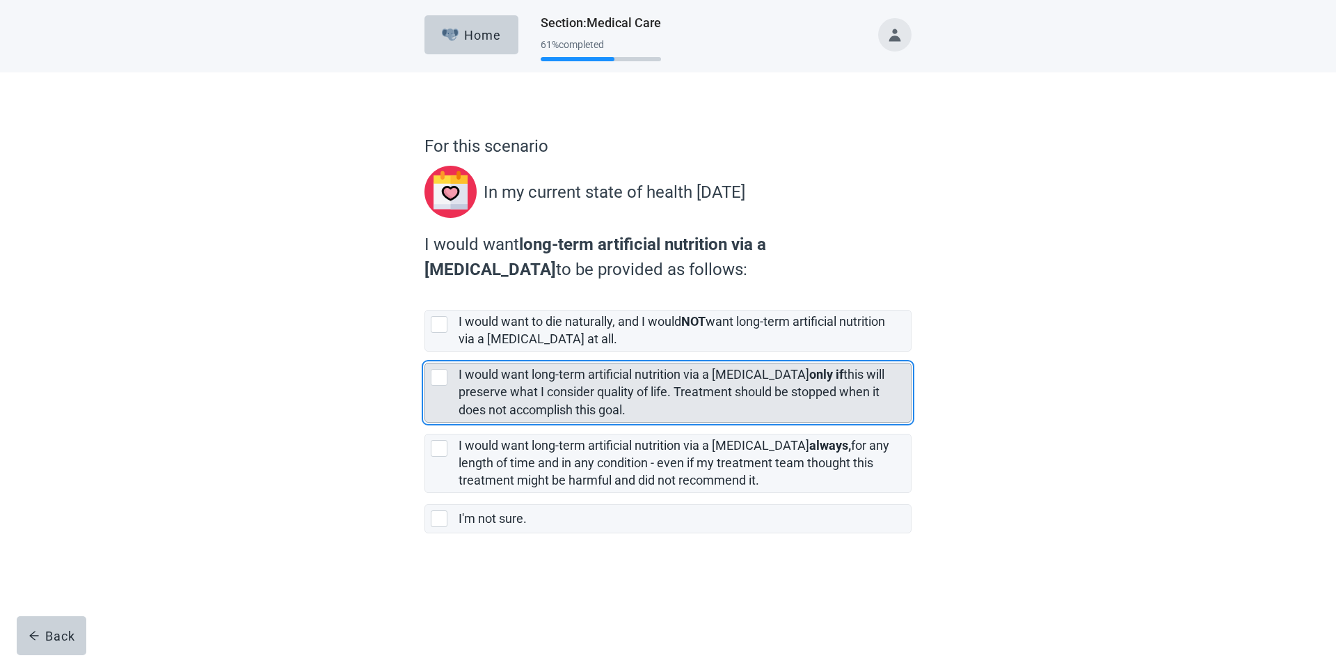
click at [435, 376] on div "[object Object], checkbox, not selected" at bounding box center [439, 377] width 17 height 17
click at [425, 352] on input "I would want long-term artificial nutrition via a [MEDICAL_DATA] only if this w…" at bounding box center [425, 351] width 1 height 1
checkbox input "true"
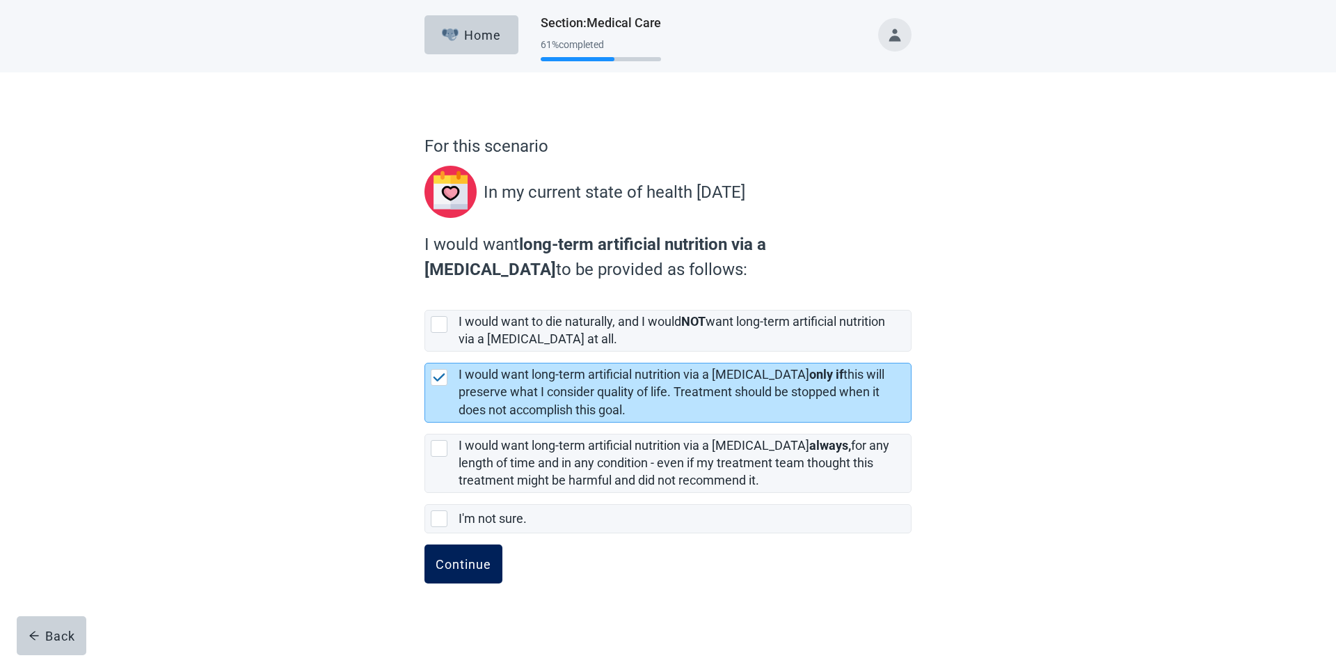
click at [459, 561] on div "Continue" at bounding box center [464, 564] width 56 height 14
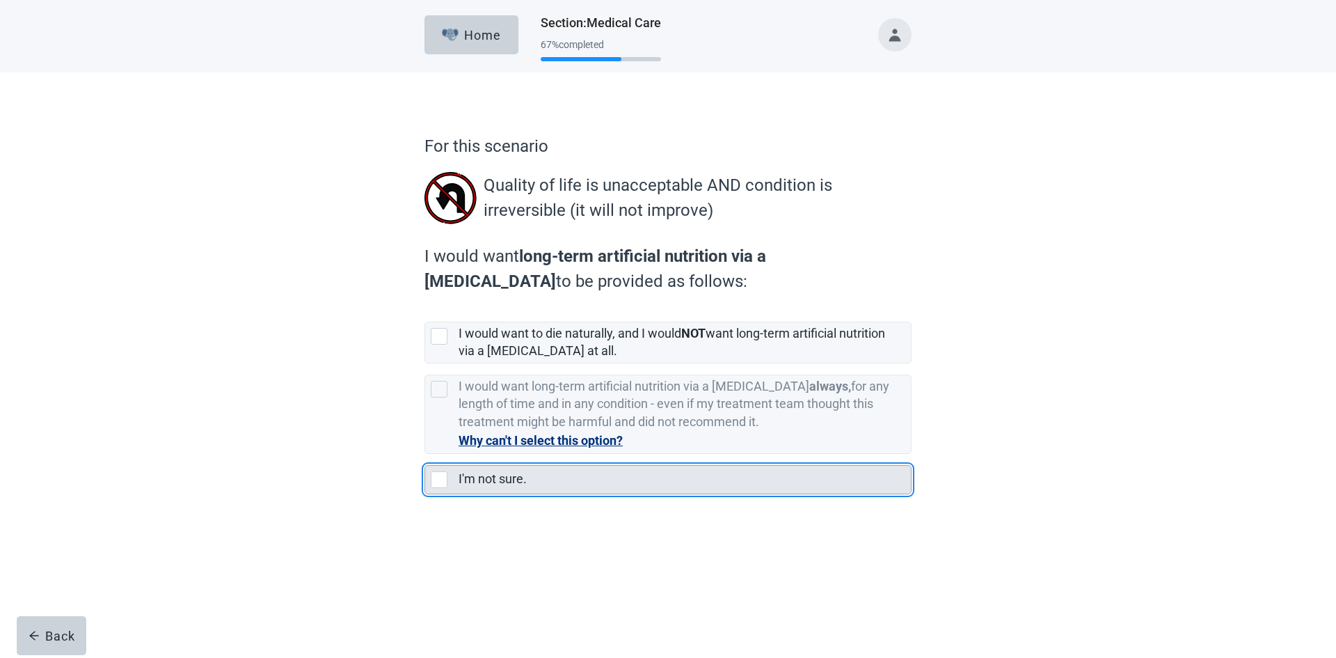
click at [434, 480] on div "I'm not sure., checkbox, not selected" at bounding box center [439, 479] width 17 height 17
click at [425, 454] on input "I'm not sure." at bounding box center [425, 454] width 1 height 1
checkbox input "true"
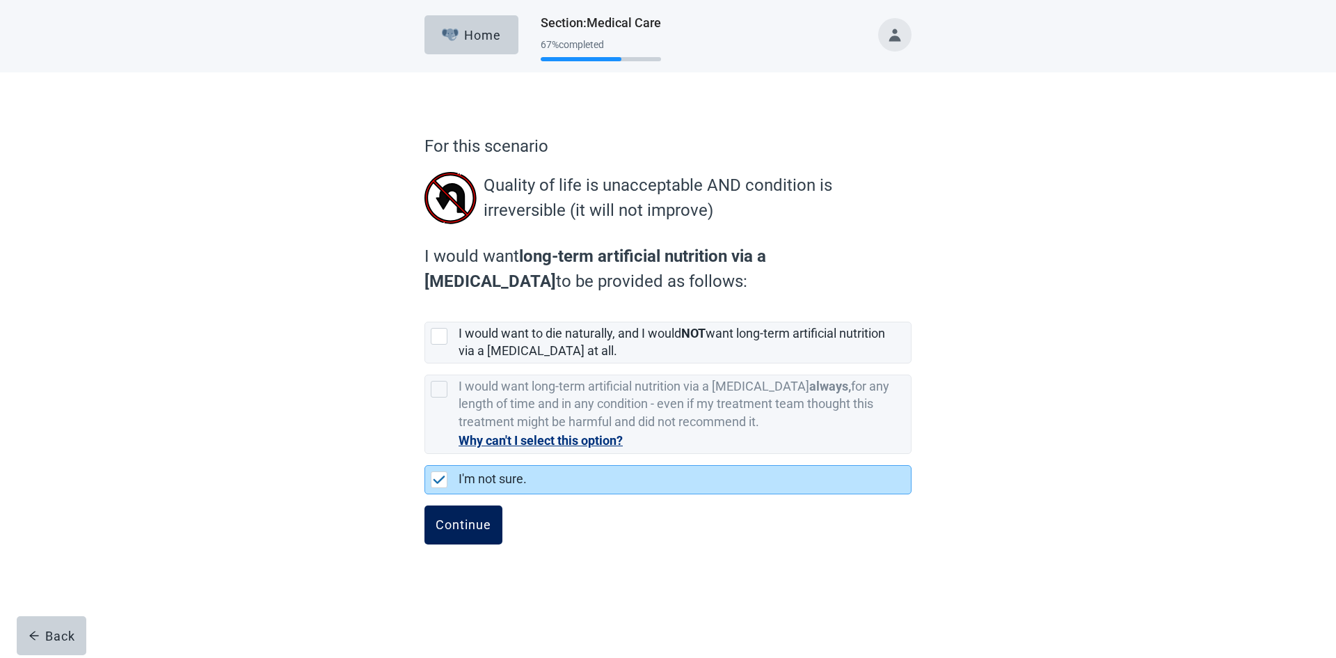
click at [452, 518] on div "Continue" at bounding box center [464, 525] width 56 height 14
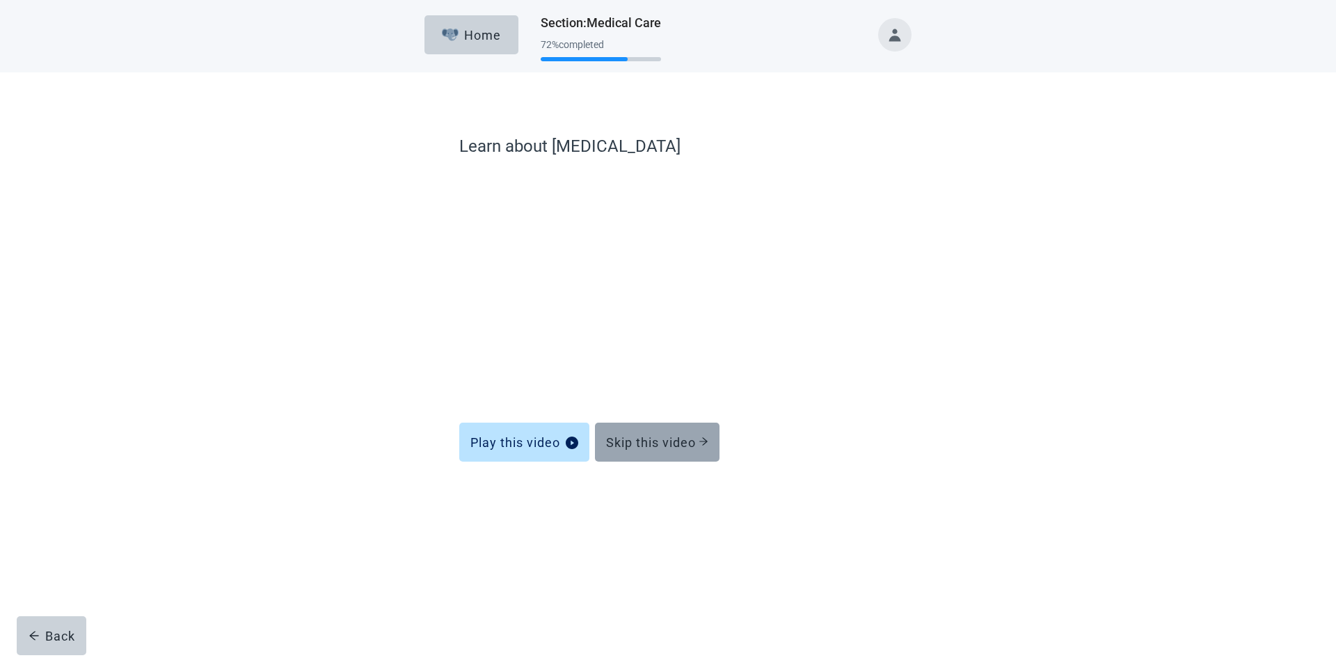
click at [645, 444] on div "Skip this video" at bounding box center [657, 442] width 102 height 14
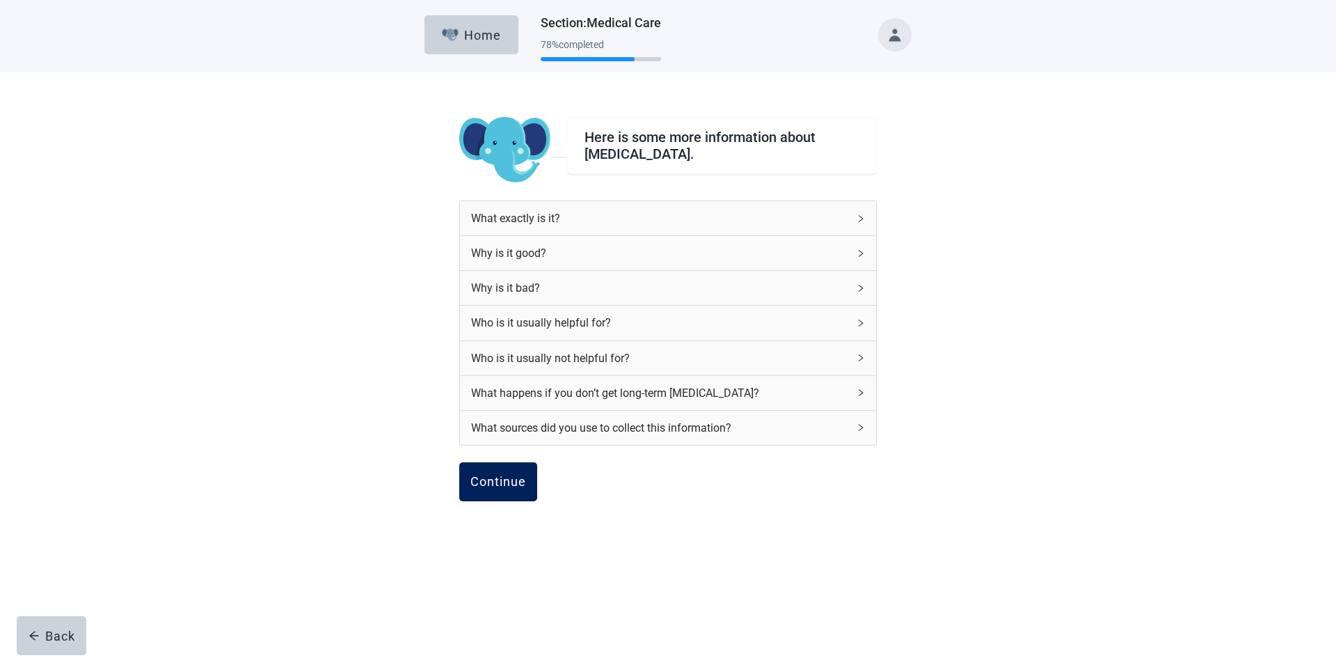
click at [516, 479] on div "Continue" at bounding box center [498, 482] width 56 height 14
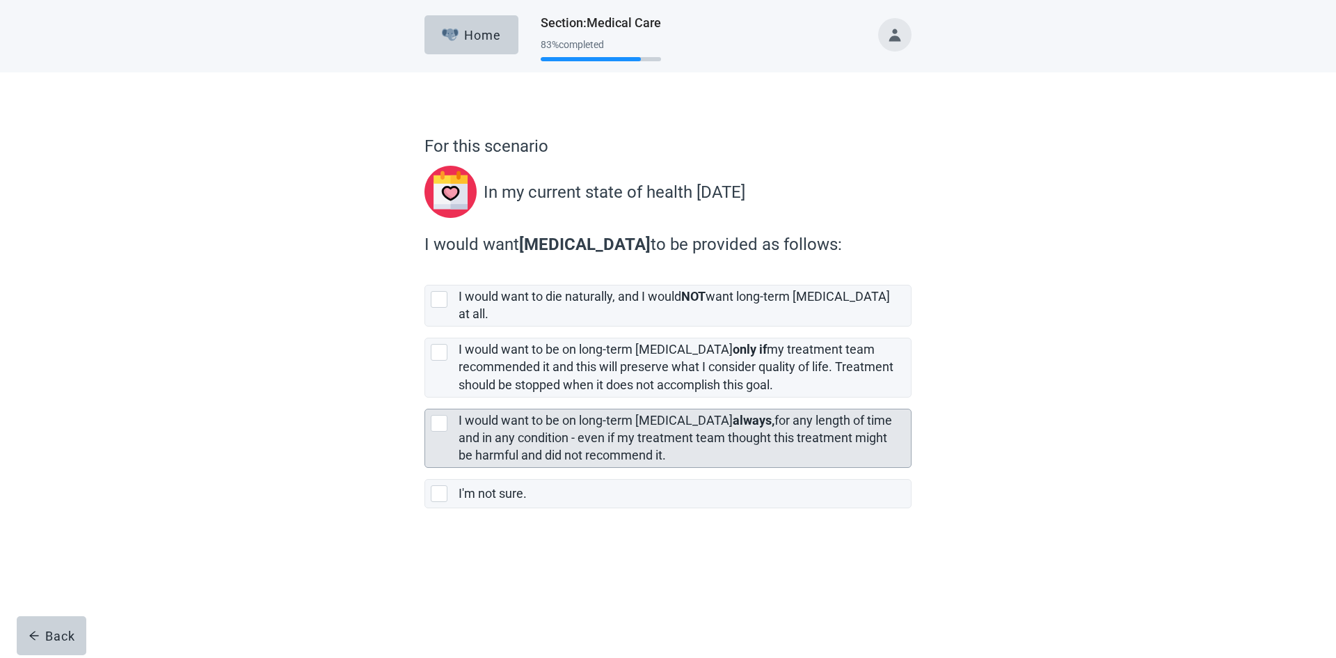
click at [444, 415] on div "[object Object], checkbox, not selected" at bounding box center [439, 423] width 17 height 17
click at [425, 398] on input "I would want to be on long-term [MEDICAL_DATA] always, for any length of time a…" at bounding box center [425, 397] width 1 height 1
checkbox input "true"
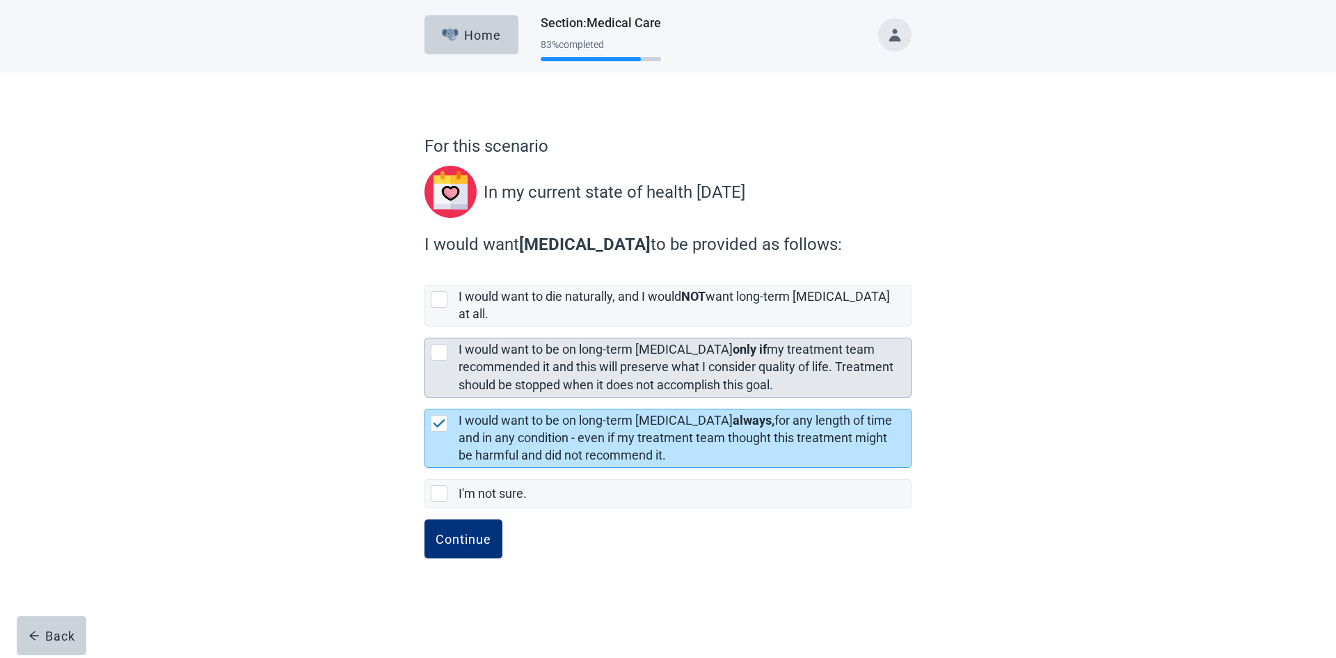
click at [439, 344] on div "[object Object], checkbox, not selected" at bounding box center [439, 352] width 17 height 17
click at [425, 327] on input "I would want to be on long-term [MEDICAL_DATA] only if my treatment team recomm…" at bounding box center [425, 326] width 1 height 1
checkbox input "true"
checkbox input "false"
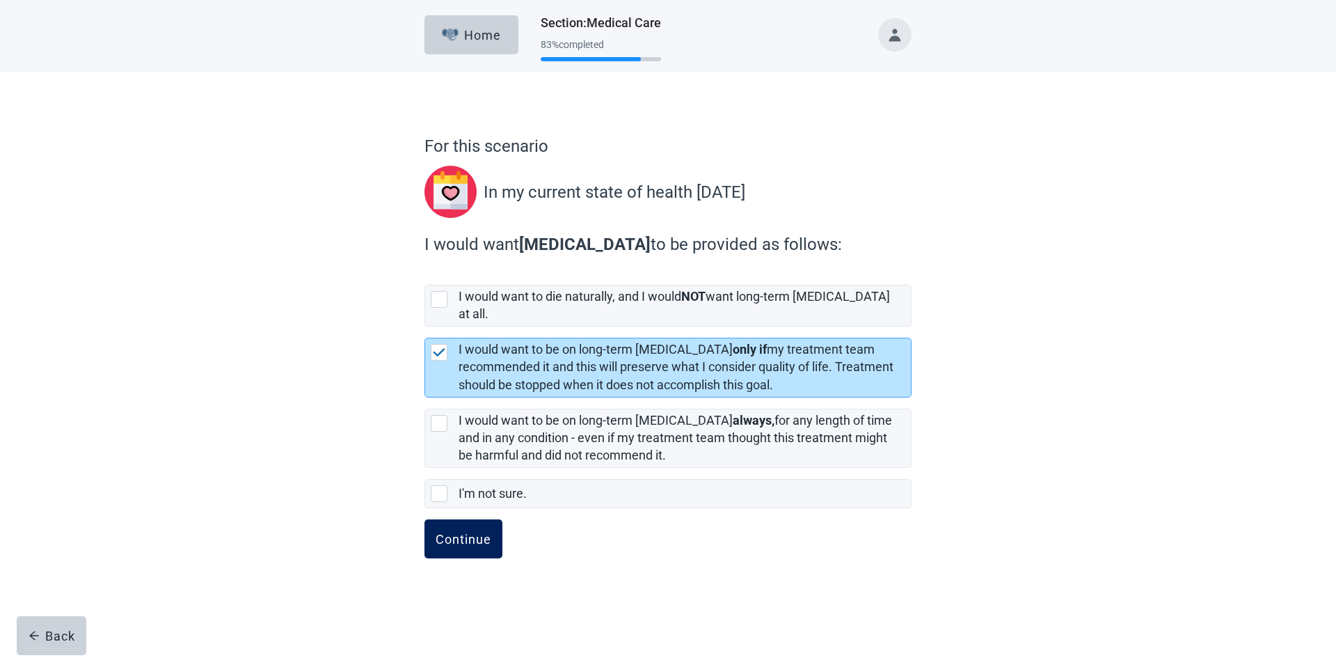
click at [467, 532] on div "Continue" at bounding box center [464, 539] width 56 height 14
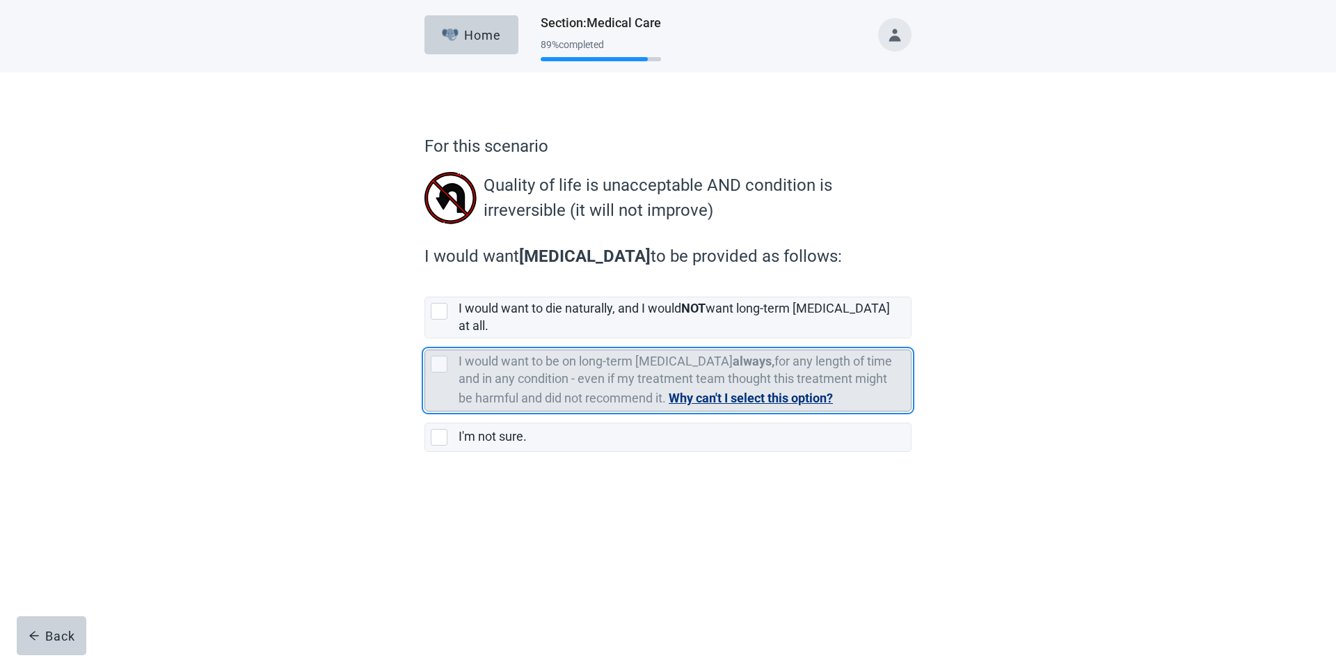
click at [444, 356] on div "[object Object], checkbox, not selected, cannot be selected due to conflict" at bounding box center [439, 364] width 17 height 17
click at [425, 339] on input "I would want to be on long-term [MEDICAL_DATA] always, for any length of time a…" at bounding box center [425, 338] width 1 height 1
checkbox input "false"
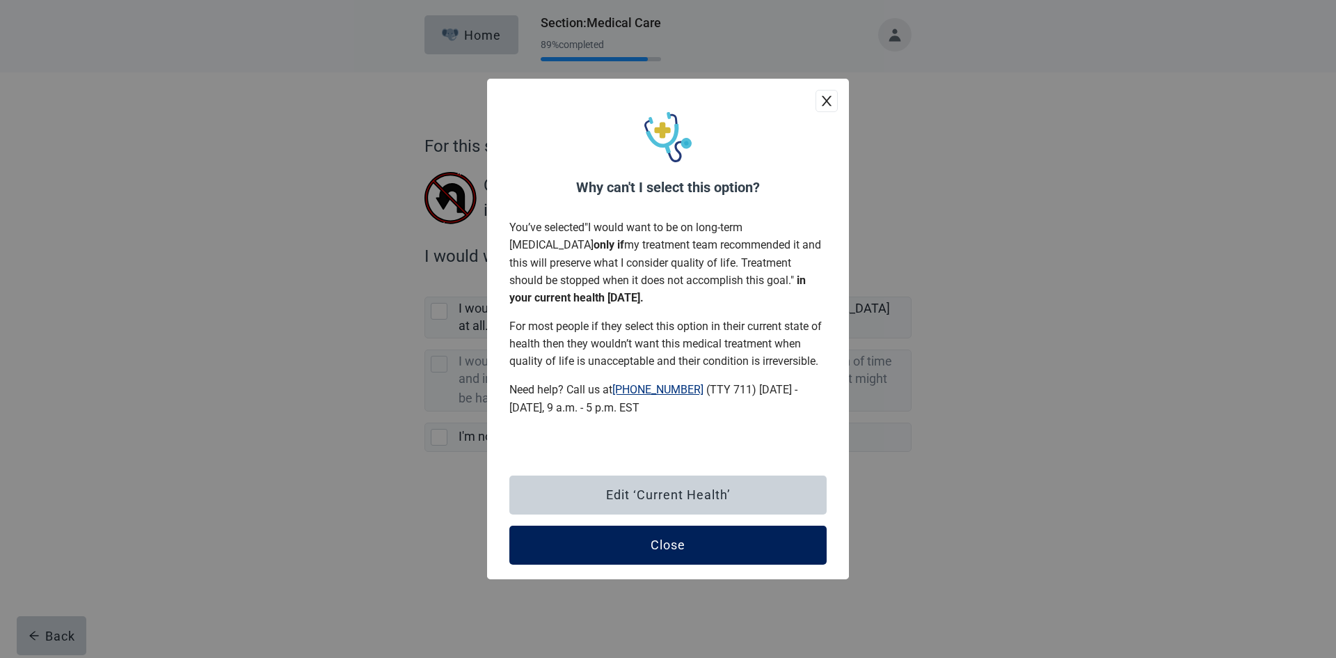
click at [661, 525] on button "Close" at bounding box center [667, 544] width 317 height 39
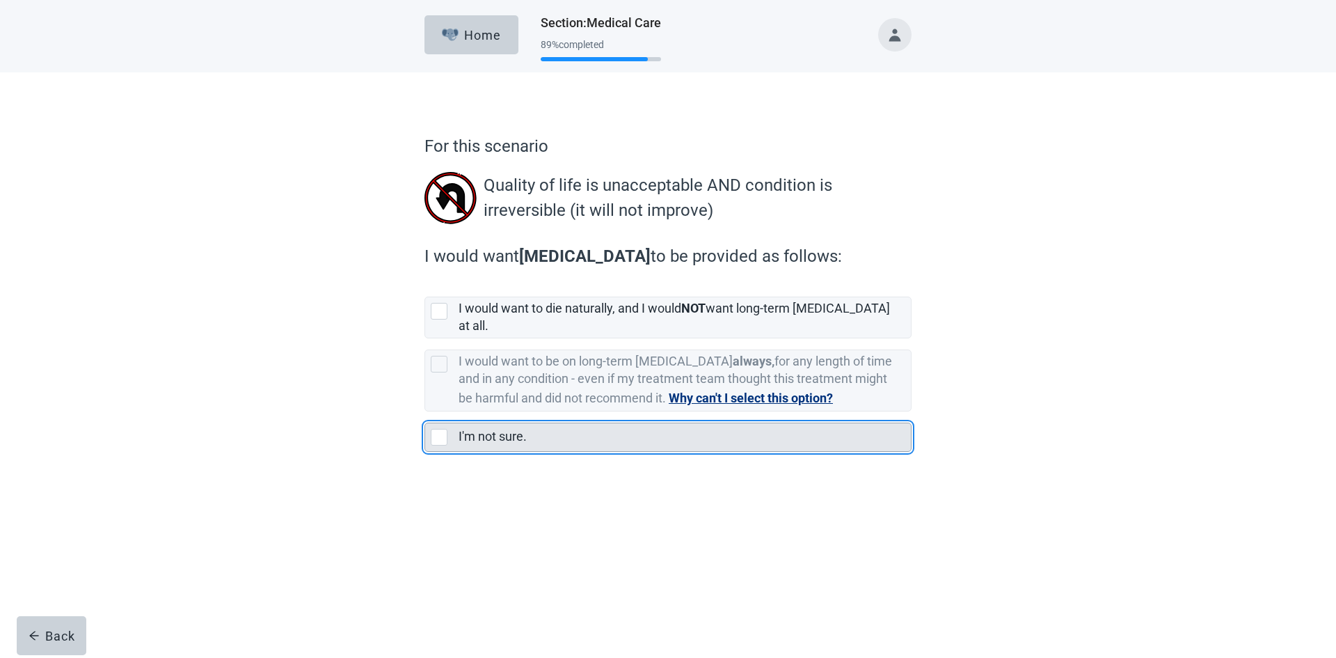
click at [441, 429] on div "I'm not sure., checkbox, not selected" at bounding box center [439, 437] width 17 height 17
click at [425, 412] on input "I'm not sure." at bounding box center [425, 411] width 1 height 1
checkbox input "true"
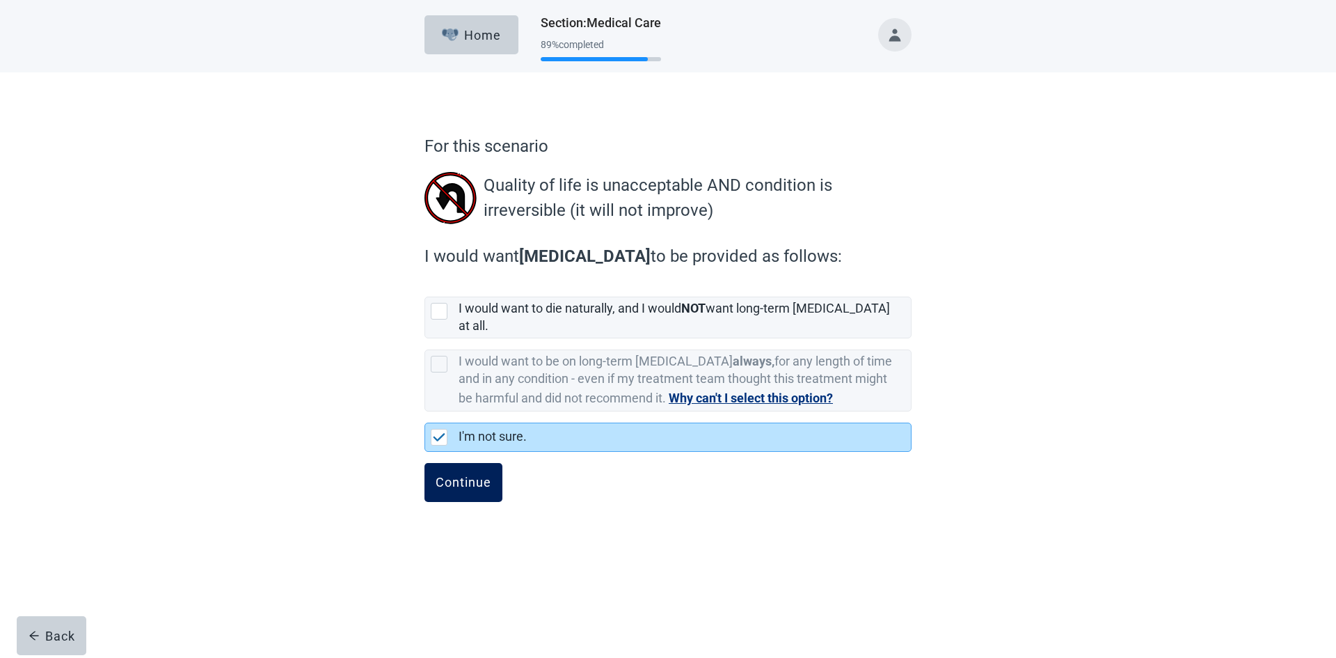
click at [478, 475] on div "Continue" at bounding box center [464, 482] width 56 height 14
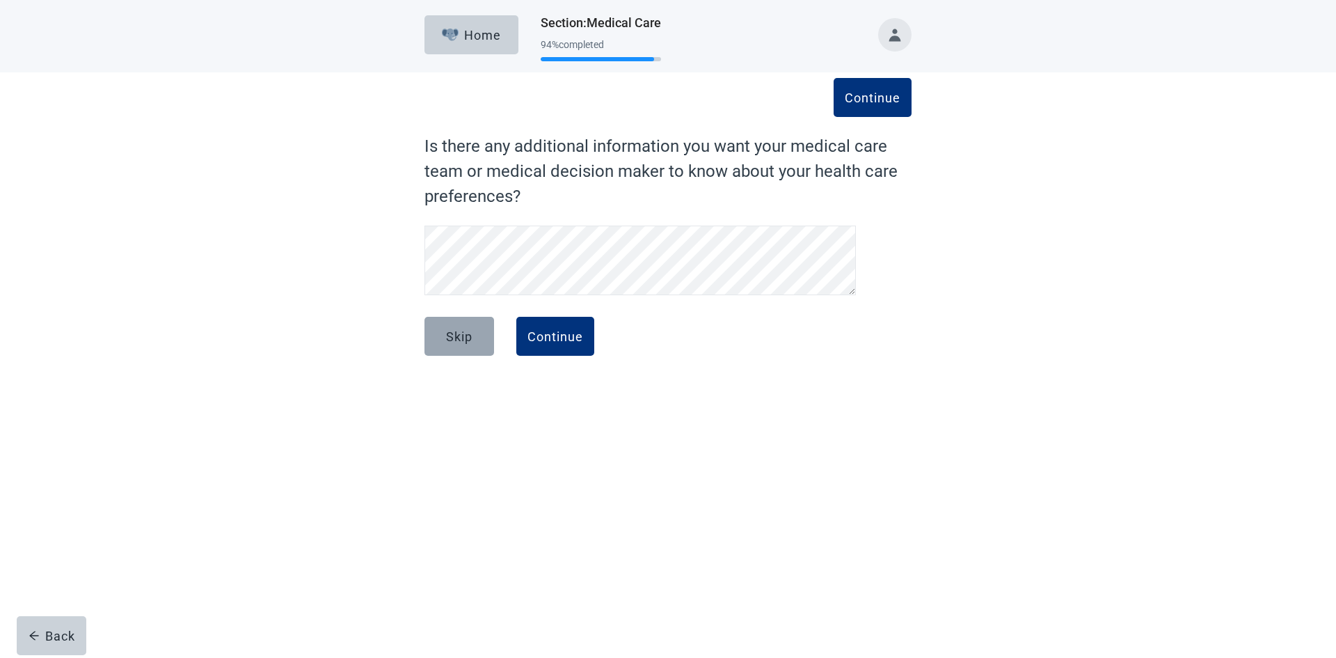
click at [473, 343] on div "Skip" at bounding box center [459, 336] width 26 height 14
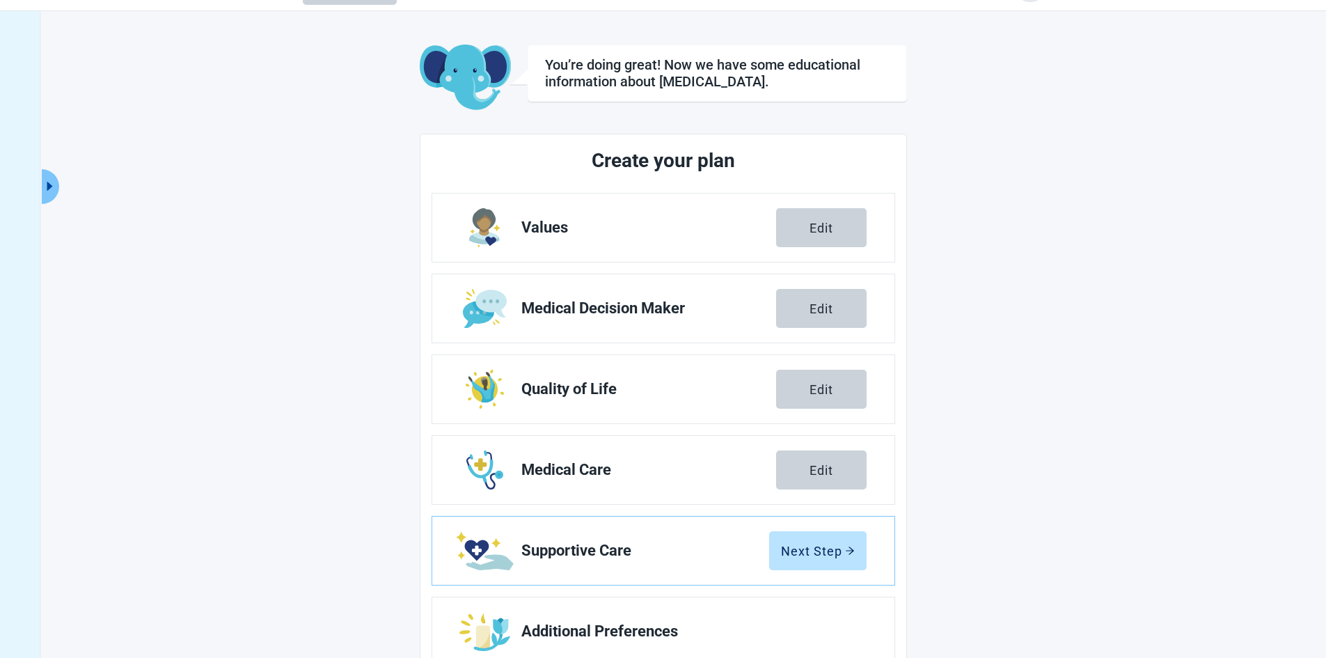
scroll to position [82, 0]
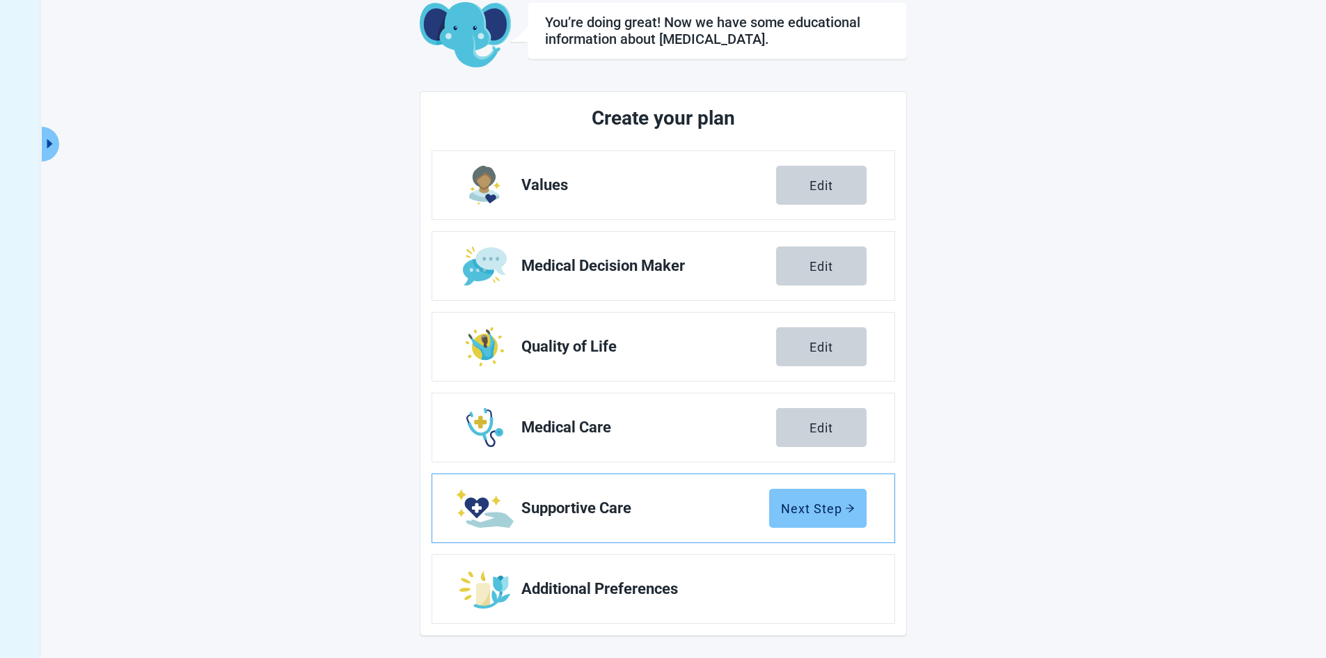
click at [812, 516] on button "Next Step" at bounding box center [817, 508] width 97 height 39
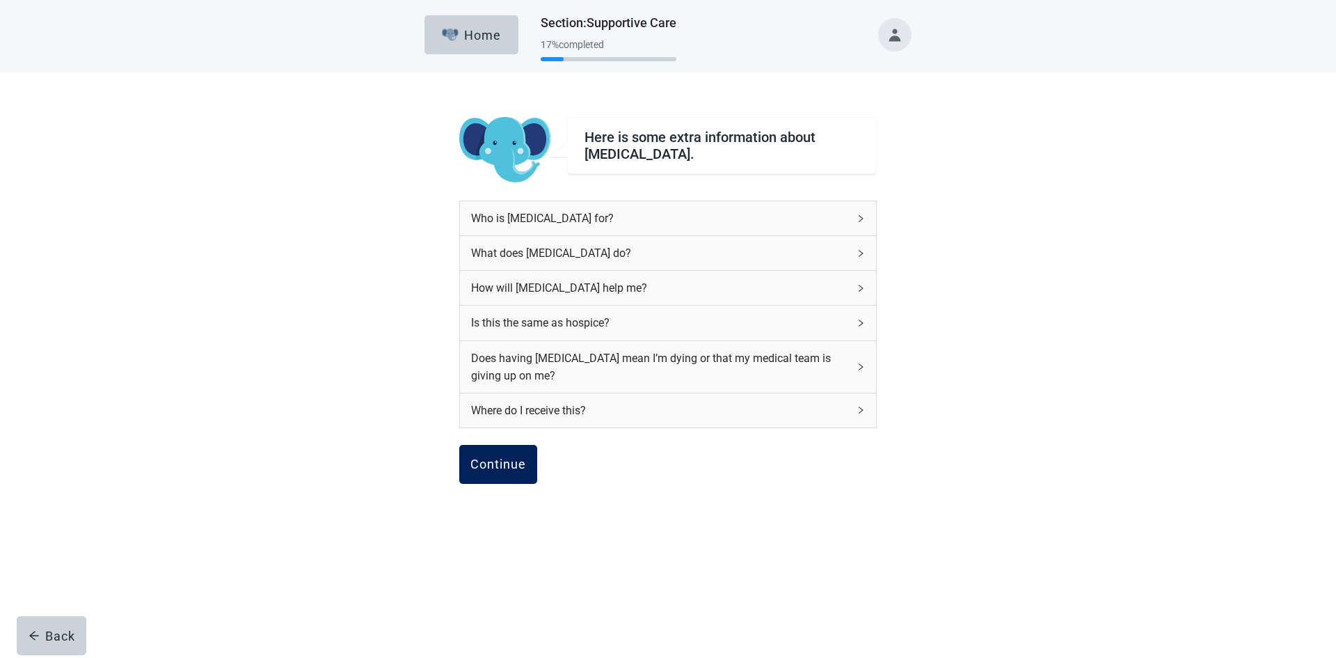
click at [525, 468] on div "Continue" at bounding box center [498, 464] width 56 height 14
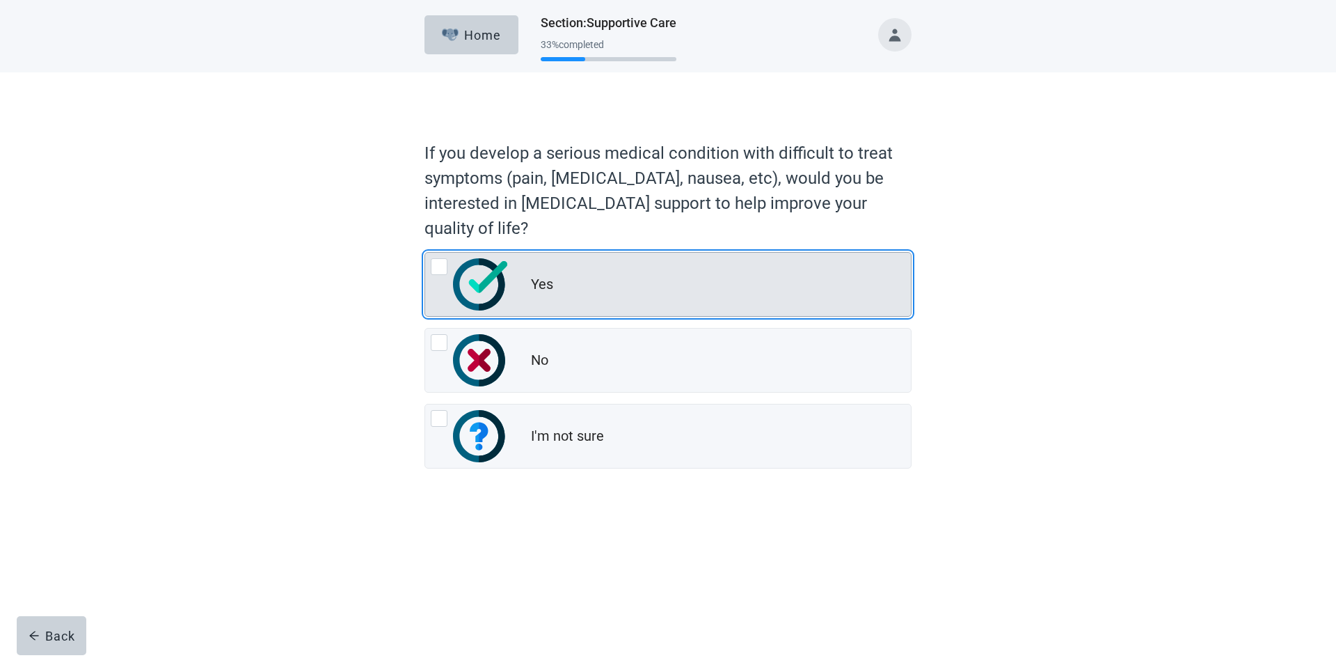
click at [441, 268] on div "Yes, radio button, not checked" at bounding box center [439, 266] width 17 height 17
click at [425, 253] on input "Yes" at bounding box center [425, 252] width 1 height 1
radio input "true"
click at [425, 253] on input "Yes" at bounding box center [425, 252] width 1 height 1
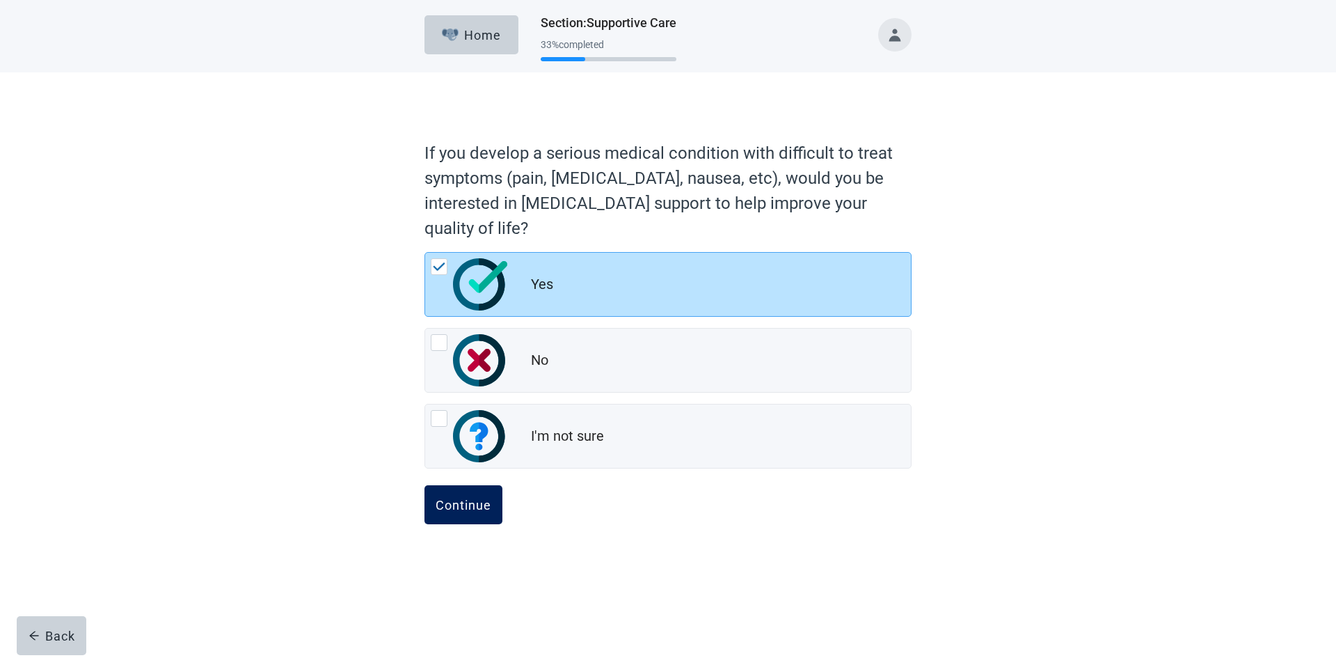
click at [447, 501] on div "Continue" at bounding box center [464, 505] width 56 height 14
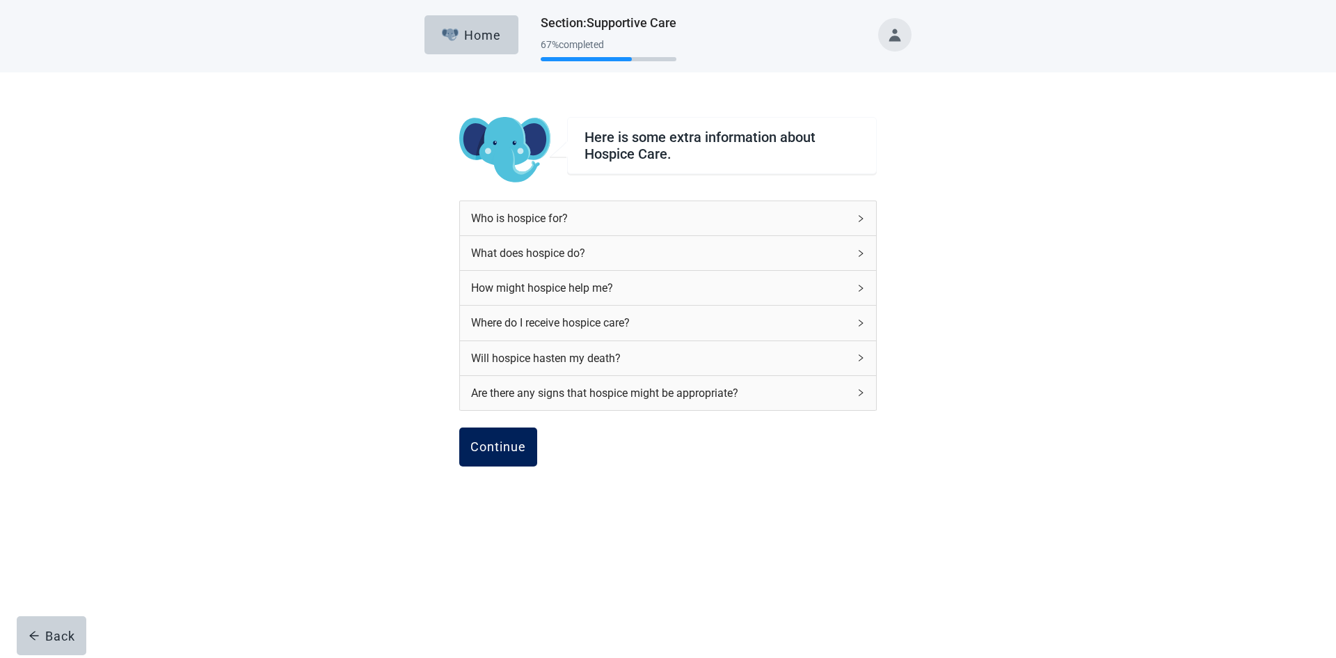
click at [491, 451] on div "Continue" at bounding box center [498, 447] width 56 height 14
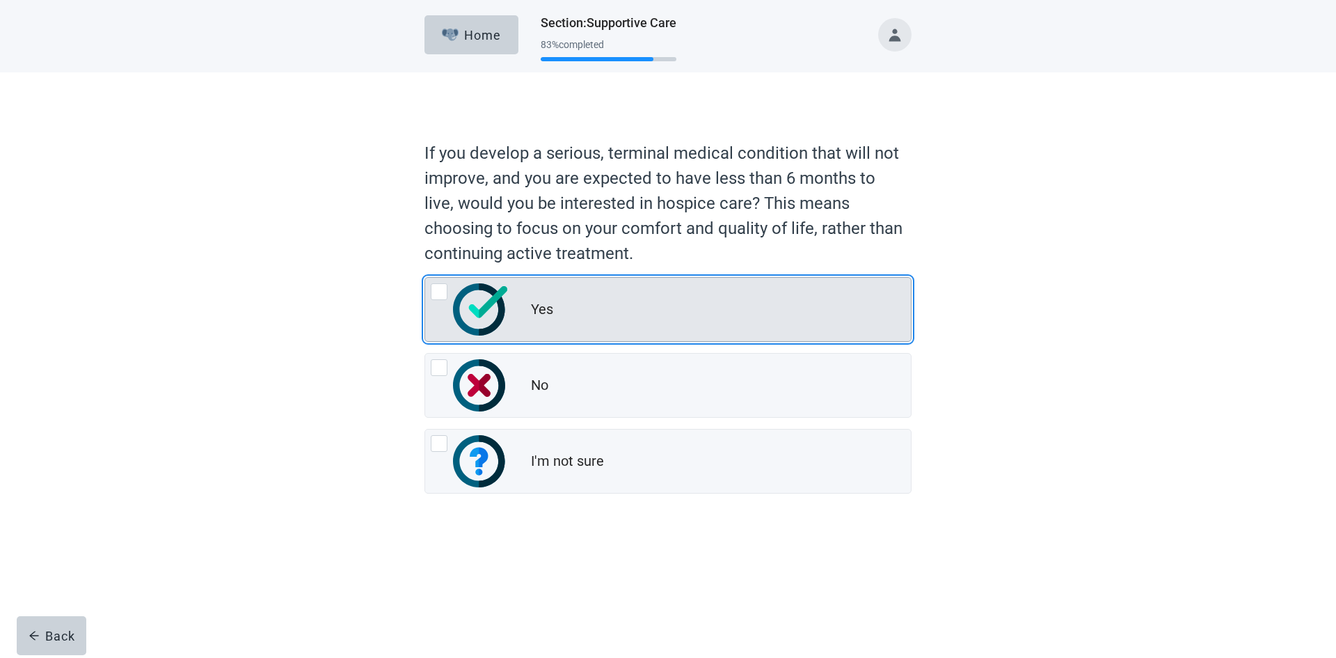
click at [433, 297] on div "Yes, radio button, not checked" at bounding box center [439, 291] width 17 height 17
click at [425, 278] on input "Yes" at bounding box center [425, 277] width 1 height 1
radio input "true"
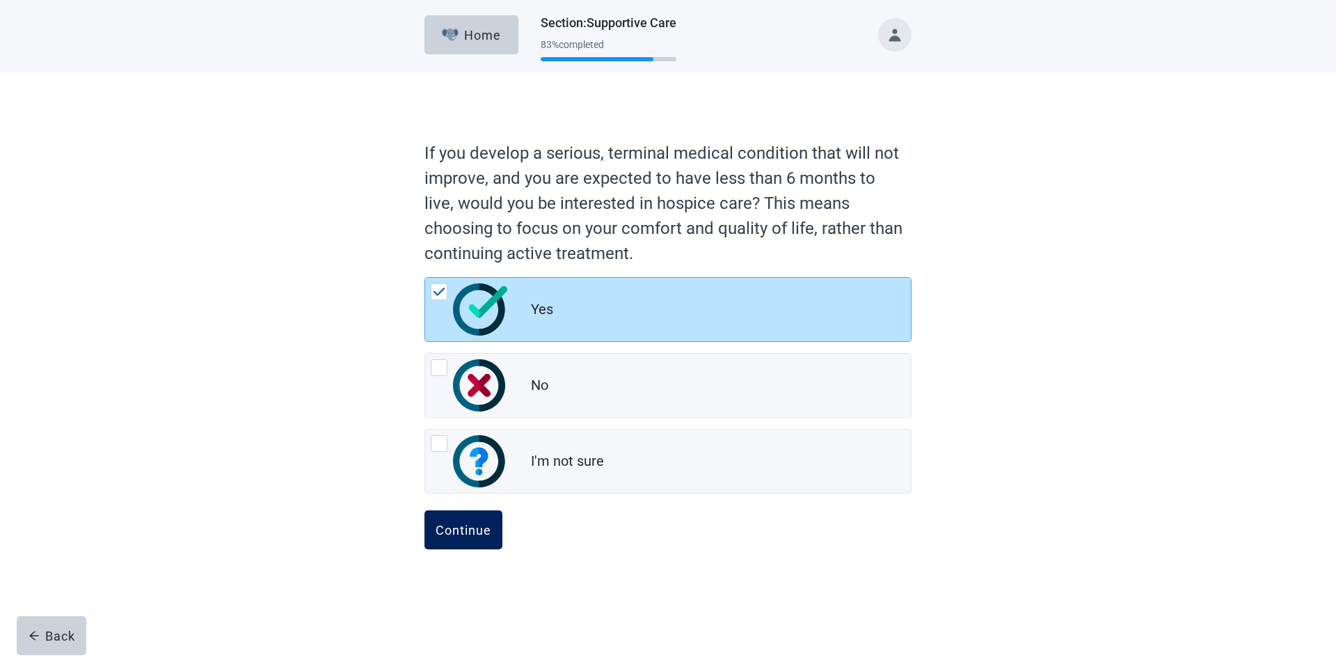
click at [474, 523] on div "Continue" at bounding box center [464, 530] width 56 height 14
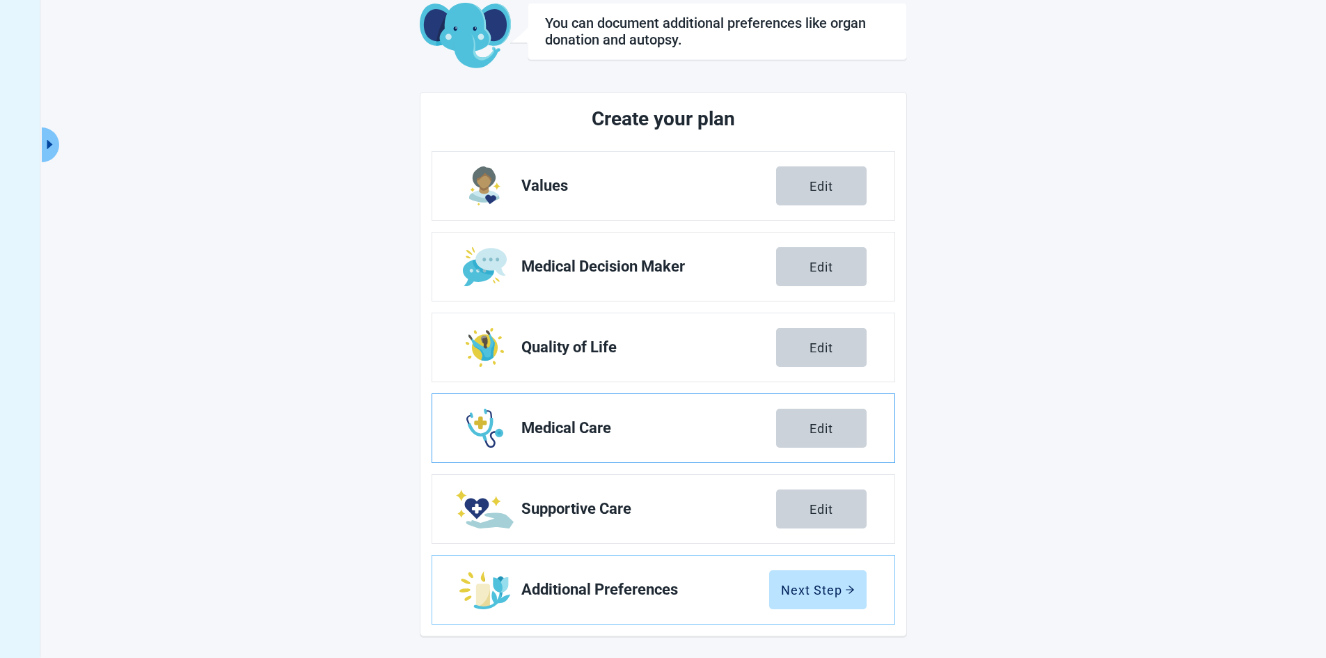
scroll to position [82, 0]
click at [823, 589] on div "Next Step" at bounding box center [818, 589] width 74 height 14
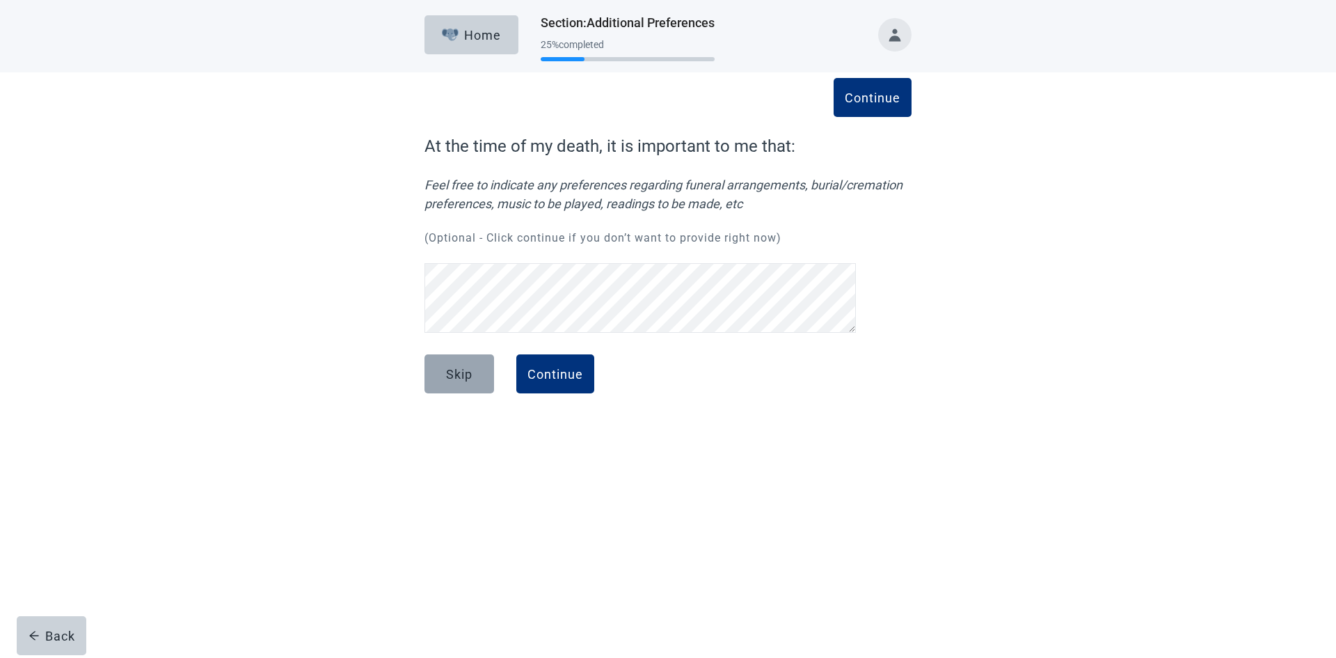
click at [455, 373] on div "Skip" at bounding box center [459, 374] width 26 height 14
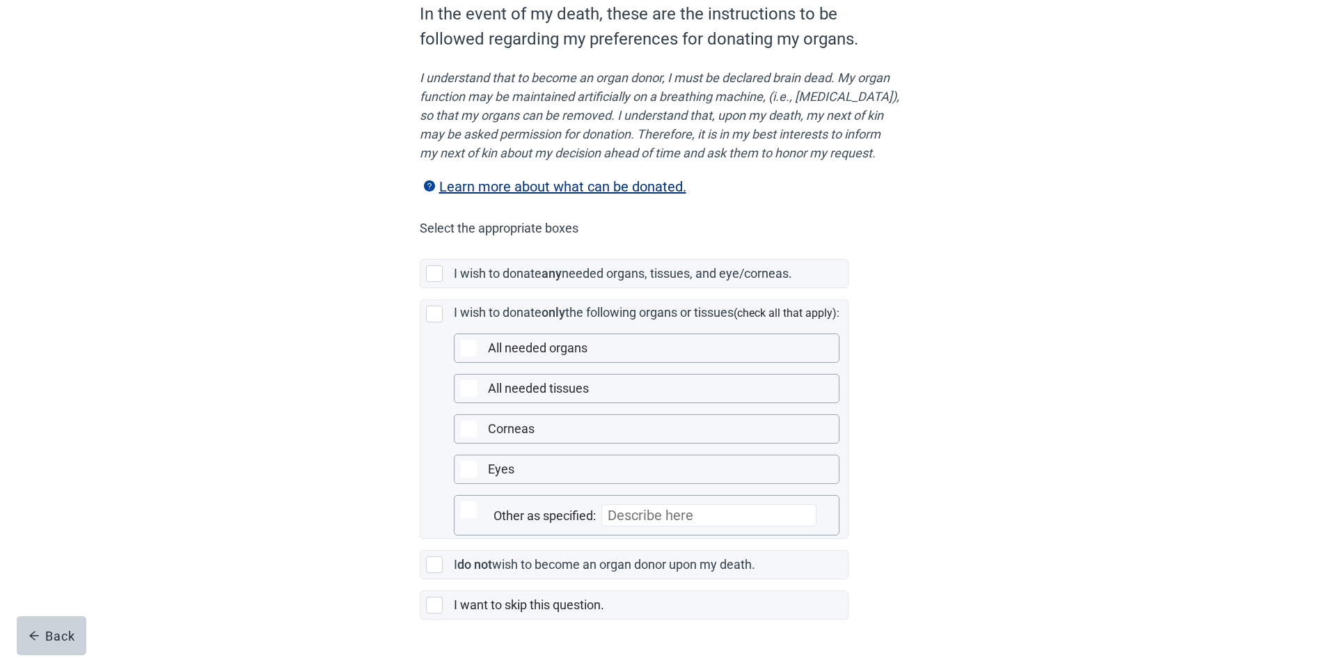
scroll to position [200, 0]
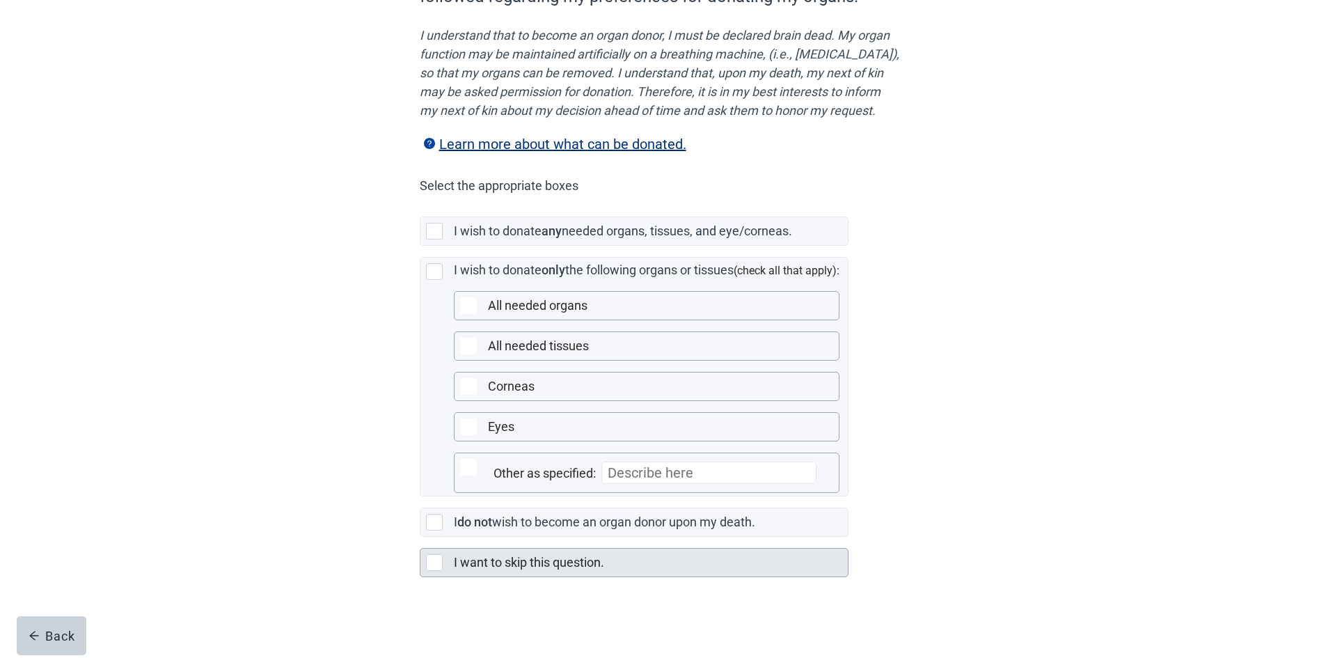
click at [436, 566] on div "Main content" at bounding box center [434, 562] width 17 height 17
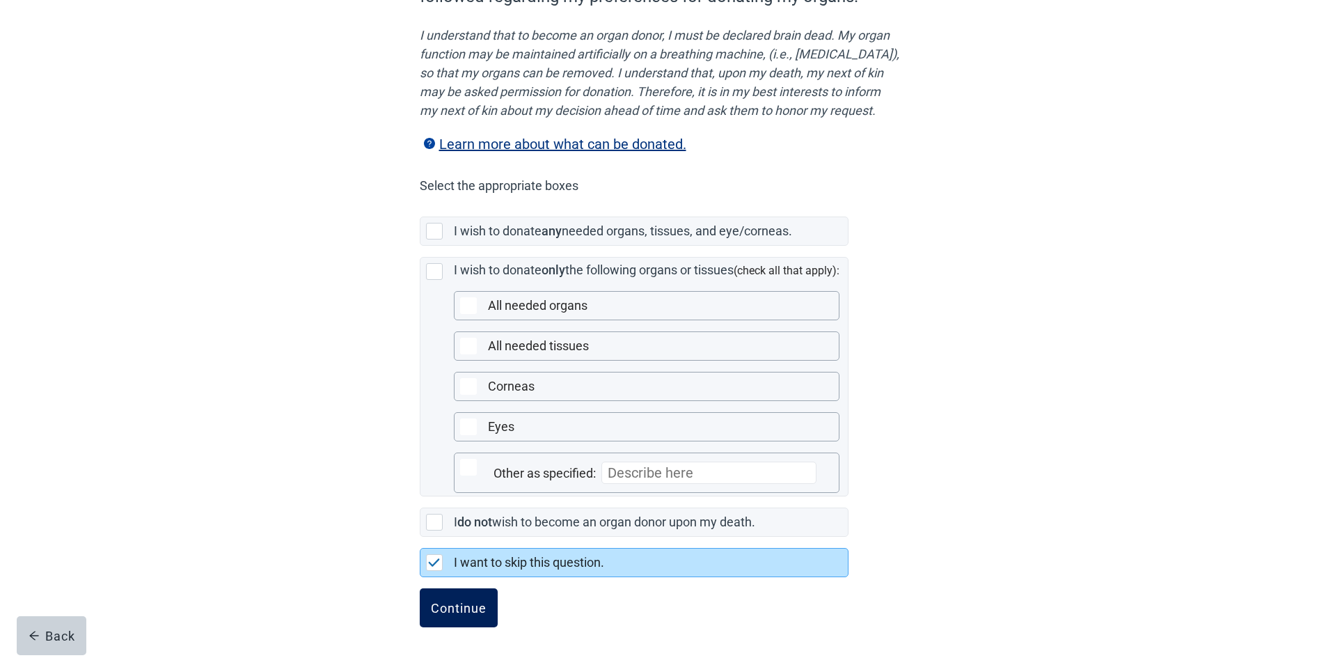
click at [457, 596] on button "Continue" at bounding box center [459, 607] width 78 height 39
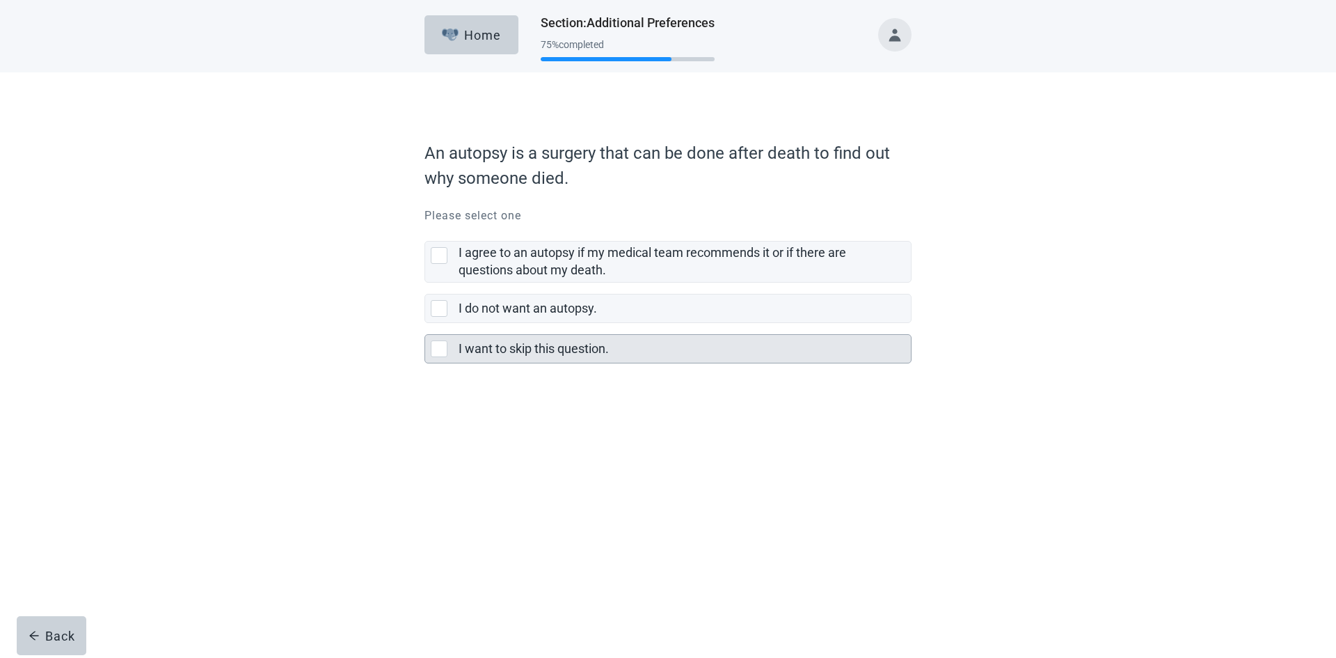
click at [440, 351] on div "I want to skip this question., checkbox, not selected" at bounding box center [439, 348] width 17 height 17
click at [425, 324] on input "I want to skip this question." at bounding box center [425, 323] width 1 height 1
checkbox input "true"
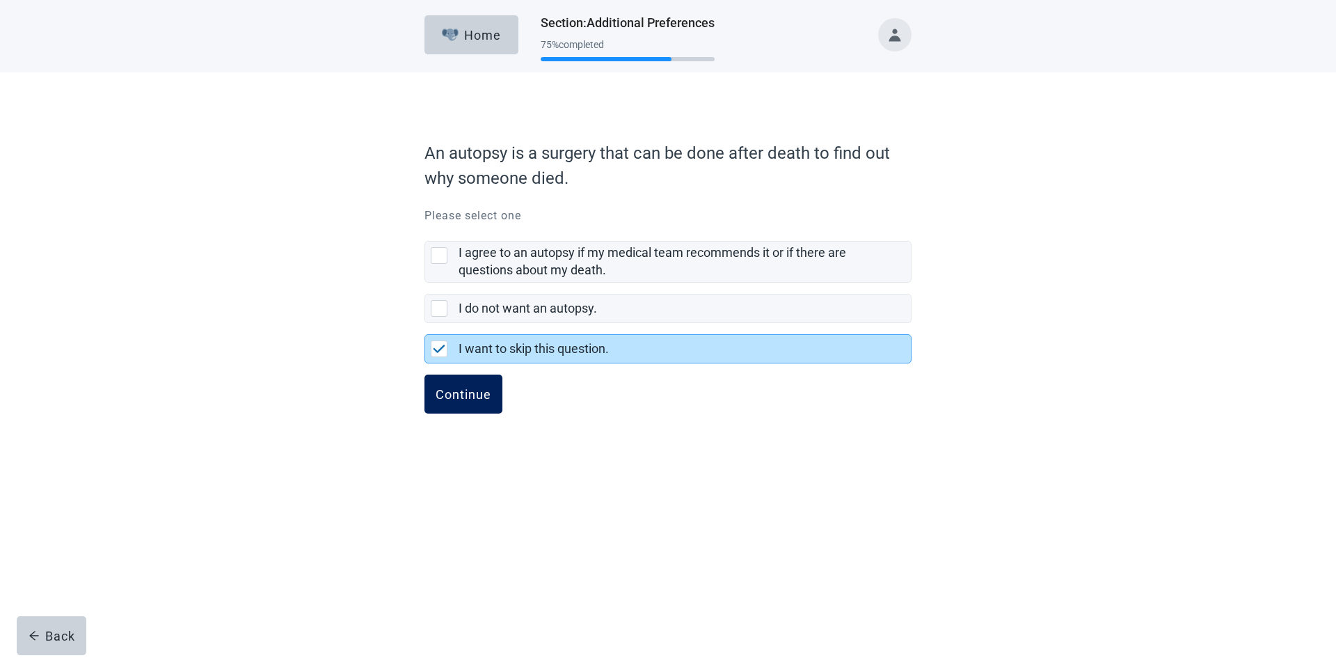
click at [461, 390] on div "Continue" at bounding box center [464, 394] width 56 height 14
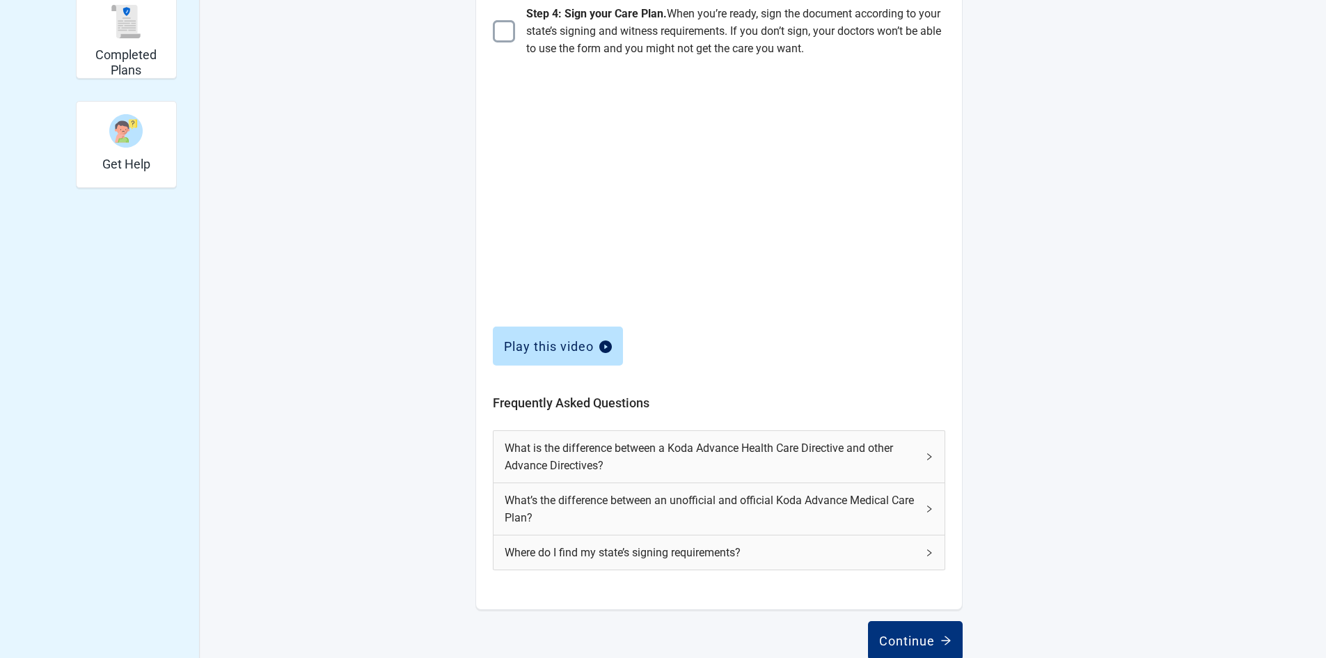
scroll to position [422, 0]
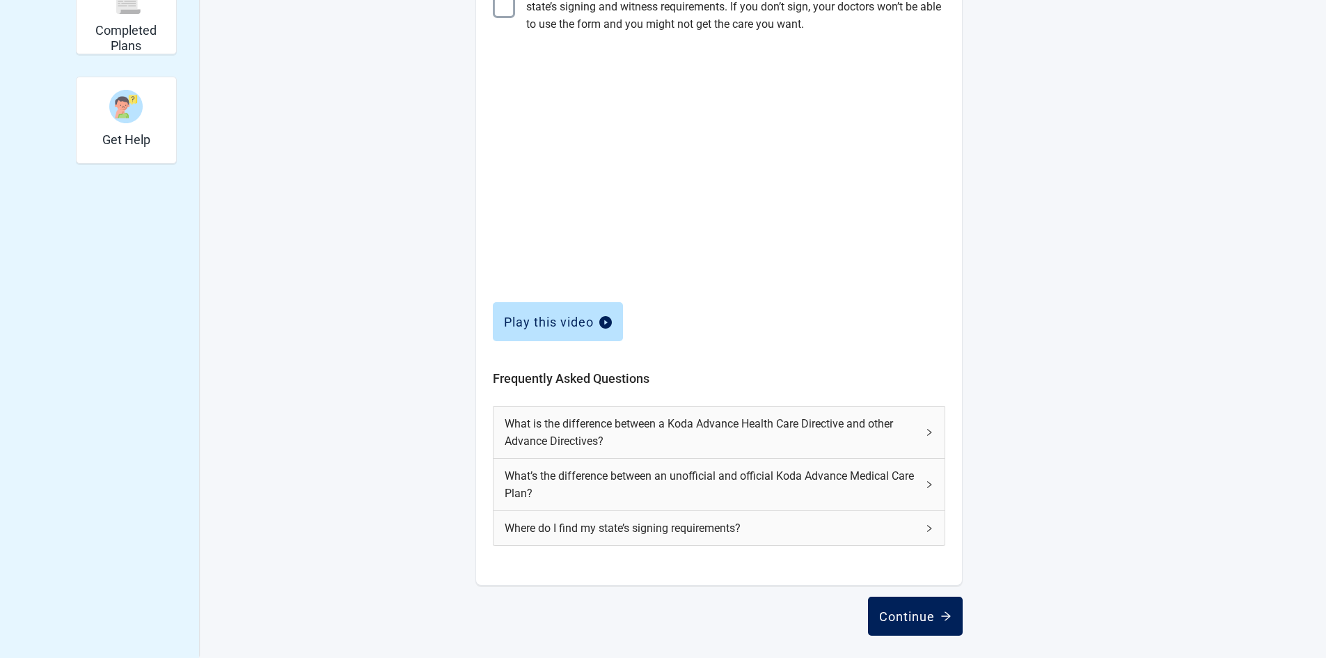
click at [901, 621] on div "Continue" at bounding box center [915, 616] width 72 height 14
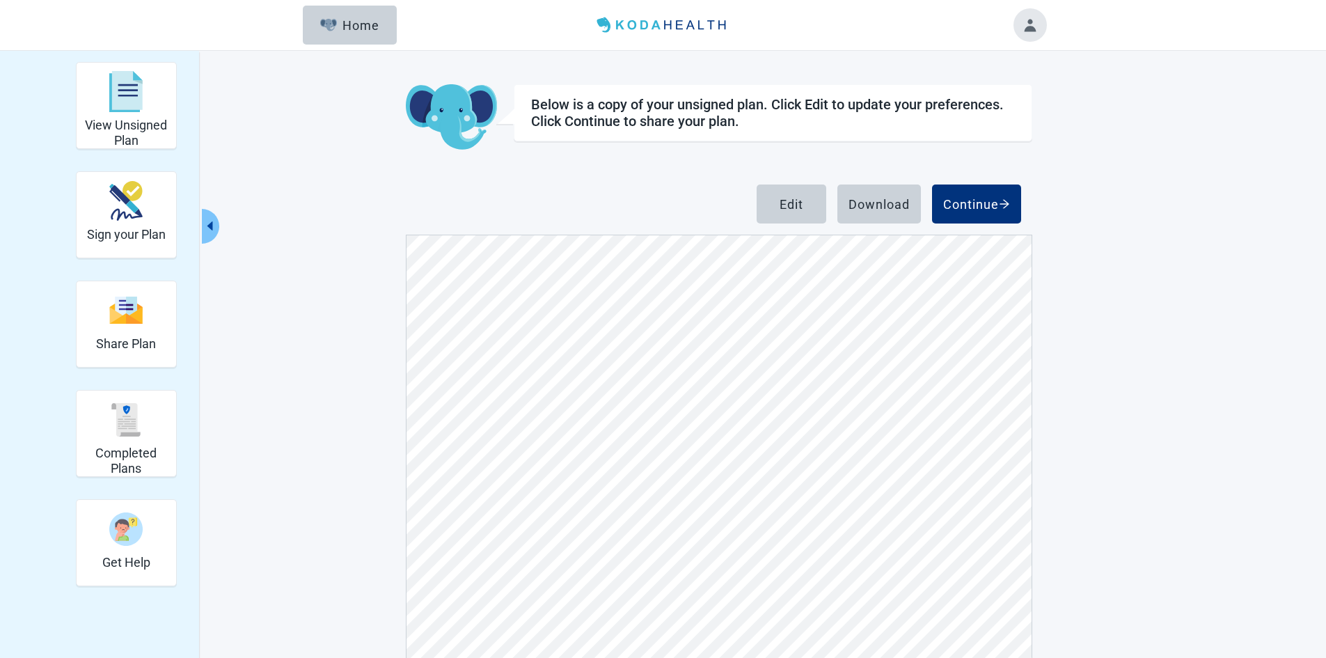
scroll to position [7168, 0]
click at [800, 212] on button "Edit" at bounding box center [791, 203] width 70 height 39
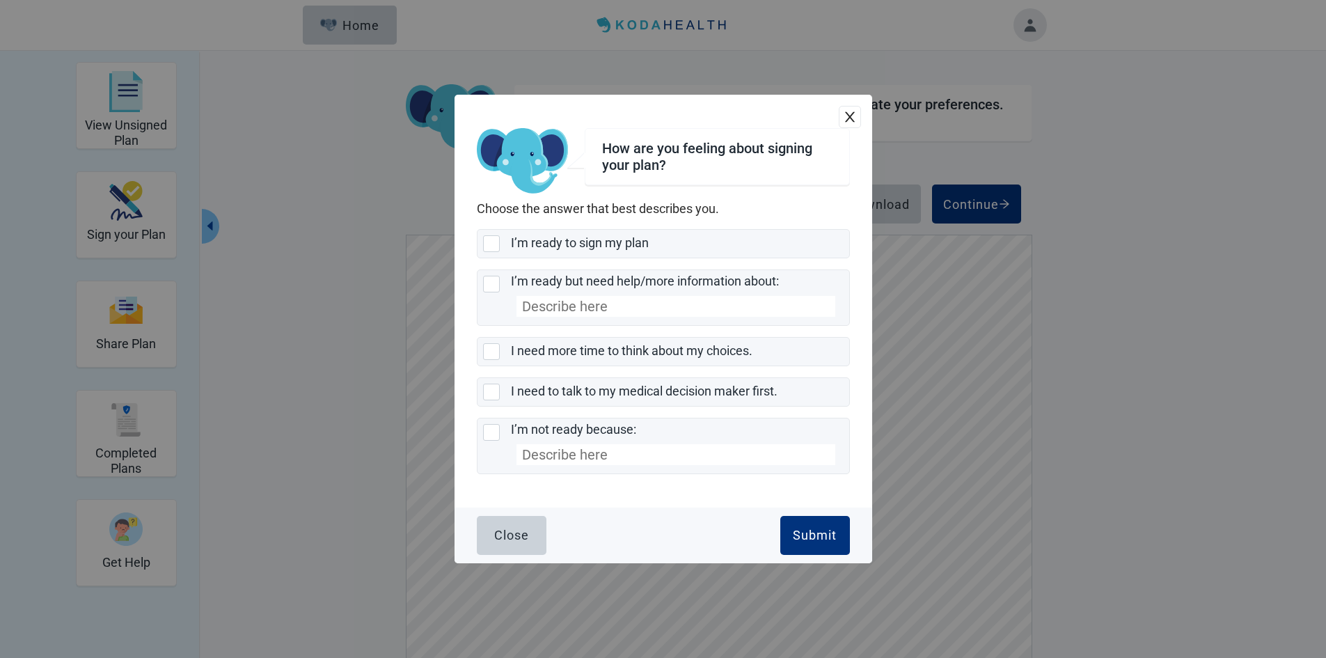
click at [528, 534] on div "Close" at bounding box center [511, 535] width 35 height 14
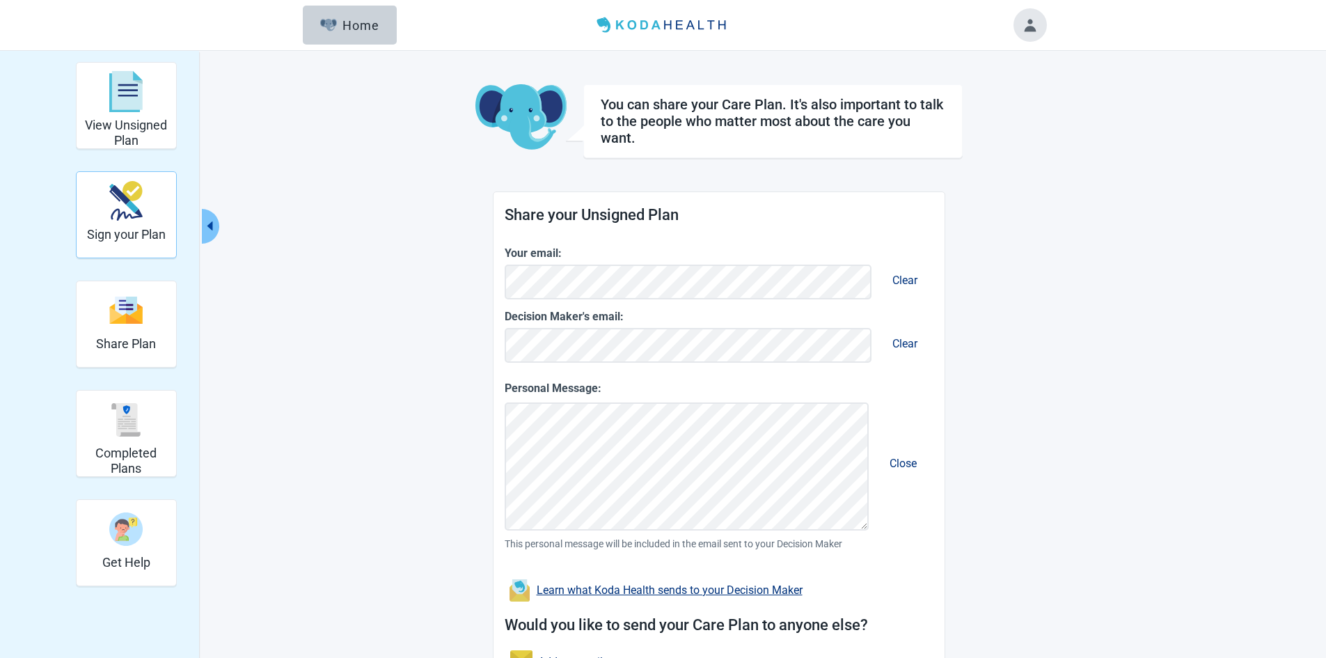
click at [131, 223] on div "Sign your Plan" at bounding box center [126, 201] width 79 height 52
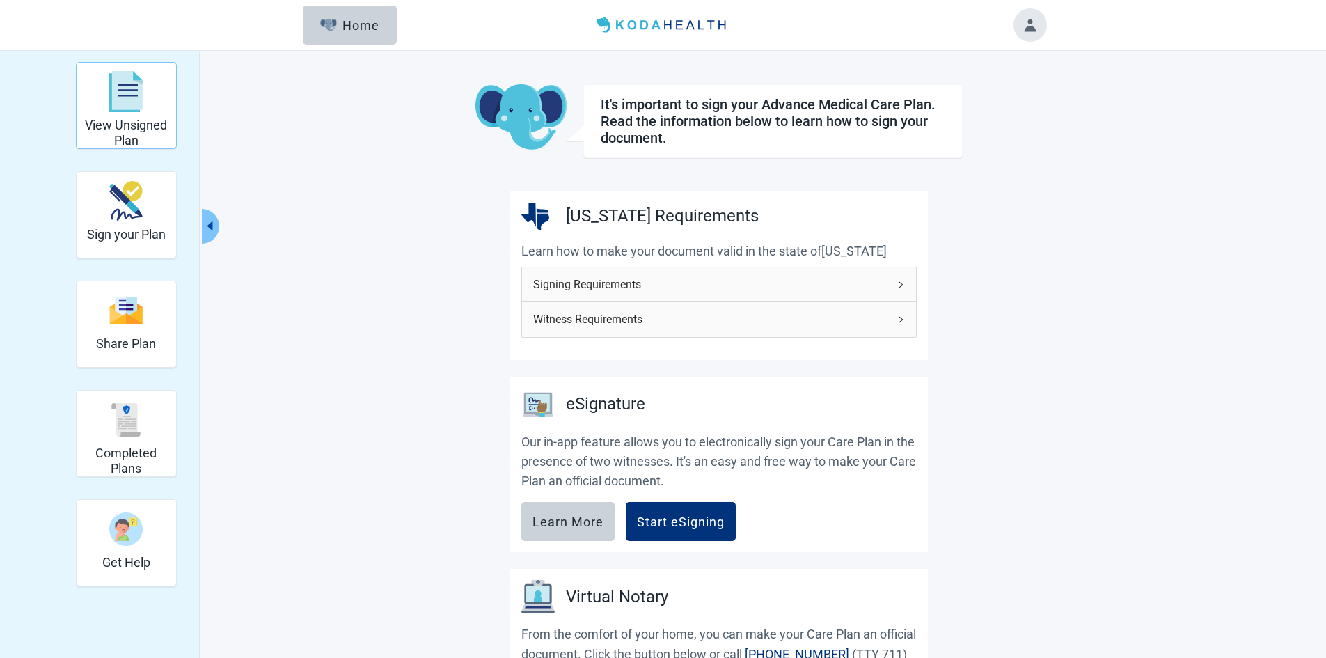
click at [123, 127] on h2 "View Unsigned Plan" at bounding box center [126, 133] width 88 height 30
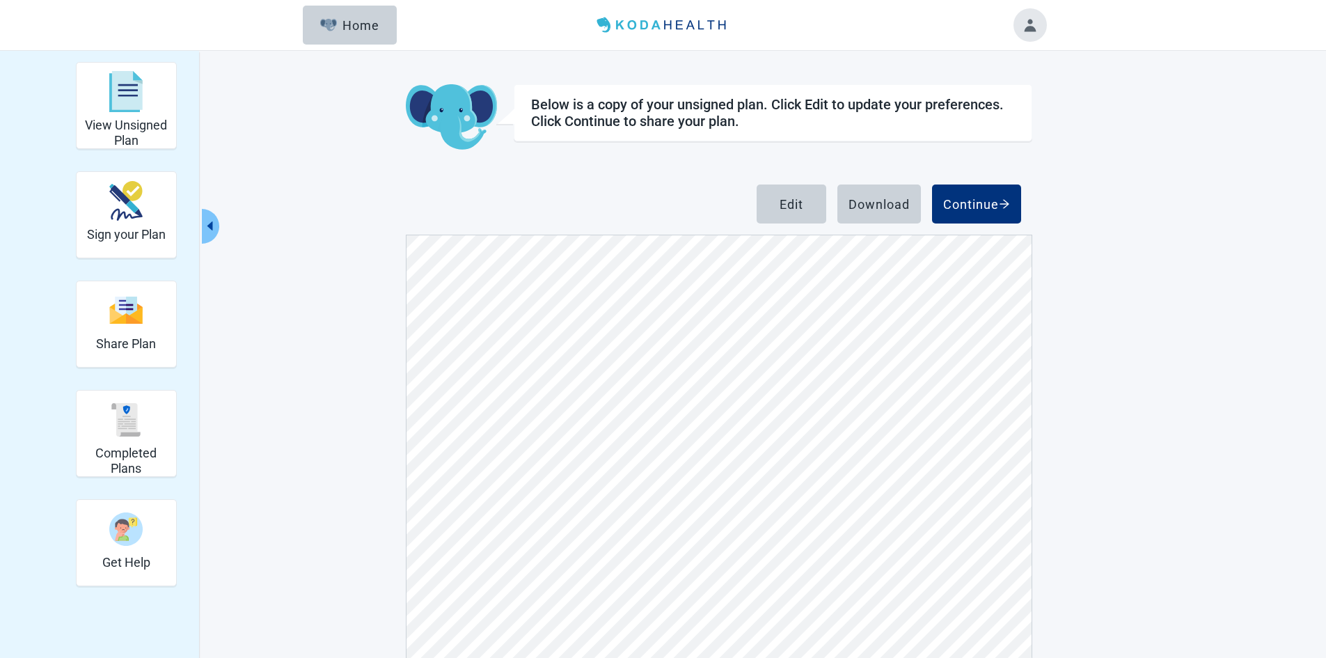
scroll to position [3619, 0]
click at [780, 204] on div "Edit" at bounding box center [791, 204] width 24 height 14
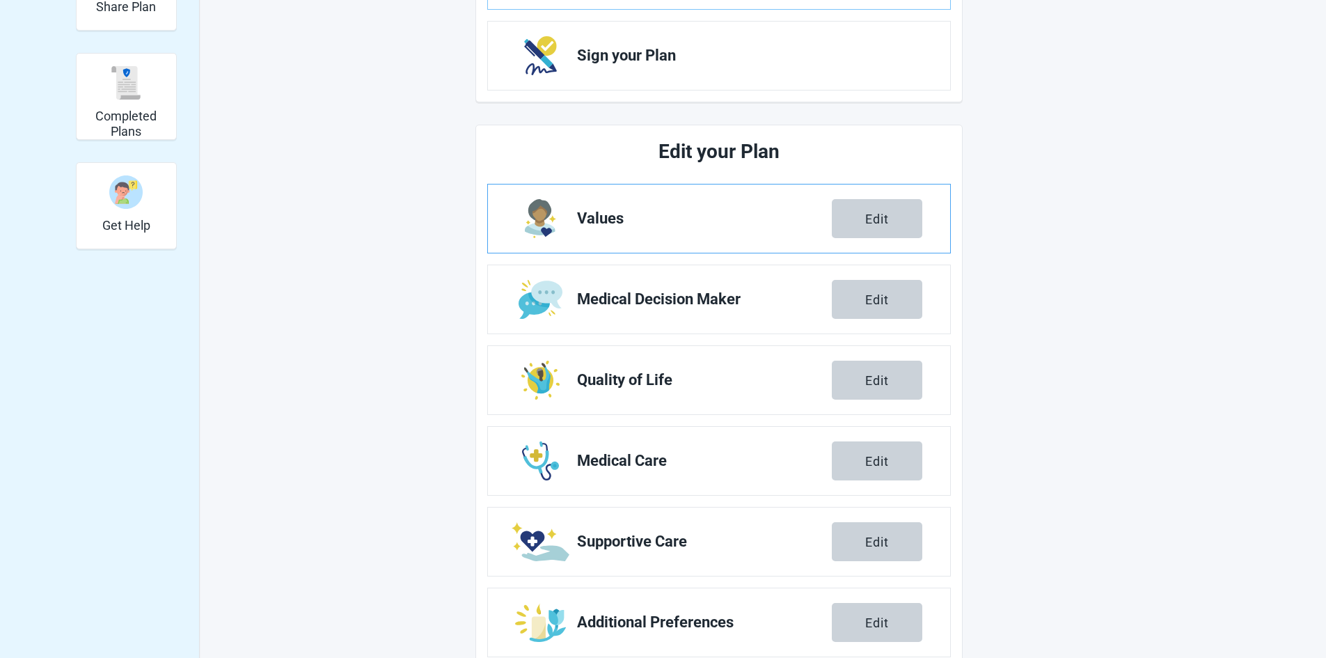
scroll to position [348, 0]
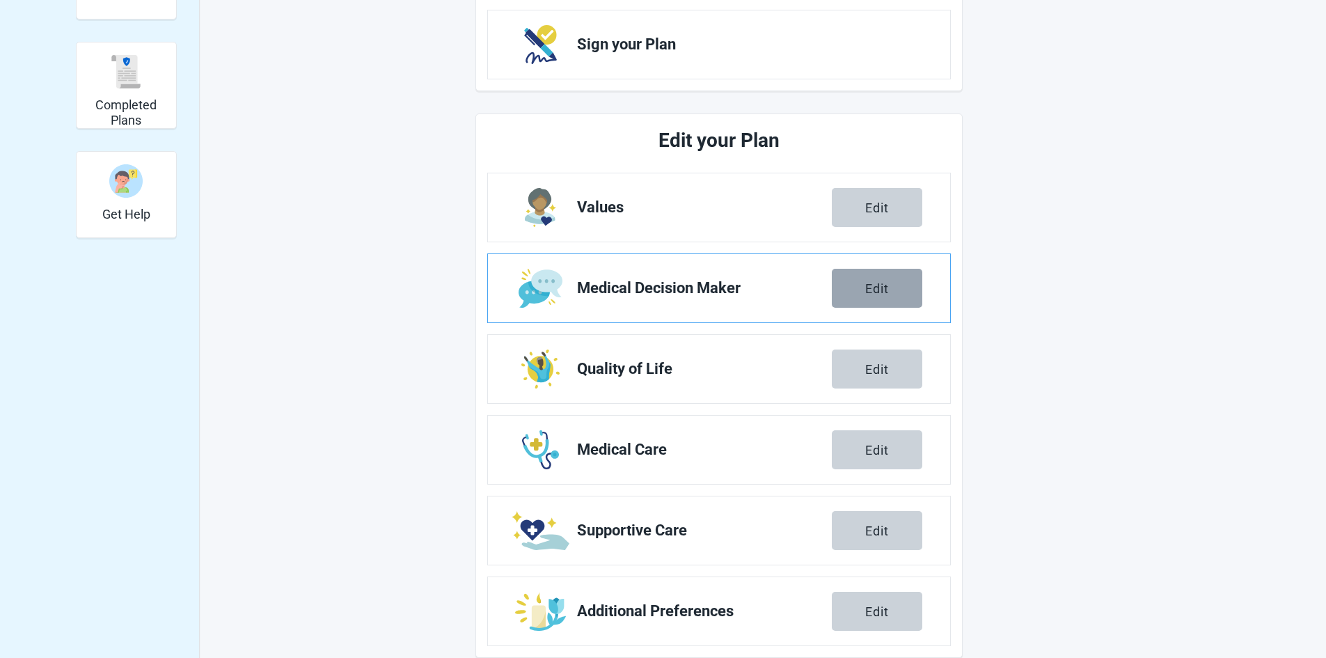
click at [873, 294] on div "Edit" at bounding box center [877, 288] width 24 height 14
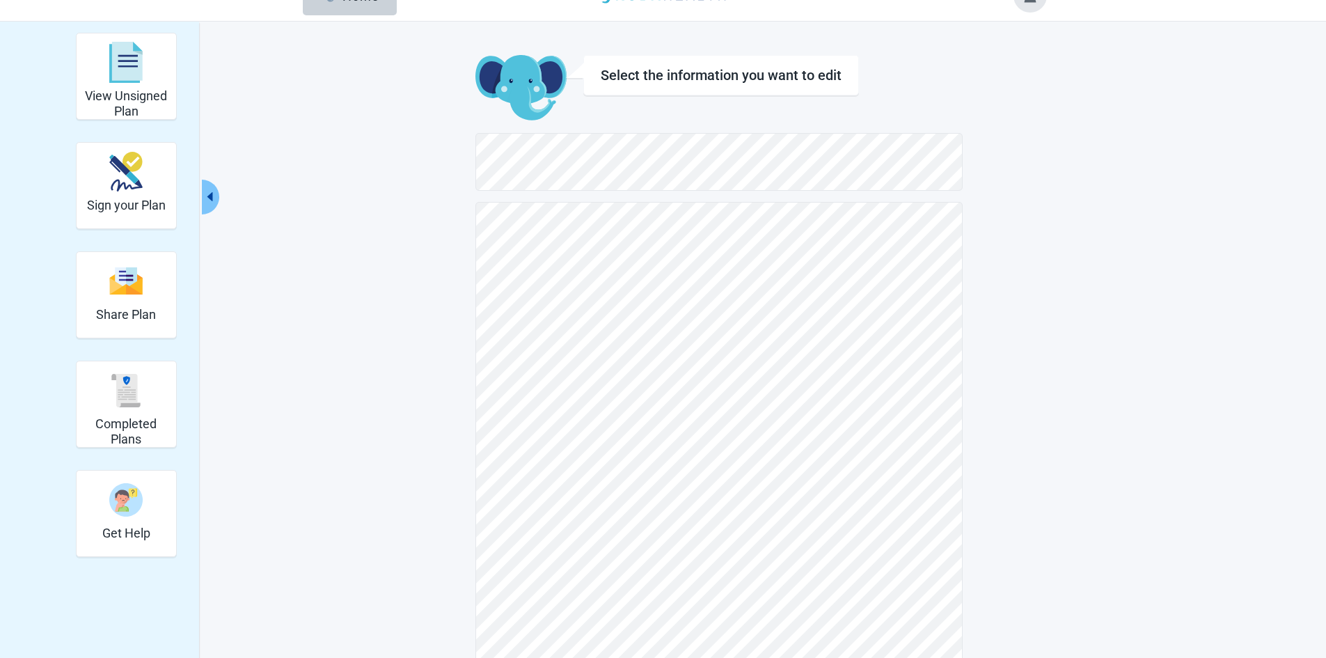
scroll to position [10, 0]
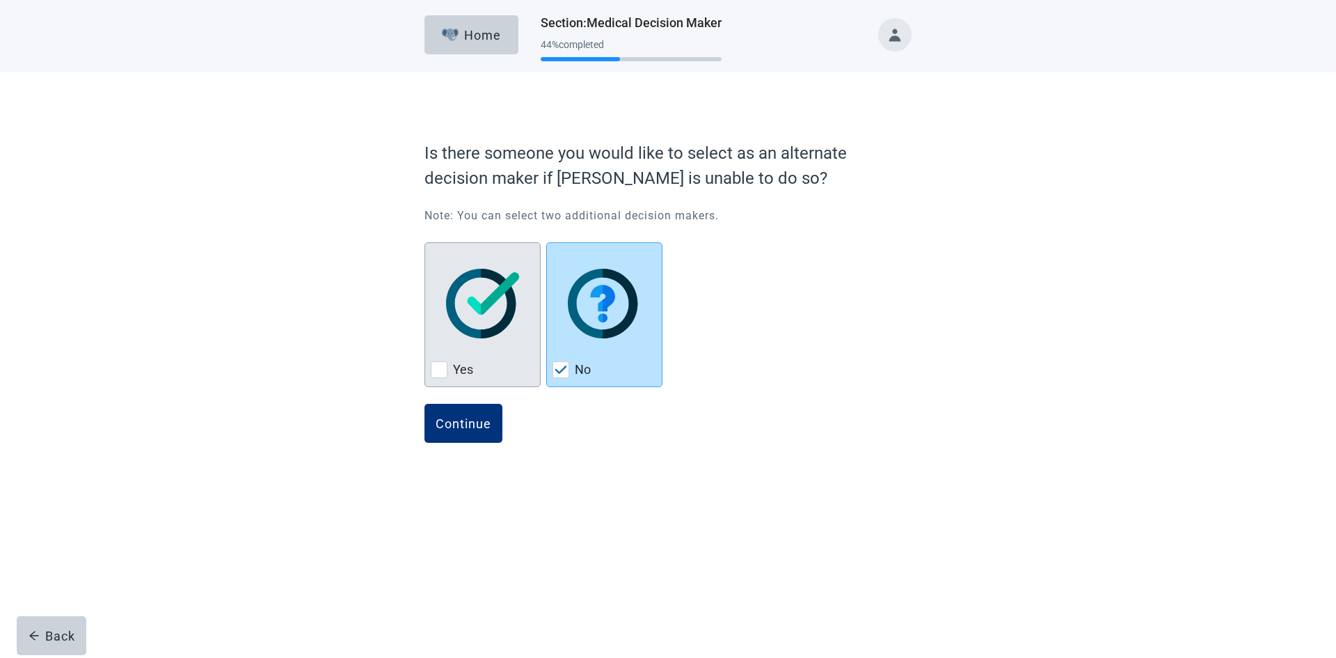
click at [443, 372] on div "Yes, checkbox, not checked" at bounding box center [439, 369] width 17 height 17
click at [425, 243] on input "Yes" at bounding box center [425, 242] width 1 height 1
checkbox input "true"
checkbox input "false"
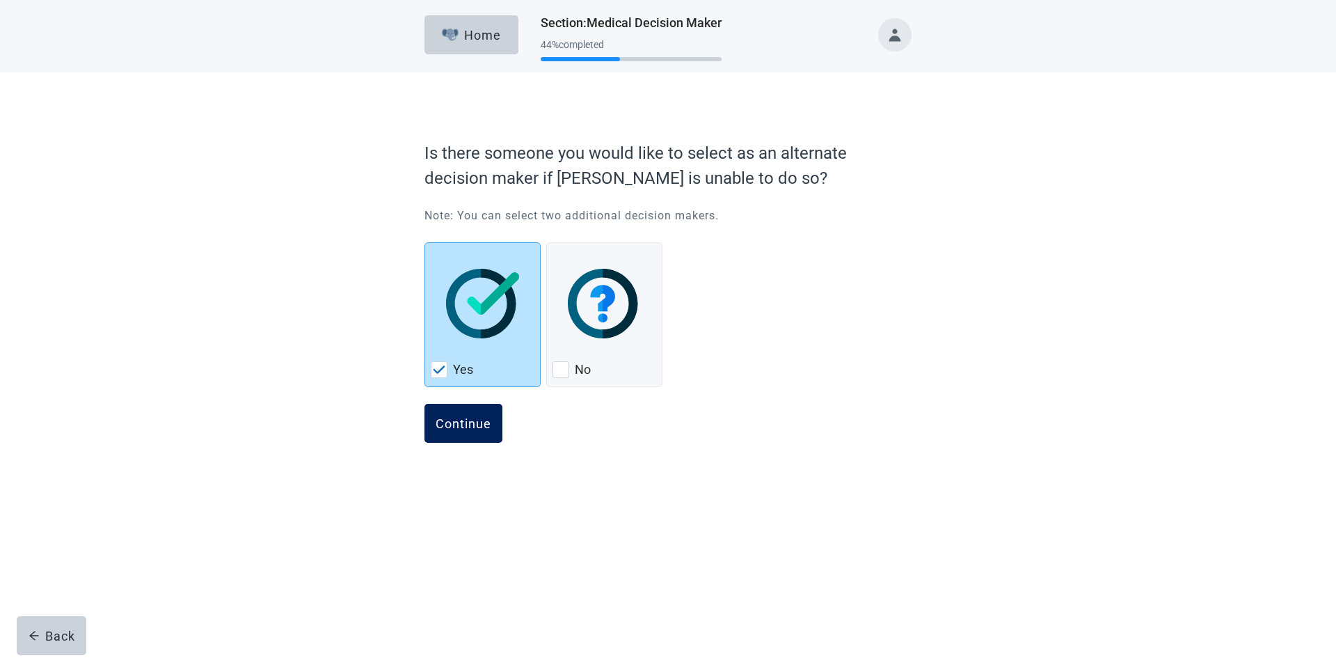
click at [470, 418] on div "Continue" at bounding box center [464, 423] width 56 height 14
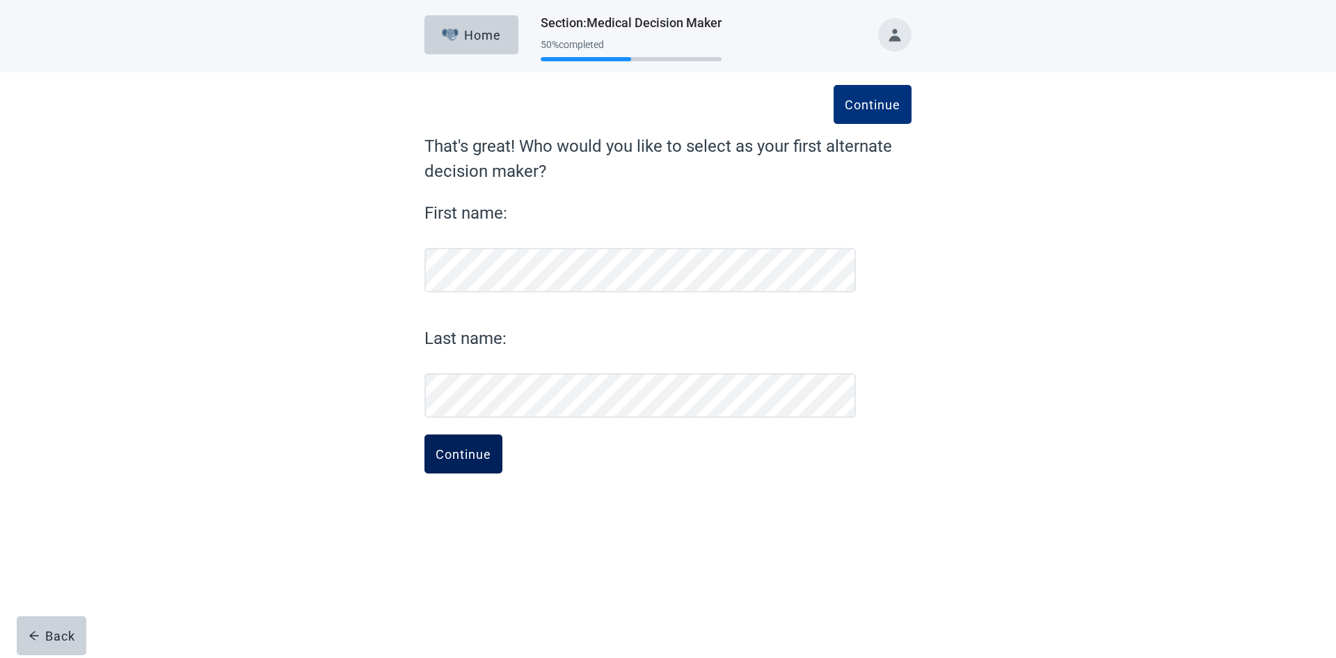
click at [479, 454] on div "Continue" at bounding box center [464, 454] width 56 height 14
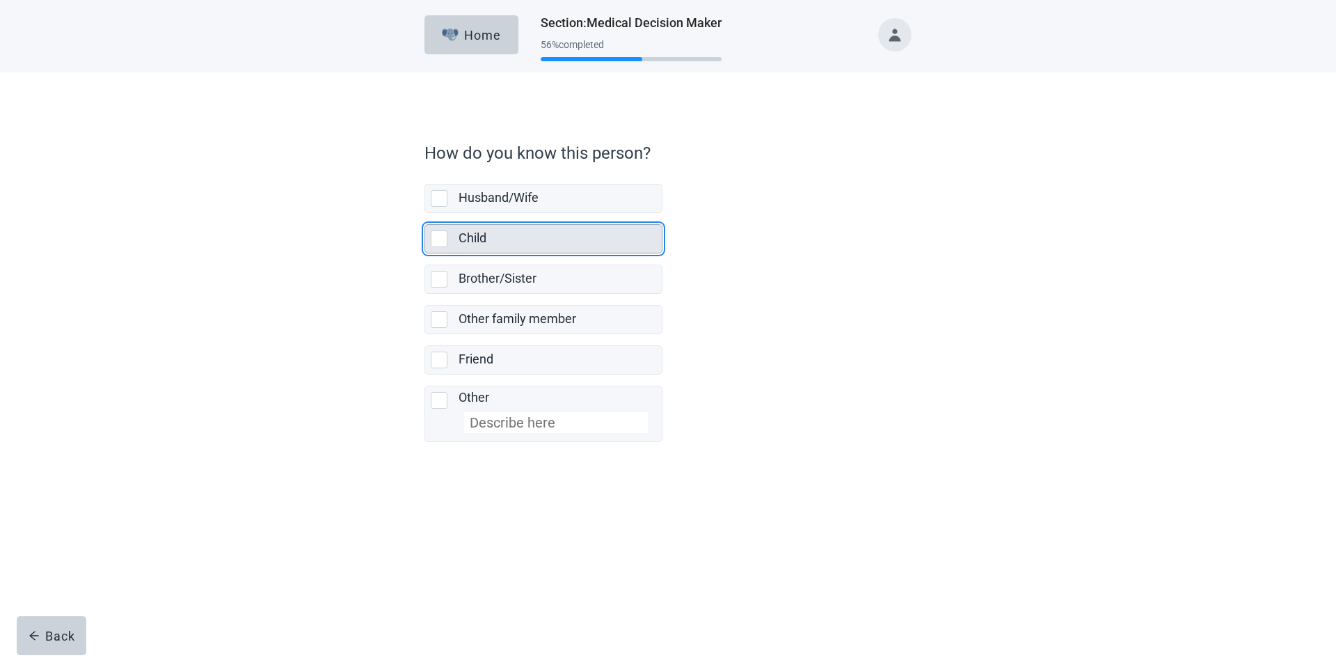
click at [439, 244] on div "Child, checkbox, not selected" at bounding box center [439, 238] width 17 height 17
click at [425, 214] on input "Child" at bounding box center [425, 213] width 1 height 1
checkbox input "true"
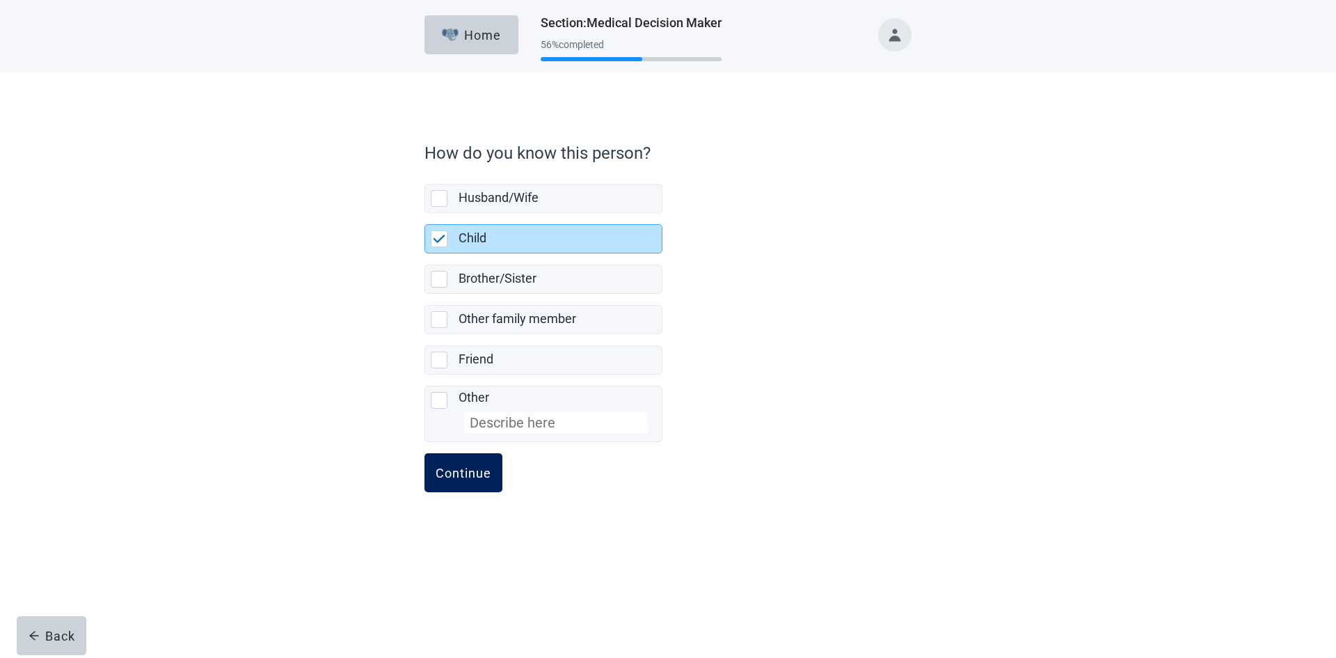
click at [466, 472] on div "Continue" at bounding box center [464, 473] width 56 height 14
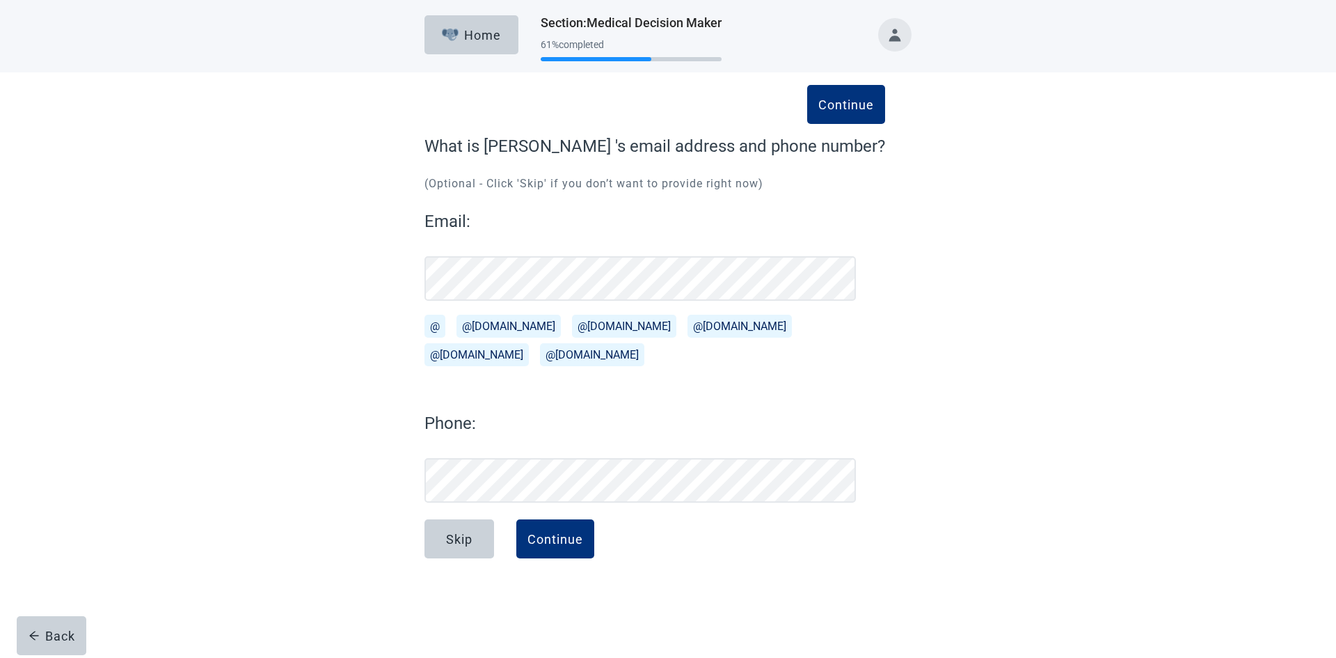
click at [501, 324] on button "@[DOMAIN_NAME]" at bounding box center [509, 326] width 104 height 23
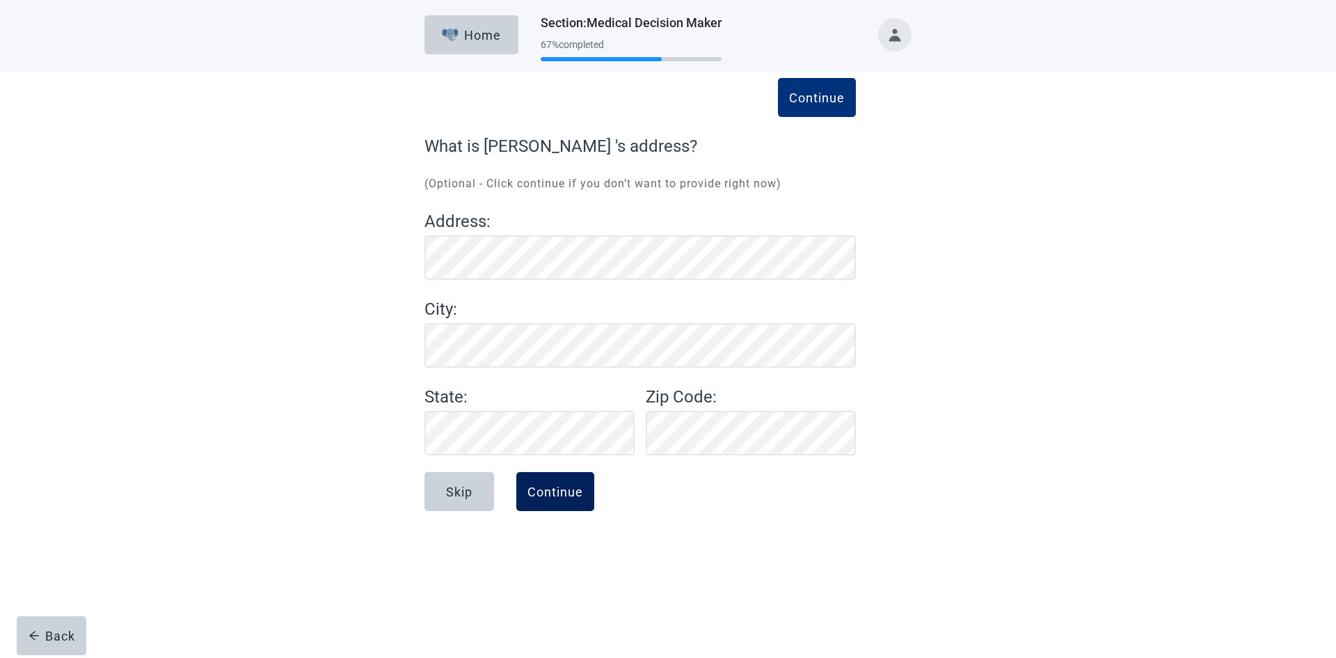
click at [567, 500] on button "Continue" at bounding box center [555, 491] width 78 height 39
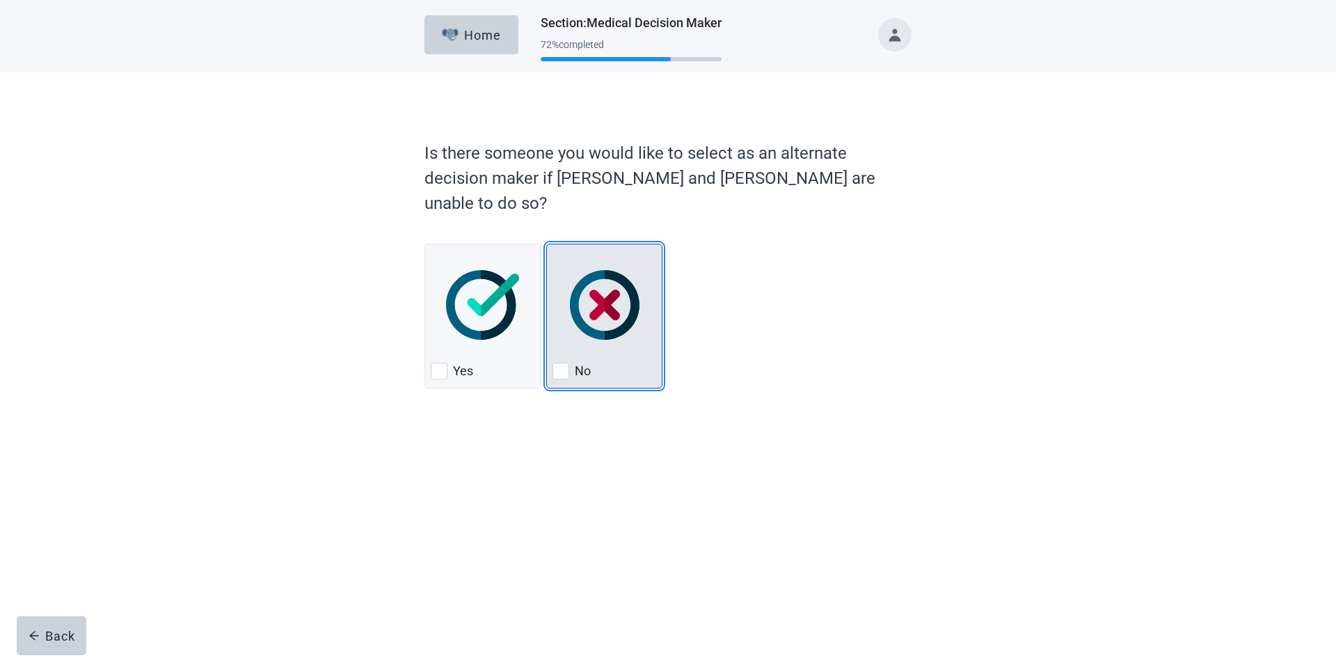
click at [563, 363] on div "No, checkbox, not checked" at bounding box center [561, 371] width 17 height 17
click at [547, 244] on input "No" at bounding box center [546, 244] width 1 height 1
checkbox input "true"
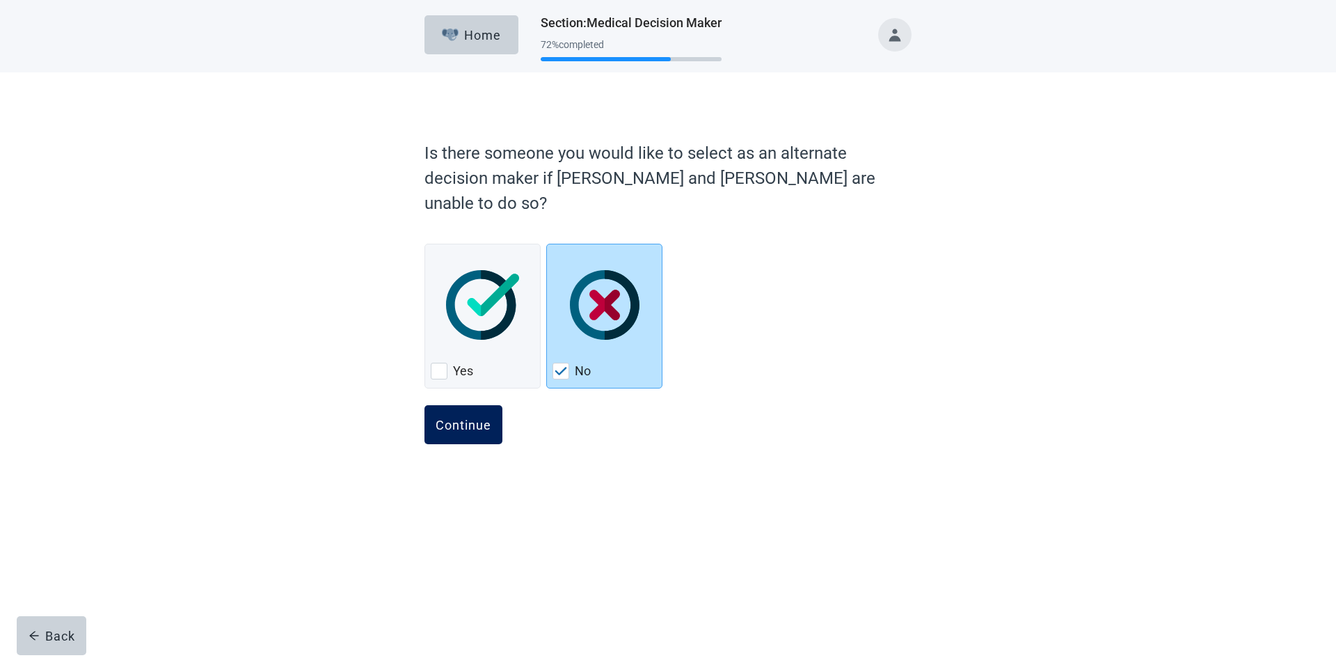
click at [475, 418] on div "Continue" at bounding box center [464, 425] width 56 height 14
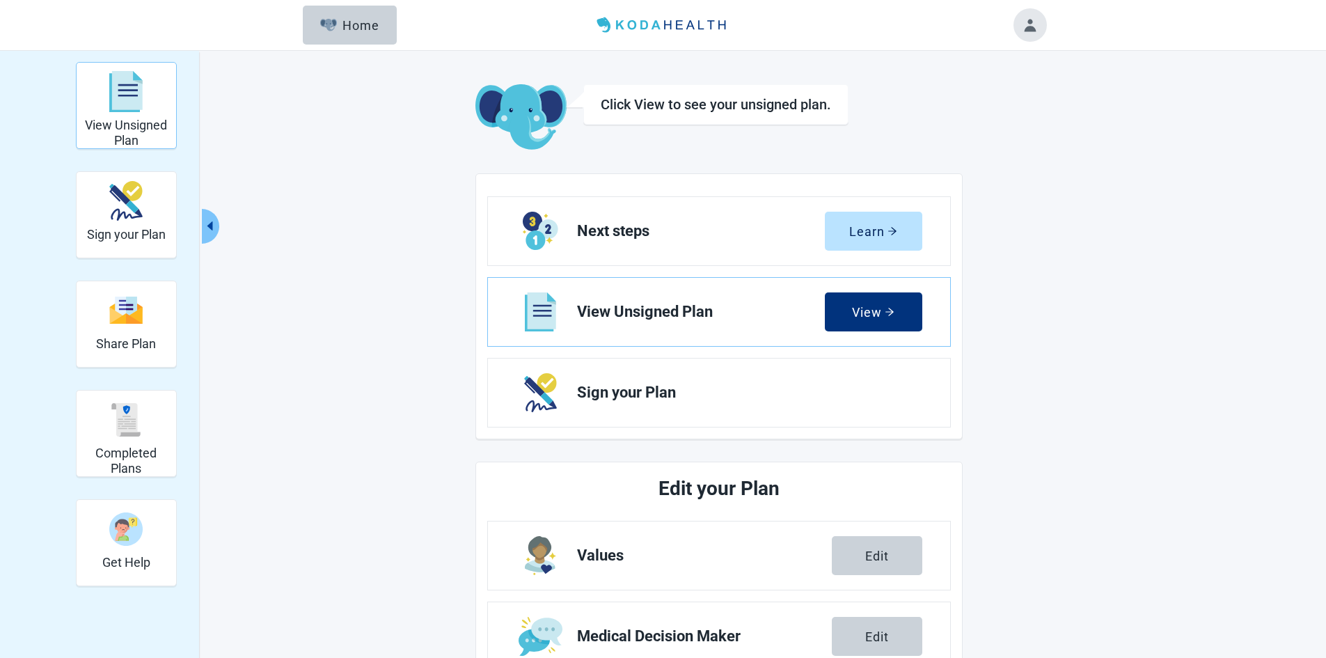
click at [142, 135] on h2 "View Unsigned Plan" at bounding box center [126, 133] width 88 height 30
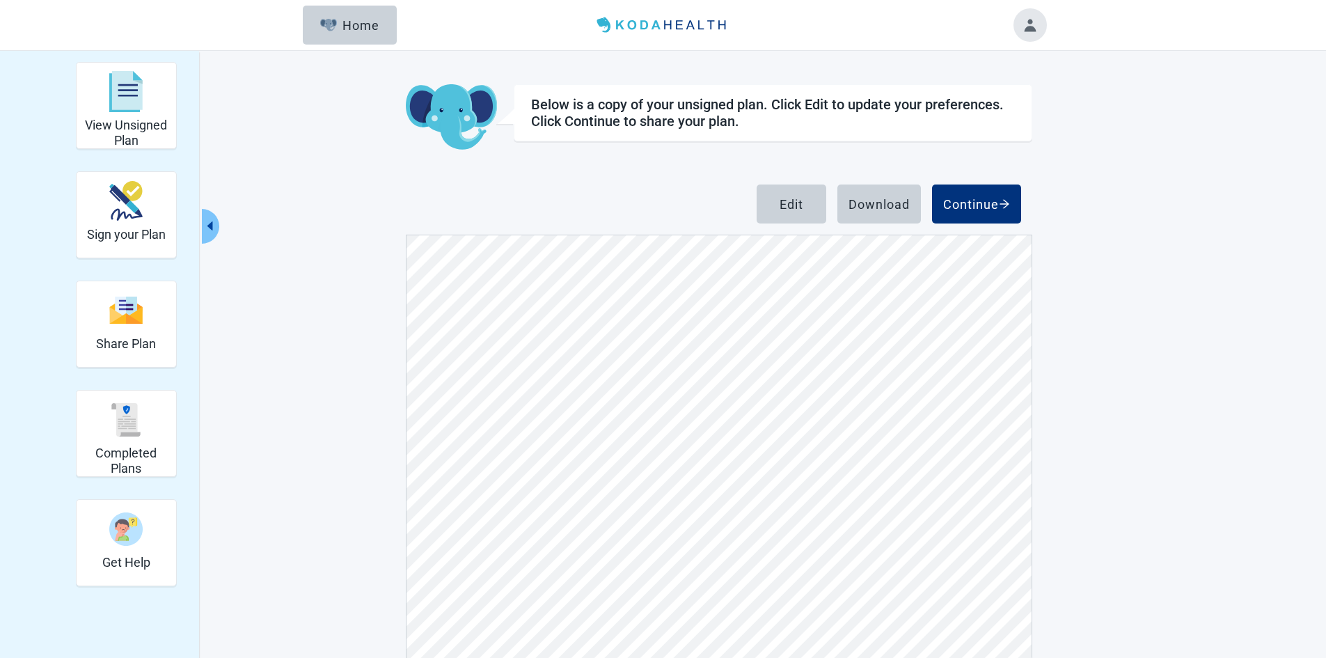
scroll to position [10230, 0]
click at [116, 228] on h2 "Sign your Plan" at bounding box center [126, 234] width 79 height 15
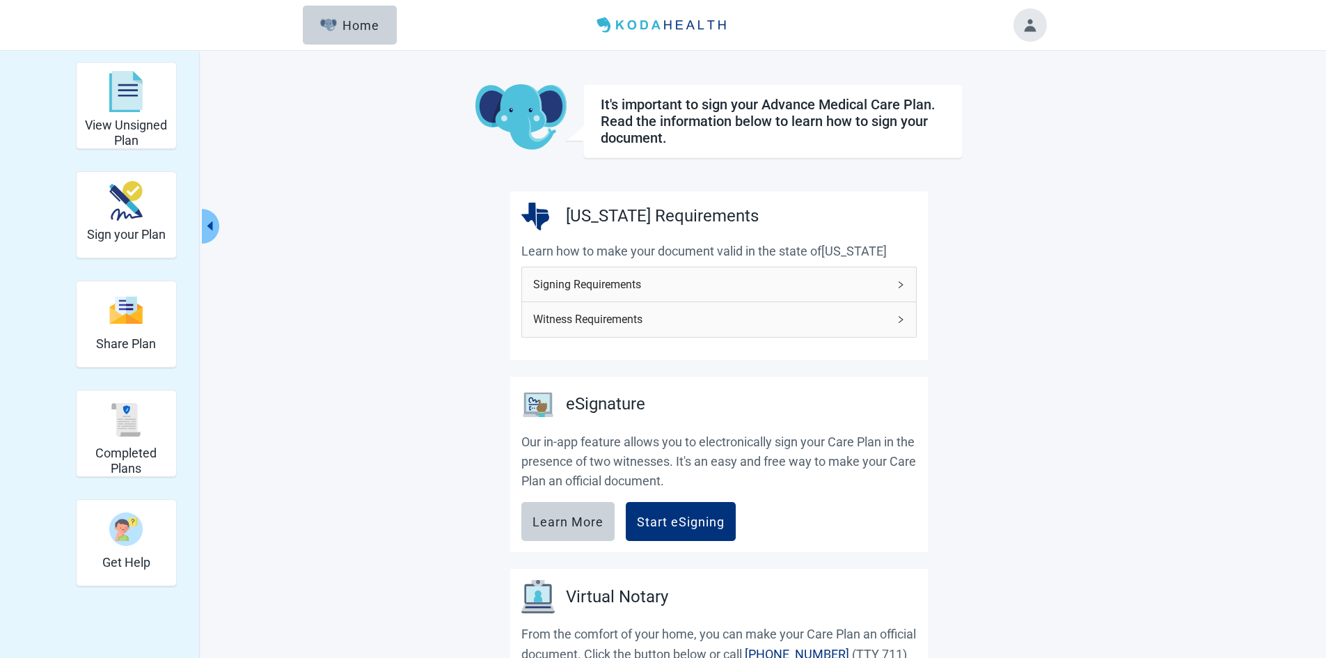
click at [898, 291] on div "Signing Requirements" at bounding box center [719, 284] width 394 height 34
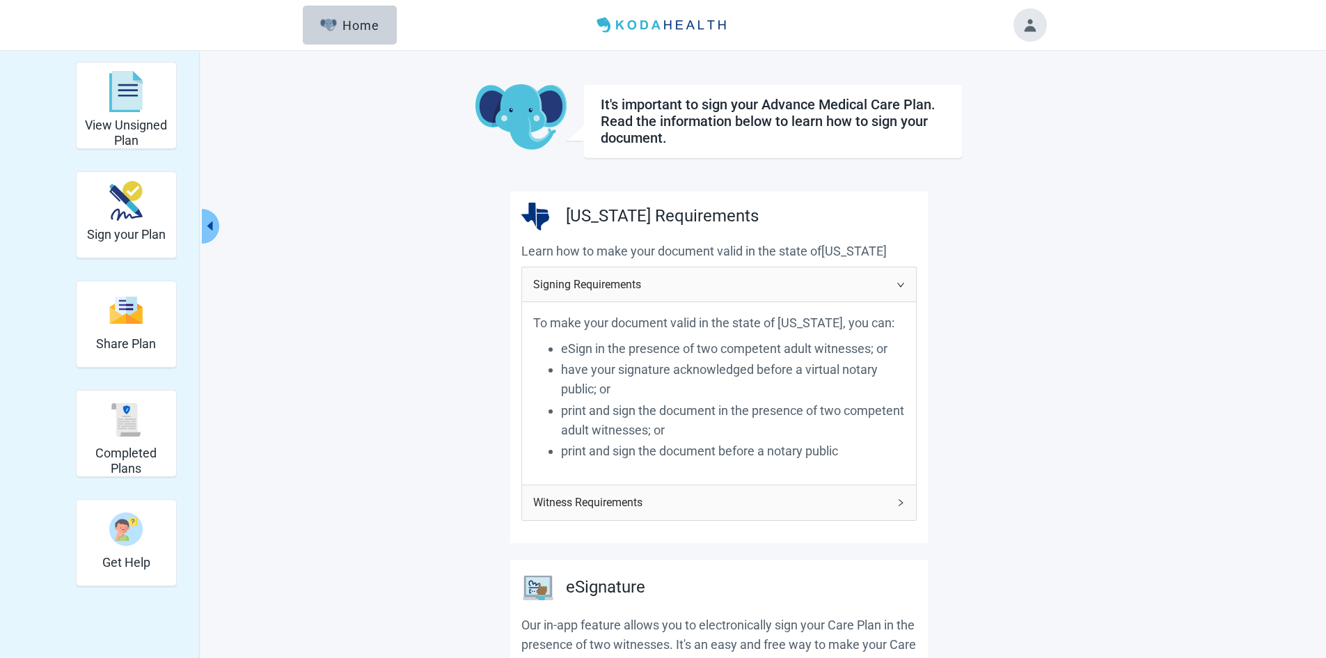
click at [1022, 383] on main "It's important to sign your Advance Medical Care Plan. Read the information bel…" at bounding box center [719, 656] width 654 height 1144
click at [901, 287] on icon "right" at bounding box center [899, 285] width 7 height 4
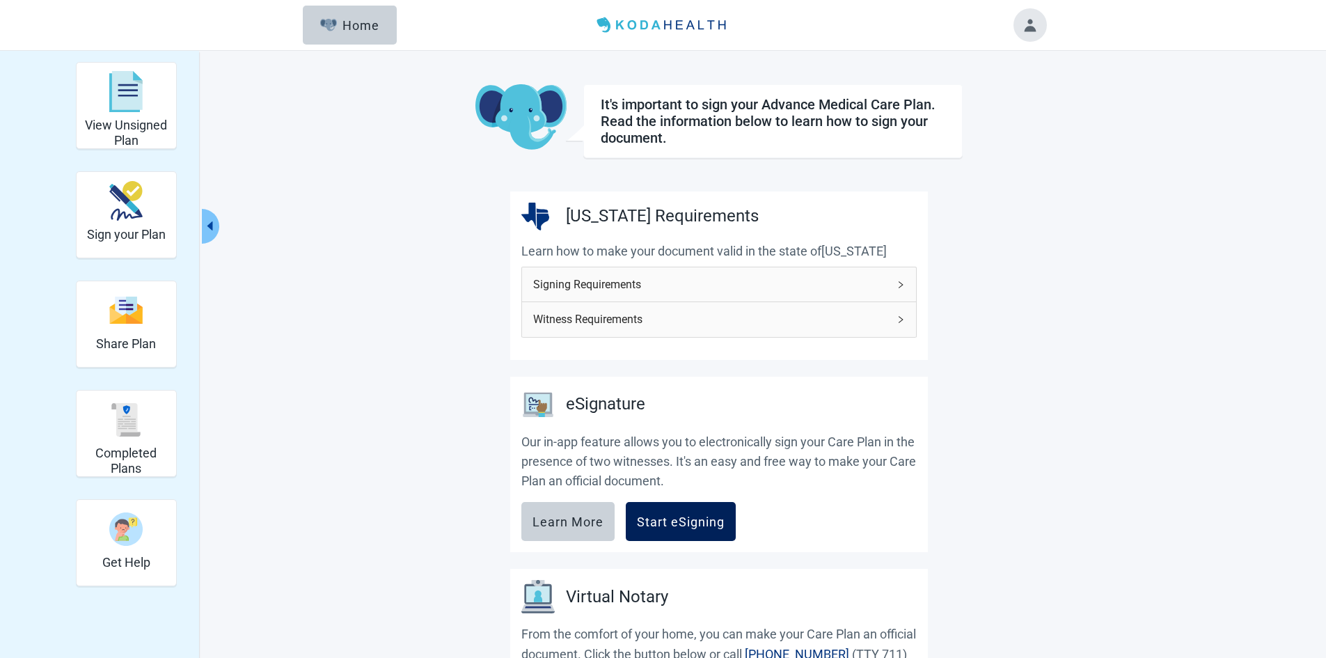
click at [688, 519] on div "Start eSigning" at bounding box center [681, 521] width 88 height 14
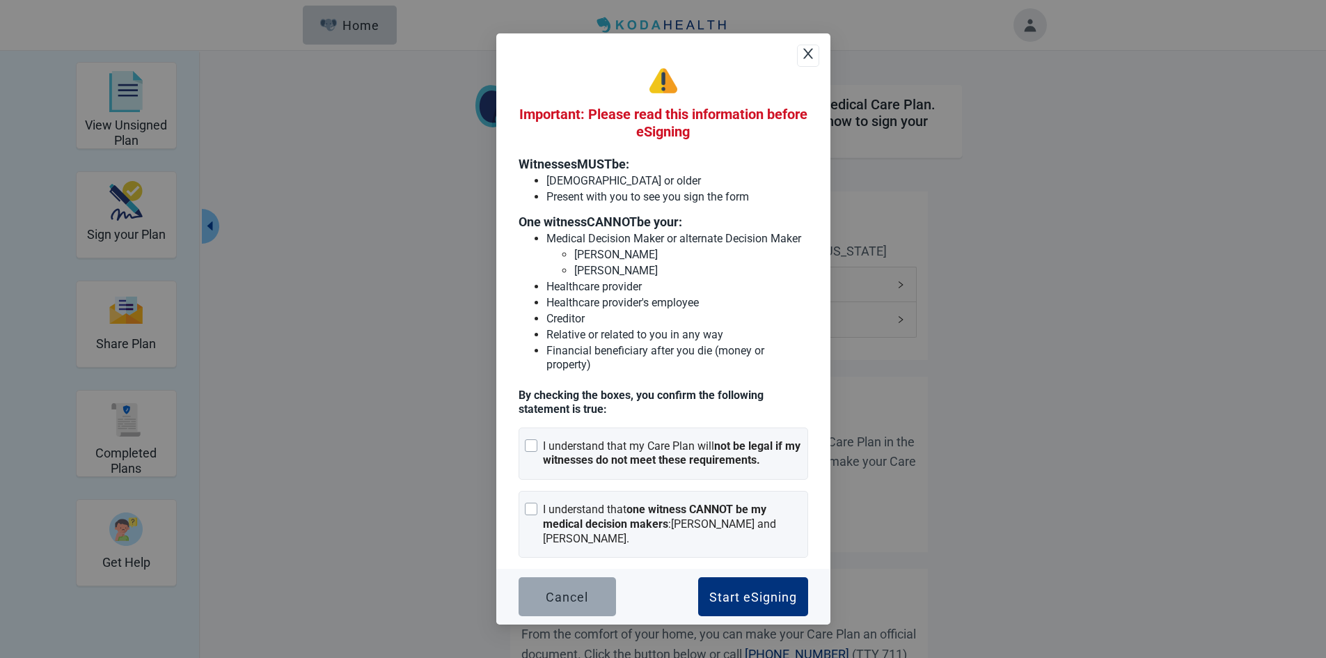
click at [581, 583] on button "Cancel" at bounding box center [566, 596] width 97 height 39
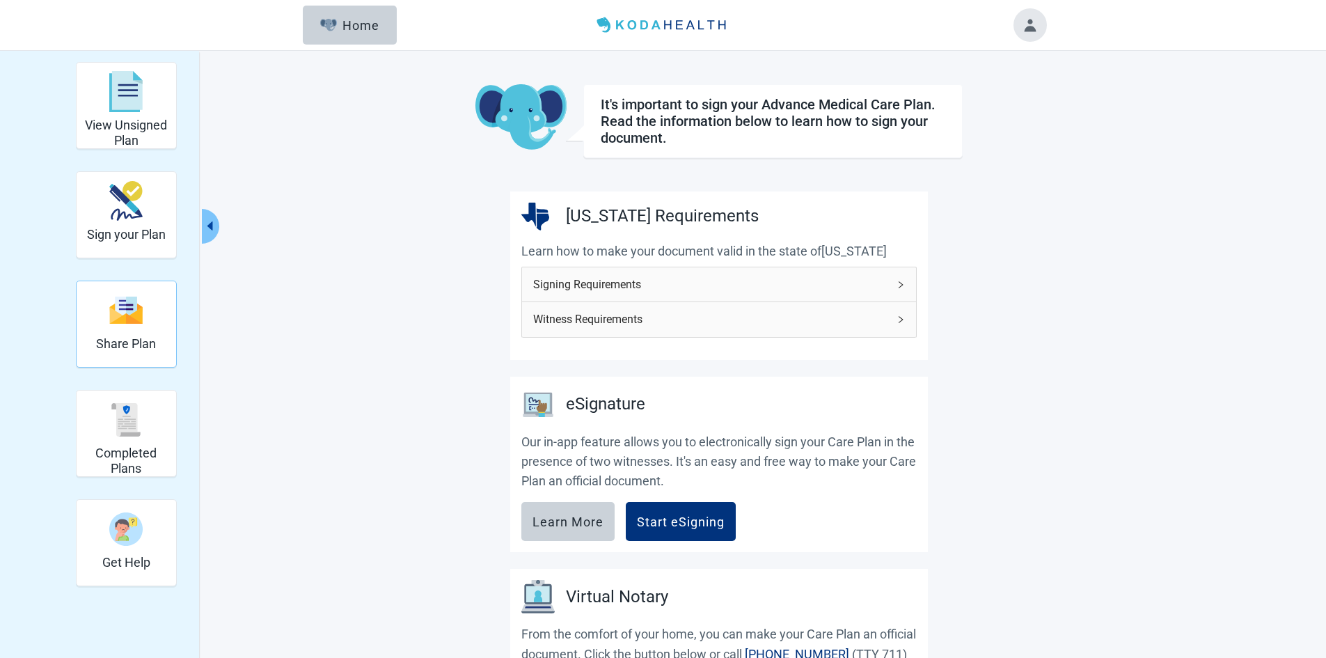
click at [145, 345] on h2 "Share Plan" at bounding box center [126, 343] width 60 height 15
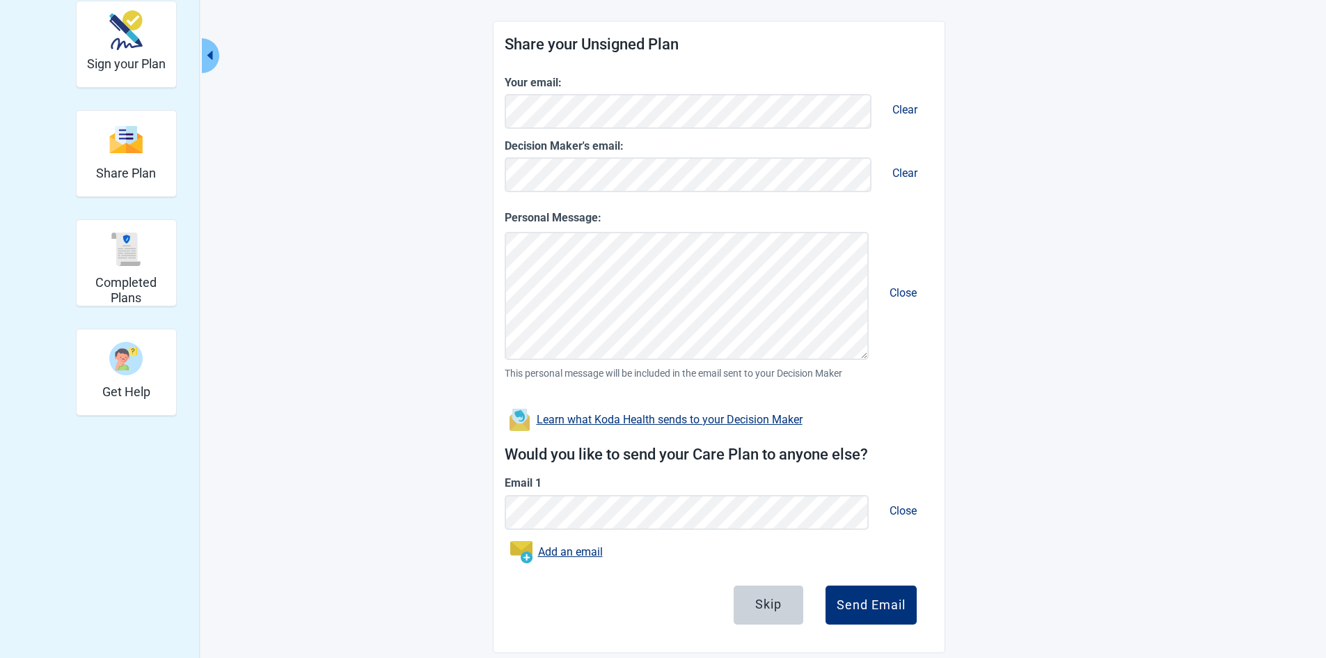
scroll to position [188, 0]
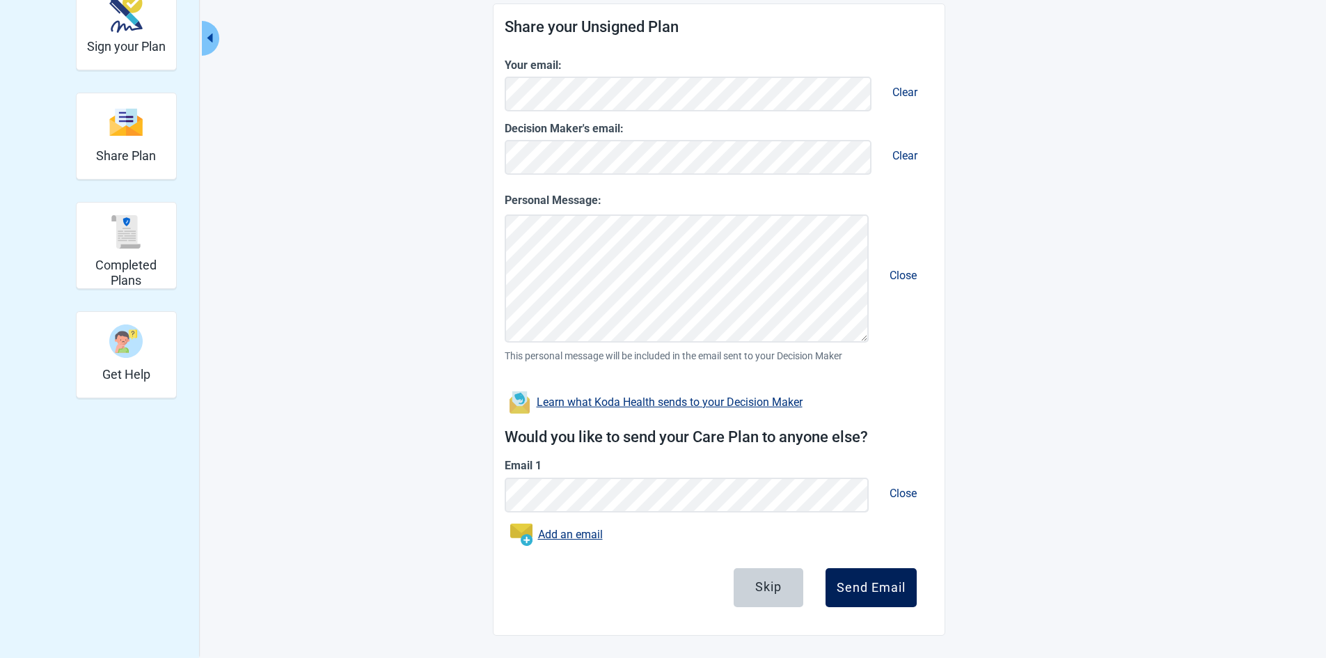
click at [877, 587] on div "Send Email" at bounding box center [870, 587] width 69 height 14
click at [875, 587] on div "Send Email" at bounding box center [870, 587] width 69 height 14
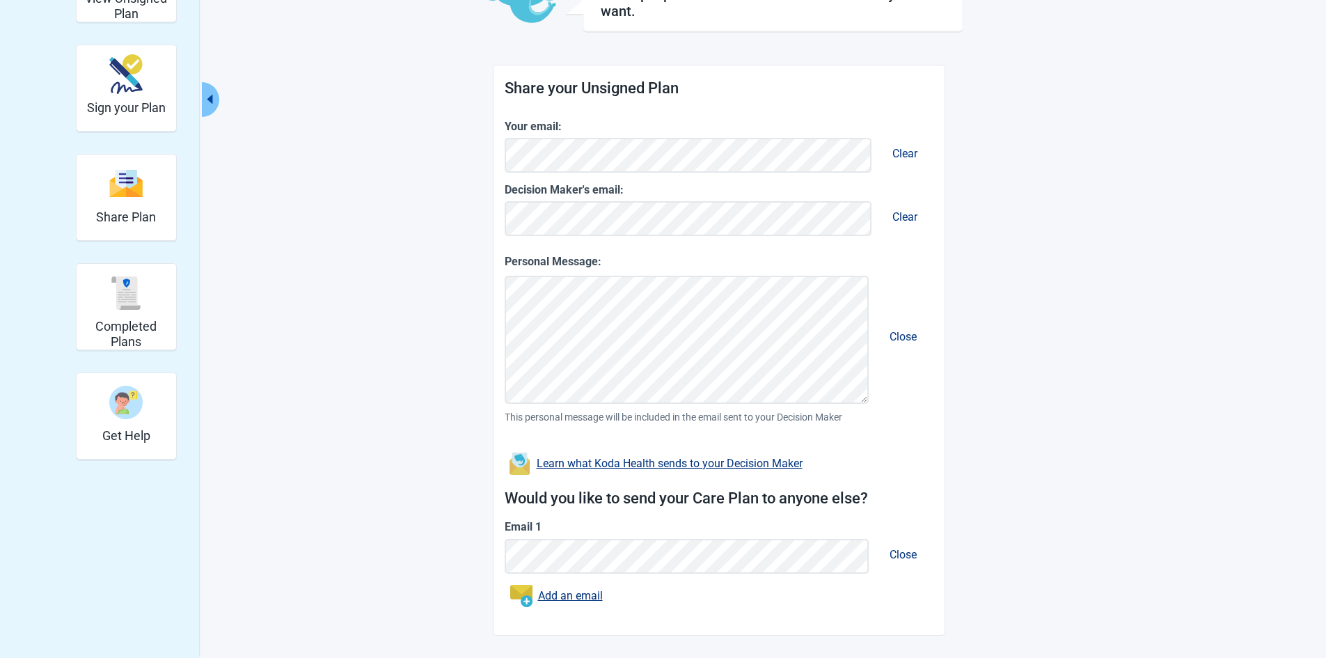
scroll to position [127, 0]
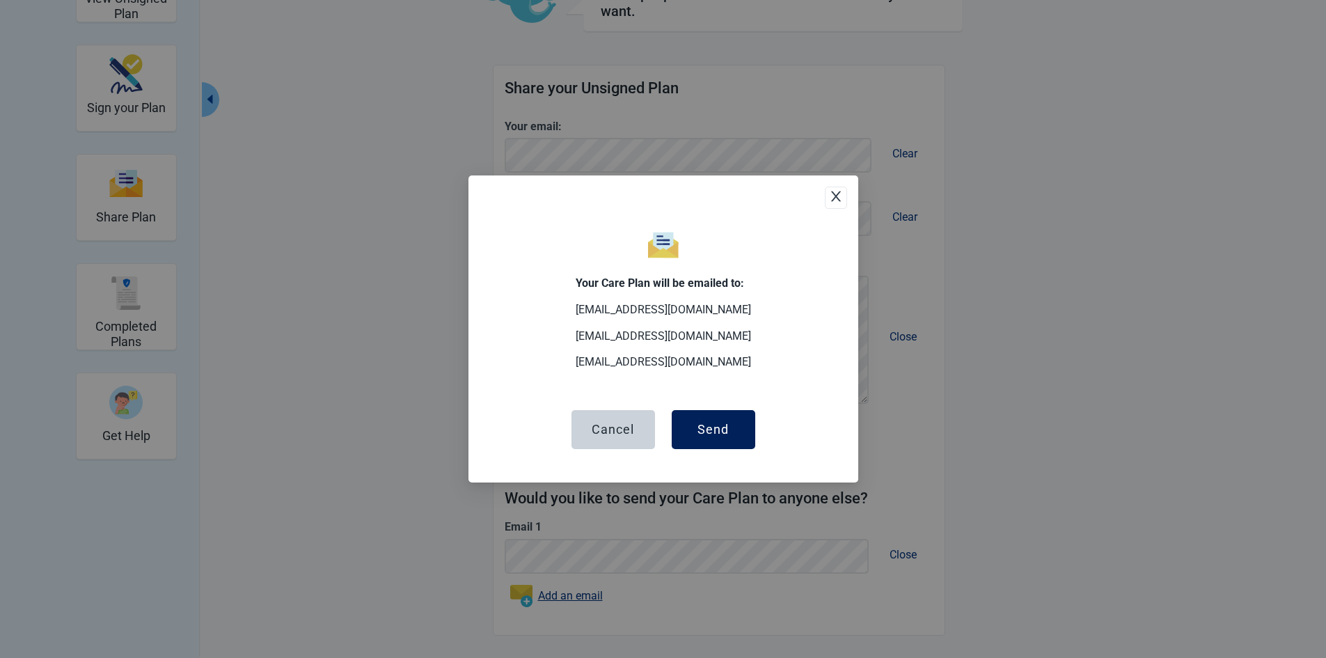
click at [712, 436] on div "Send" at bounding box center [712, 429] width 31 height 14
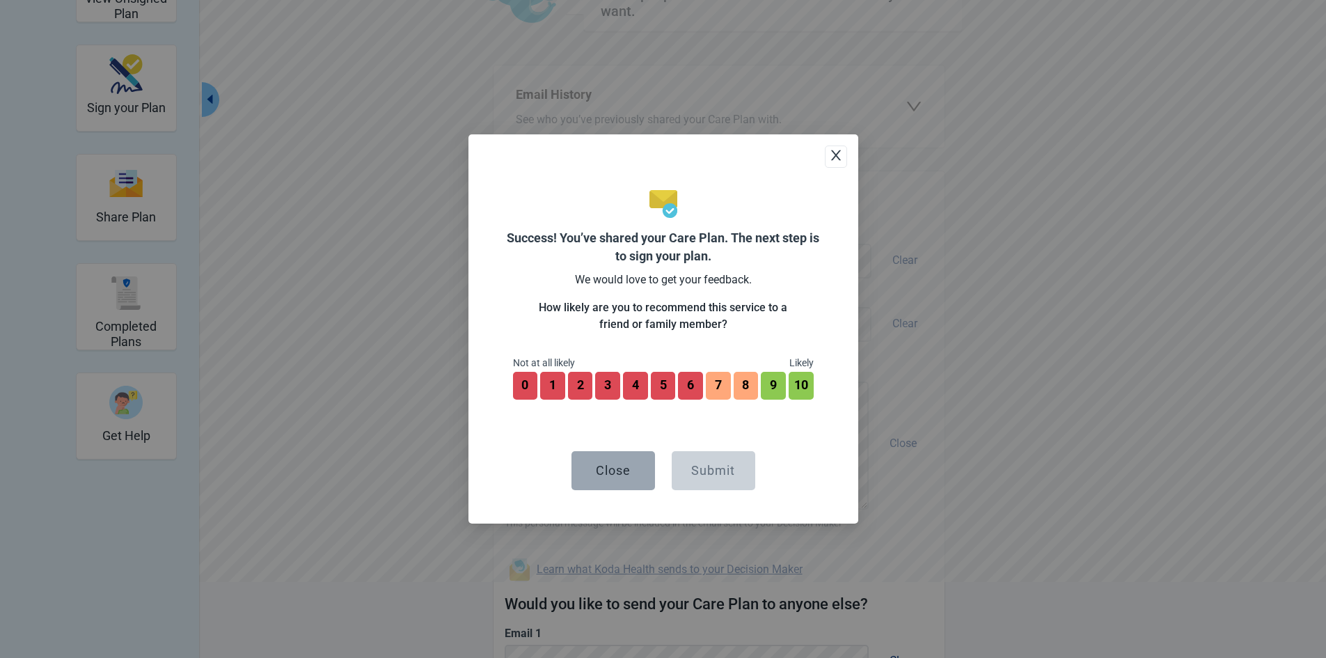
click at [631, 471] on button "Close" at bounding box center [613, 470] width 84 height 39
